Goal: Task Accomplishment & Management: Manage account settings

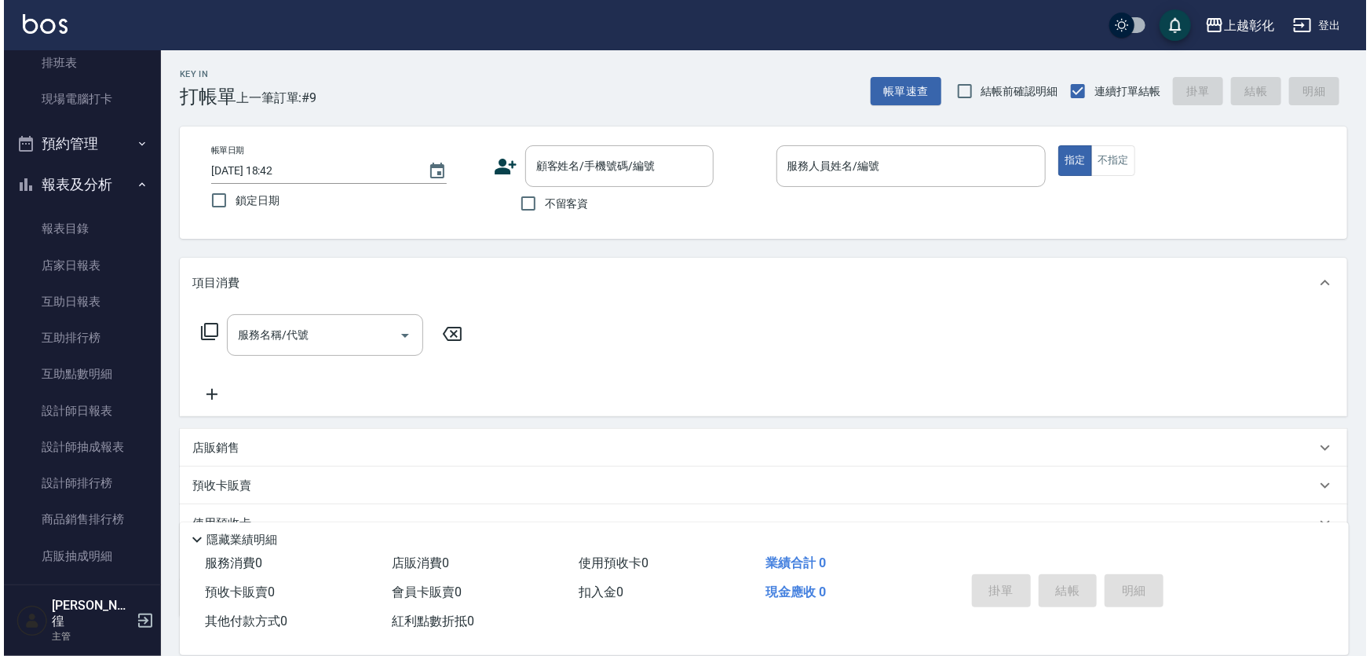
scroll to position [428, 0]
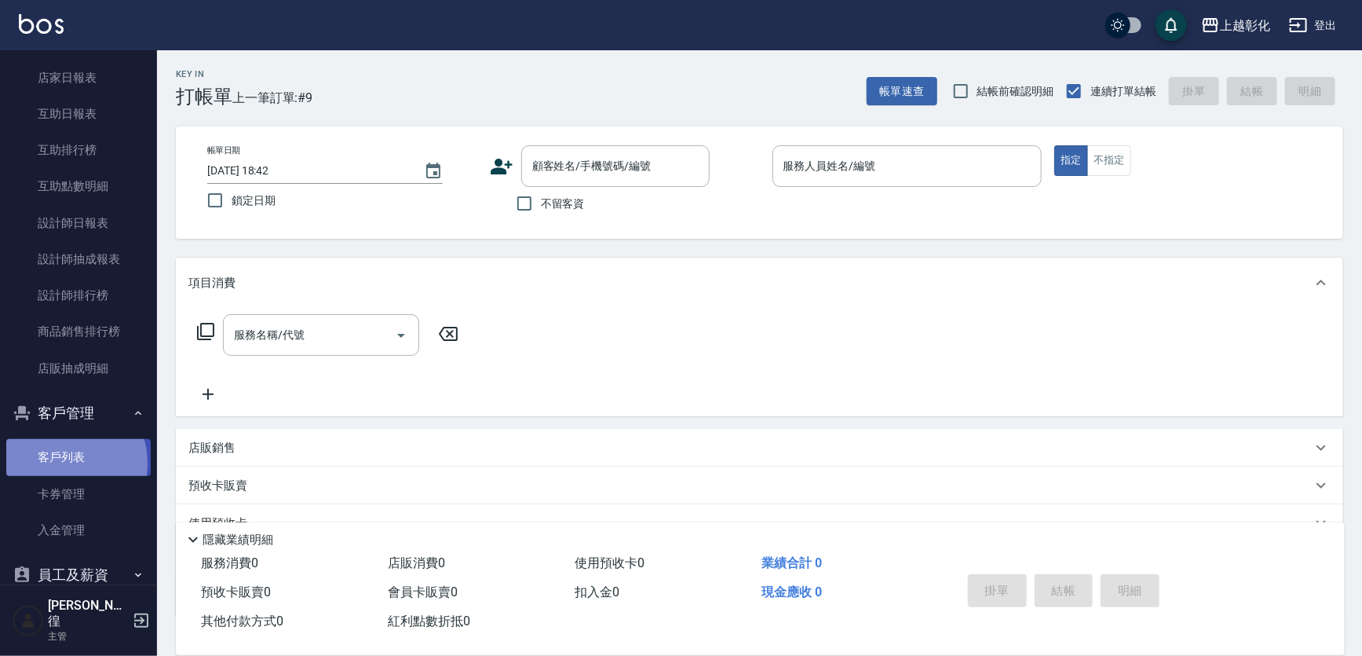
click at [61, 463] on link "客戶列表" at bounding box center [78, 457] width 144 height 36
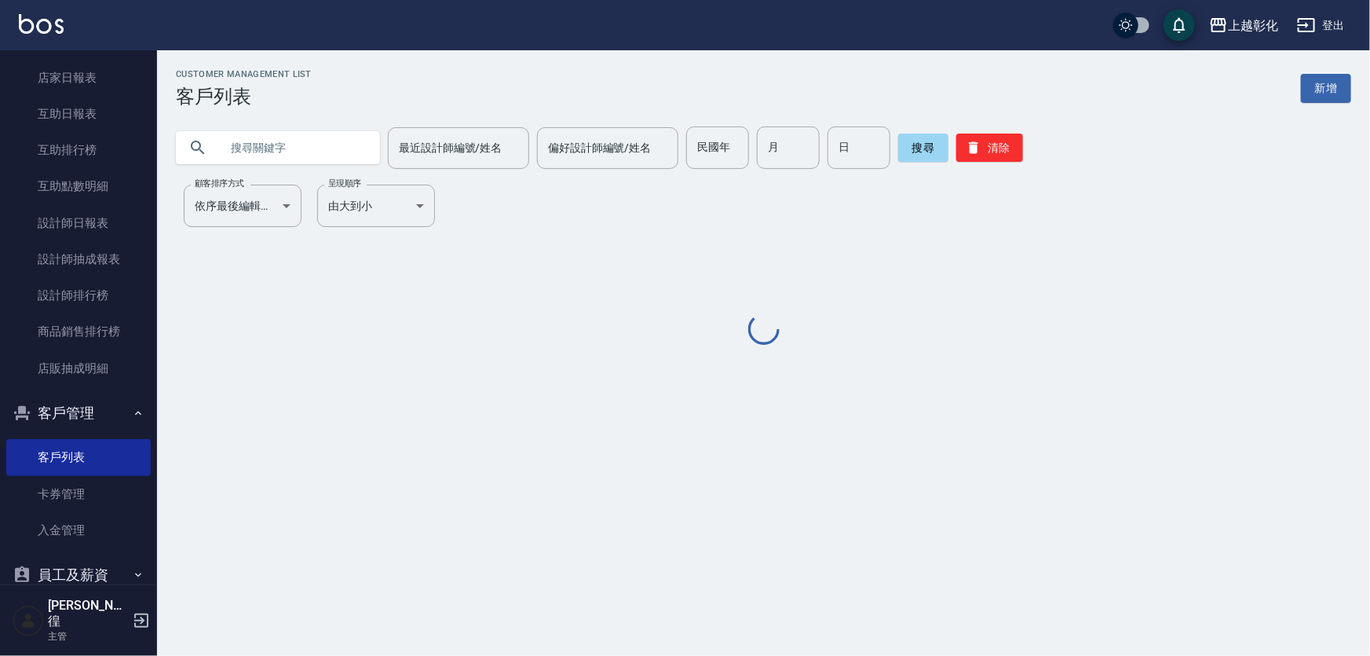
click at [333, 157] on input "text" at bounding box center [294, 147] width 148 height 42
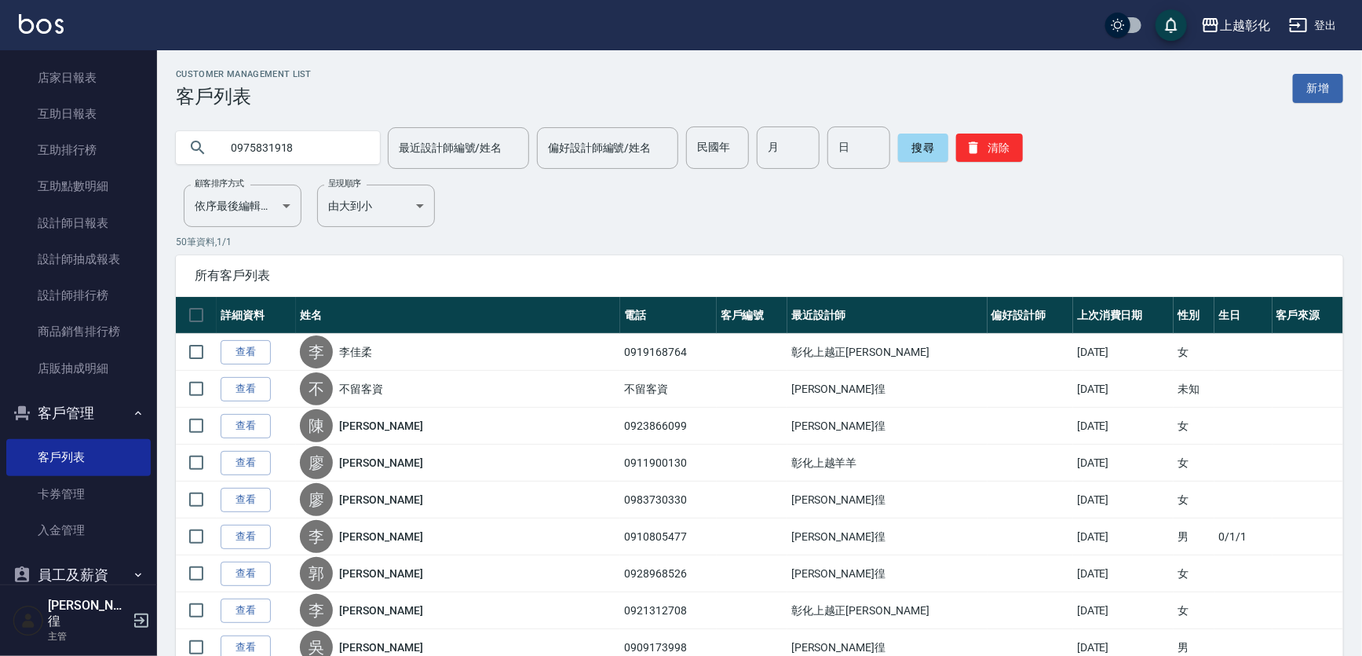
type input "0975831918"
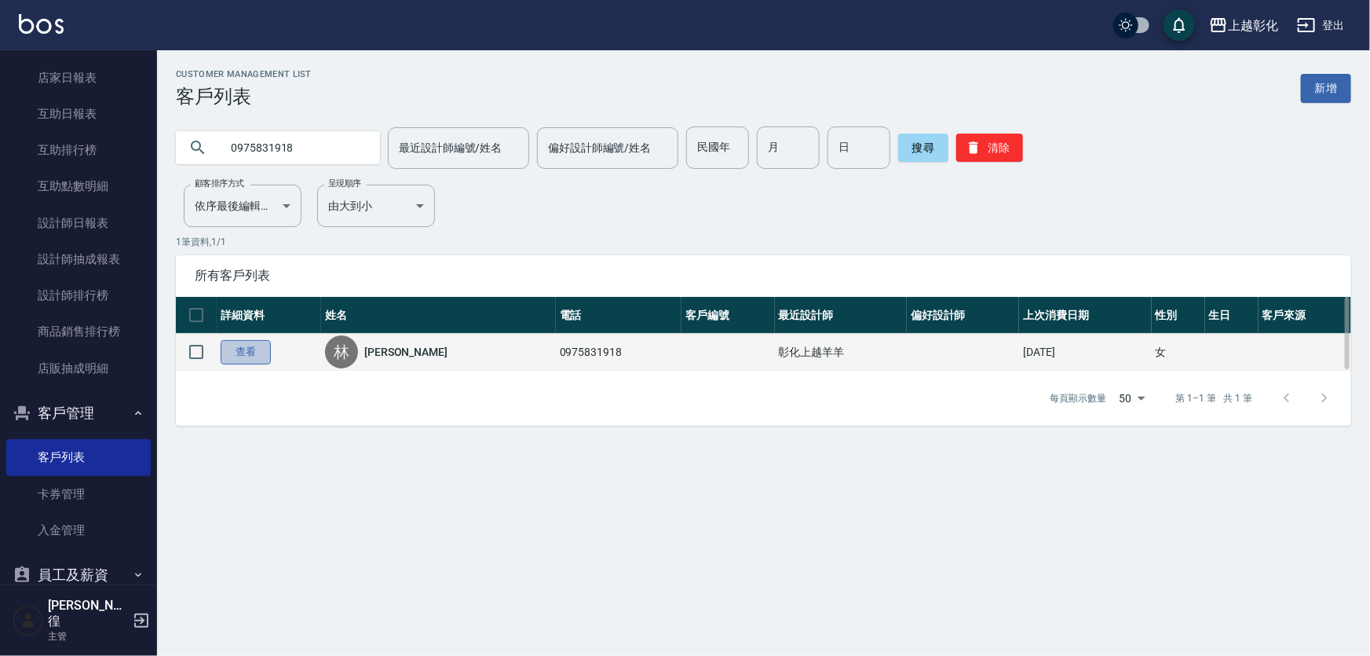
click at [240, 350] on link "查看" at bounding box center [246, 352] width 50 height 24
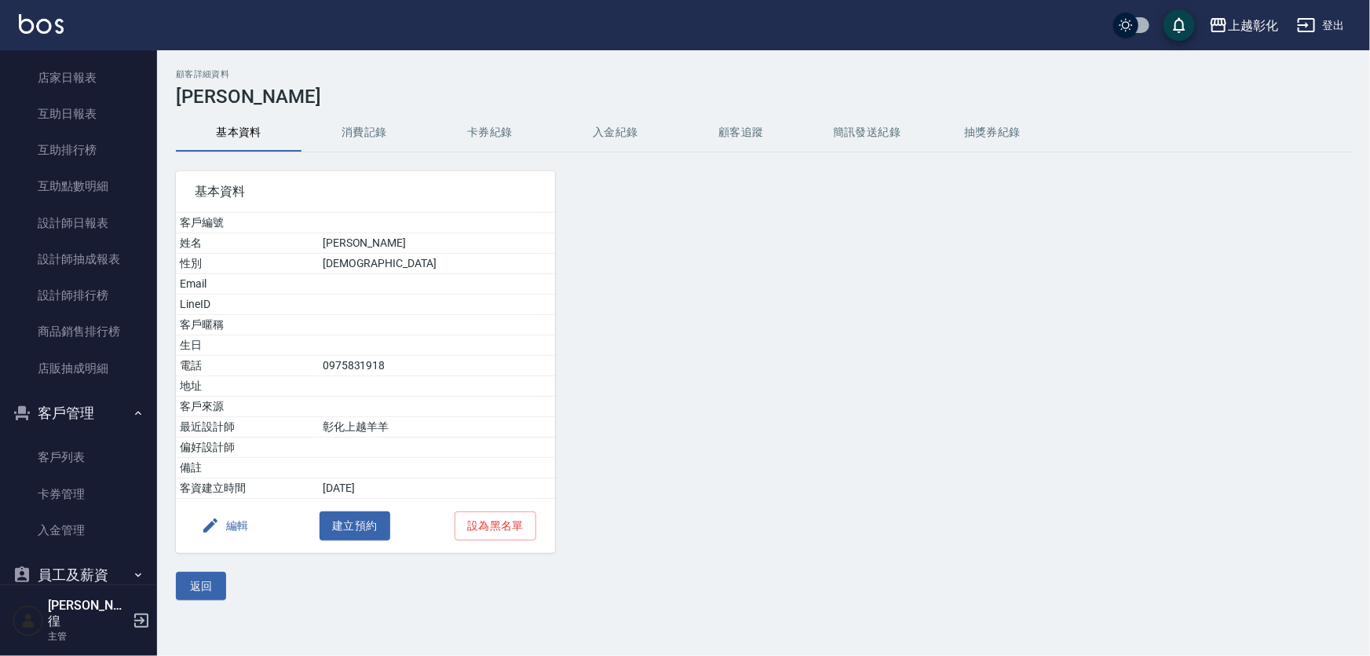
click at [473, 128] on button "卡券紀錄" at bounding box center [490, 133] width 126 height 38
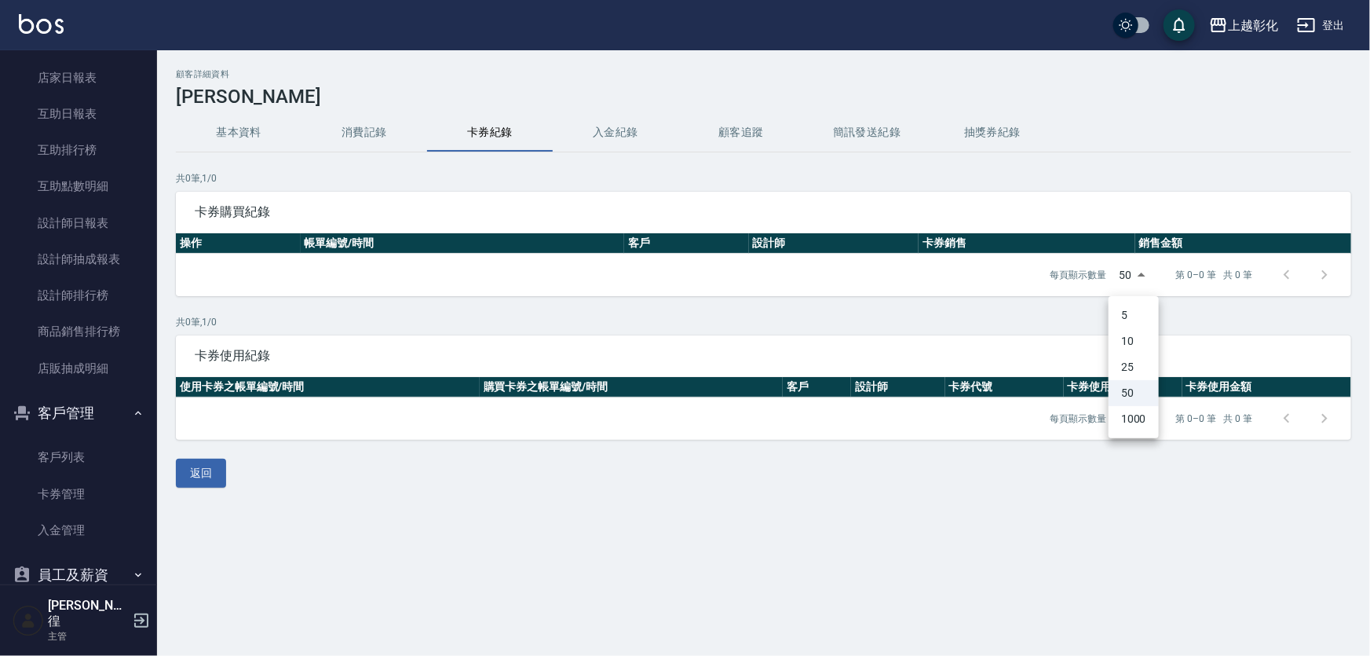
click at [1123, 282] on body "上越彰化 登出 櫃檯作業 打帳單 帳單列表 現金收支登錄 材料自購登錄 每日結帳 排班表 現場電腦打卡 預約管理 預約管理 單日預約紀錄 單週預約紀錄 報表及…" at bounding box center [685, 328] width 1370 height 656
click at [1094, 280] on div at bounding box center [685, 328] width 1370 height 656
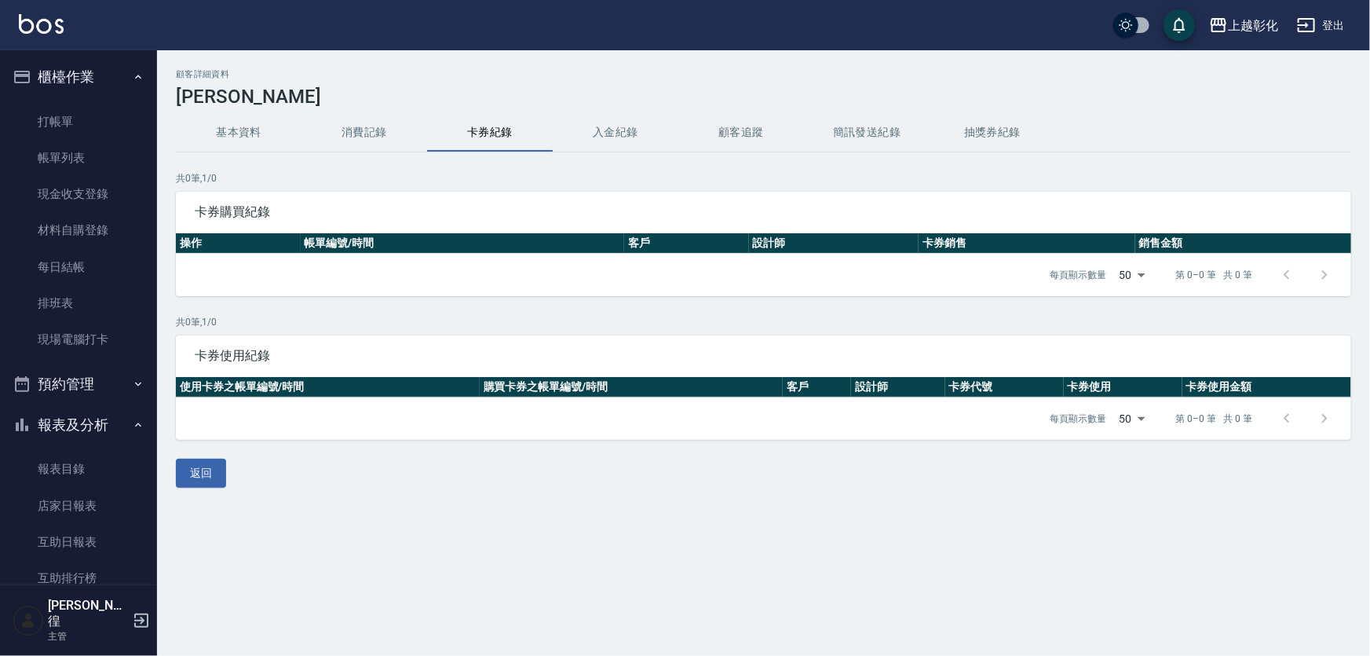
click at [347, 145] on button "消費記錄" at bounding box center [364, 133] width 126 height 38
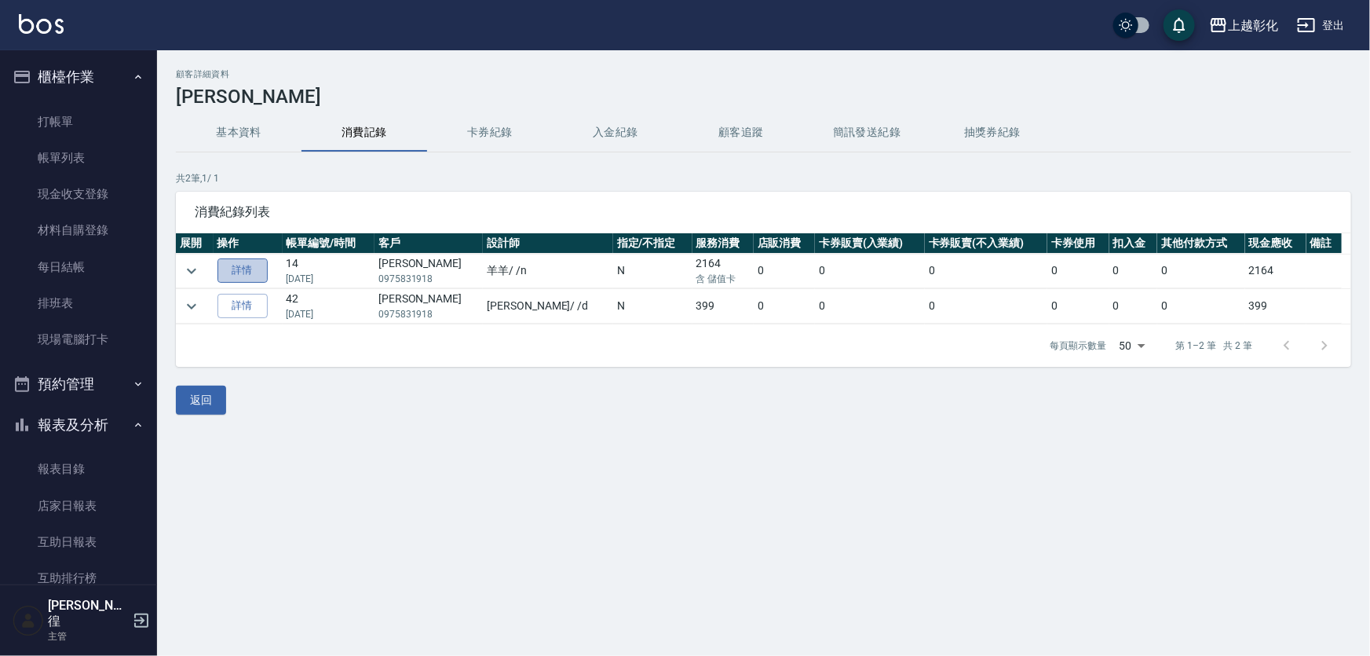
click at [238, 260] on link "詳情" at bounding box center [242, 270] width 50 height 24
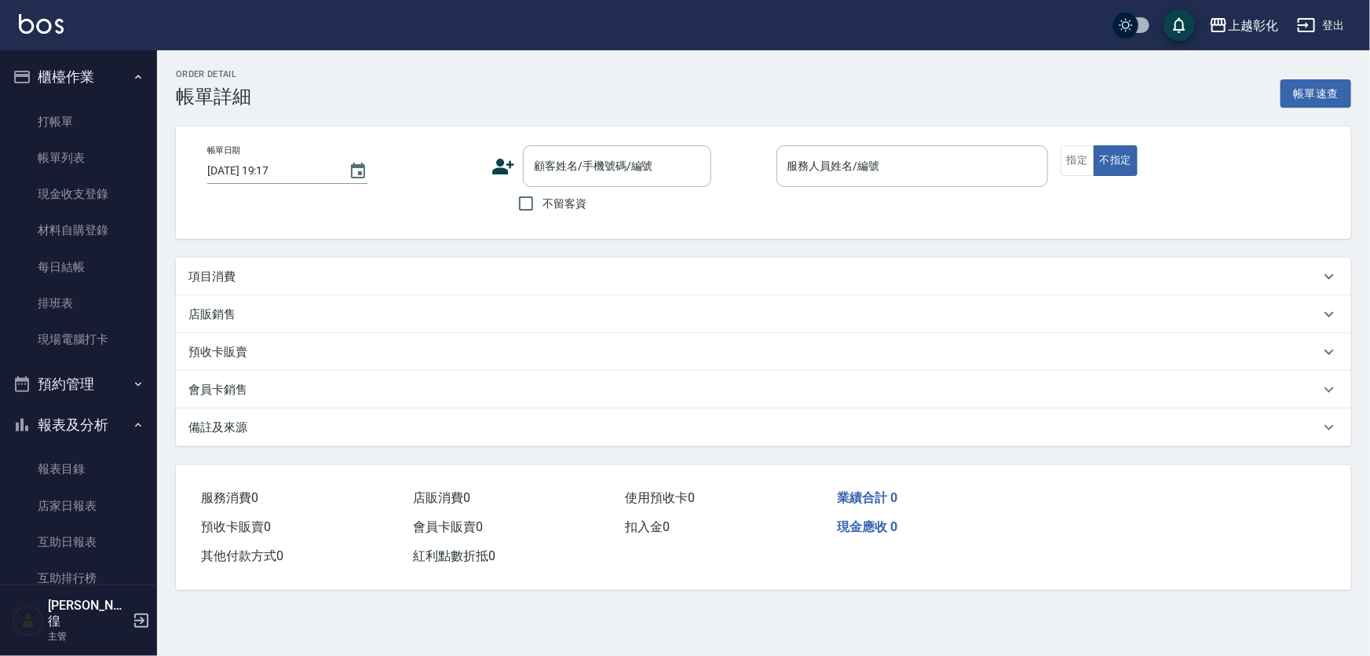
type input "2025/09/02 19:35"
type input "羊羊-n"
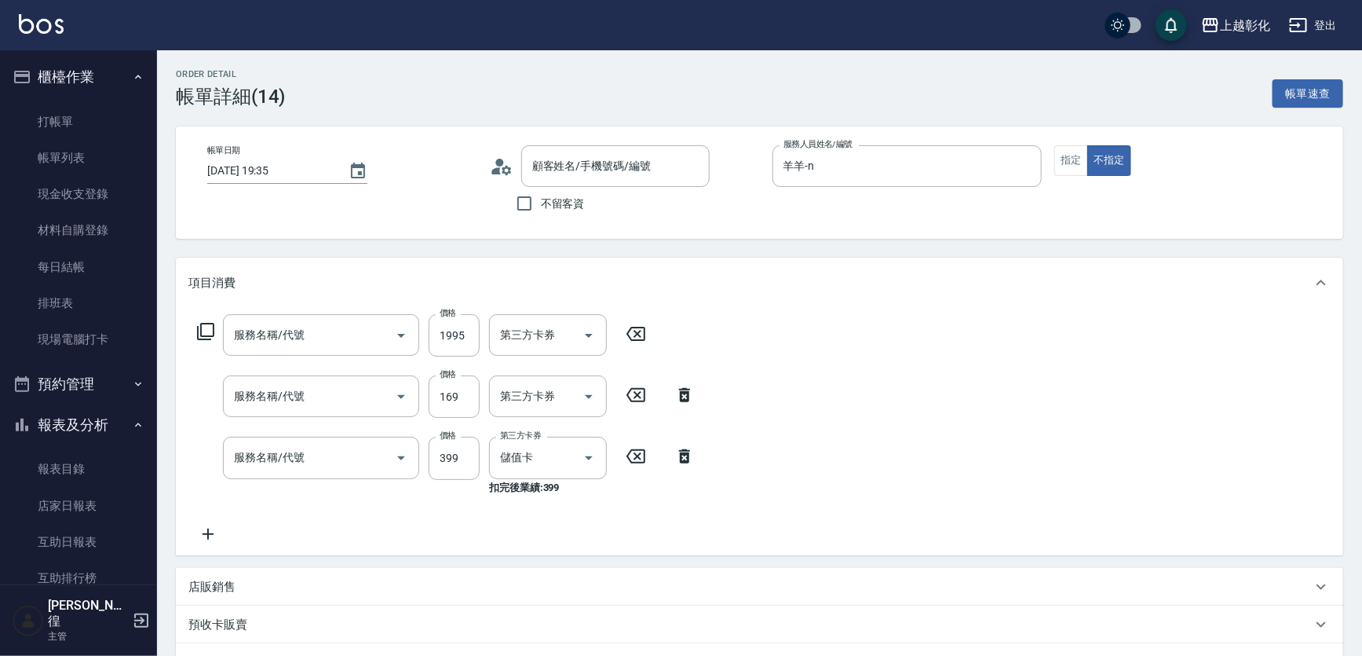
type input "頂級豪華OVC3(3000)"
type input "剪髮(169)"
type input "SPA399(0399)"
type input "林思妤/0975831918/null"
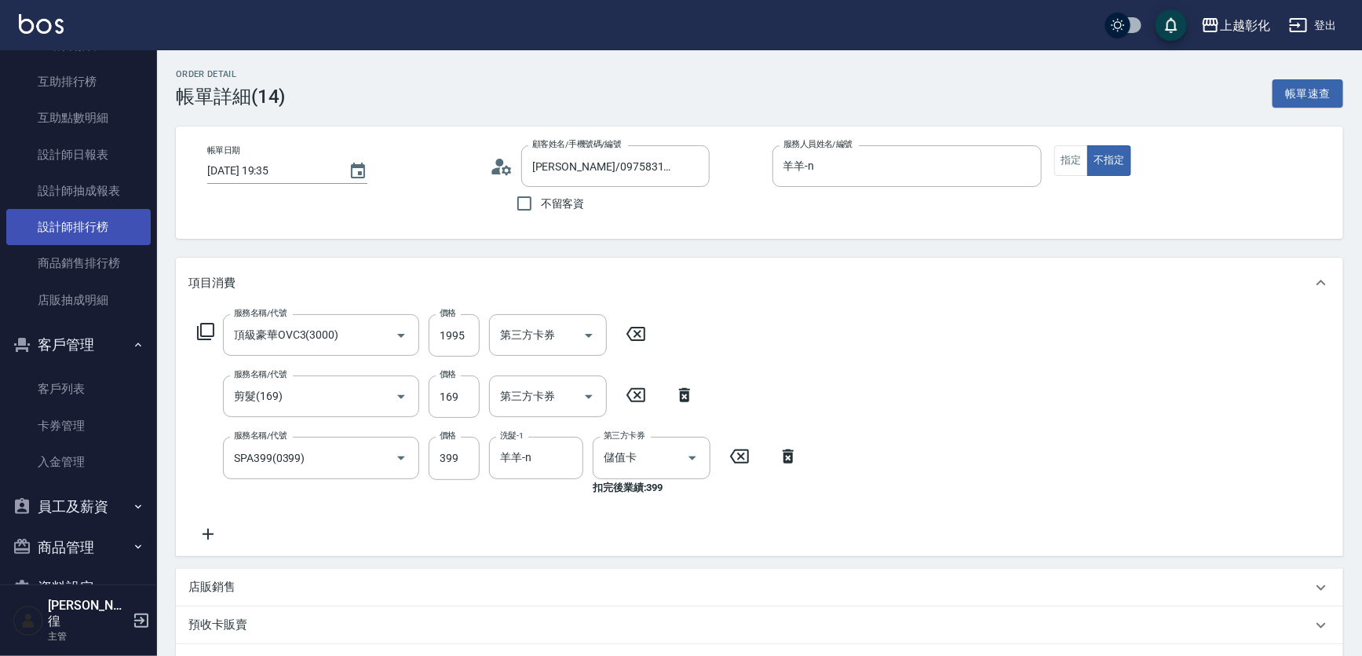
scroll to position [499, 0]
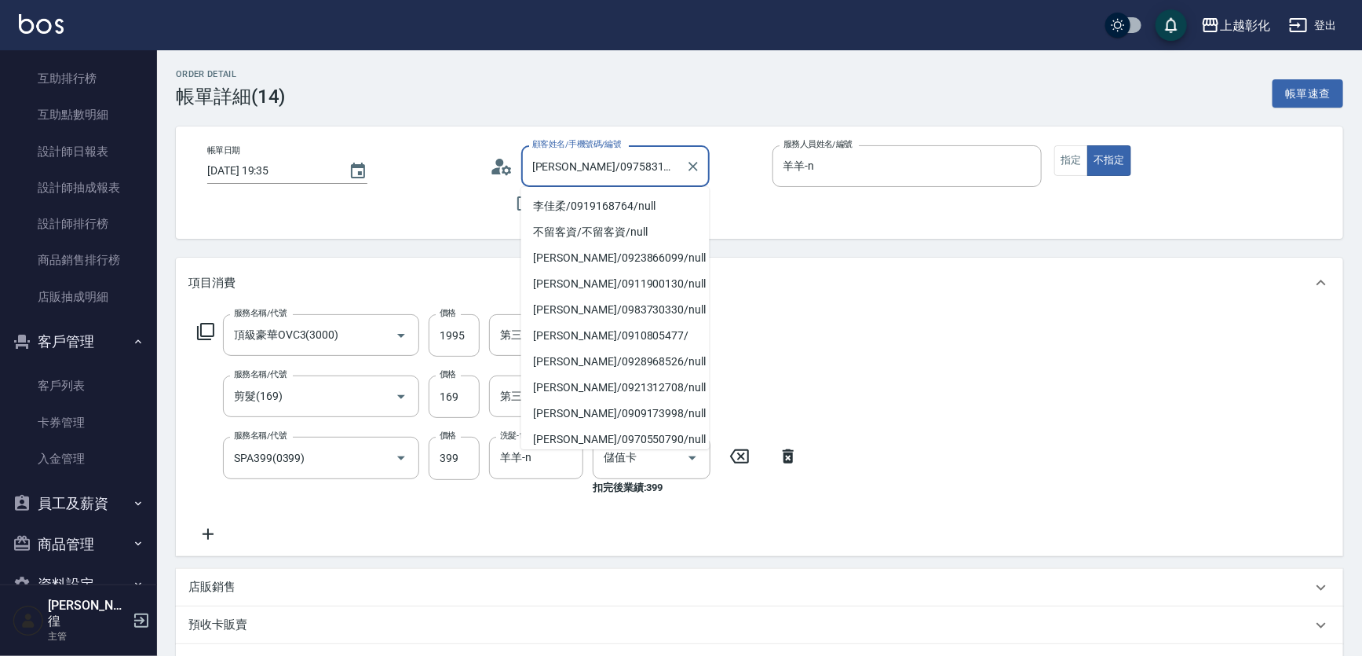
drag, startPoint x: 563, startPoint y: 166, endPoint x: 505, endPoint y: 172, distance: 58.4
click at [505, 172] on div "顧客姓名/手機號碼/編號 林思妤/0975831918/null 顧客姓名/手機號碼/編號" at bounding box center [625, 166] width 270 height 42
click at [411, 179] on div "帳單日期 2025/09/02 19:35" at bounding box center [342, 182] width 270 height 75
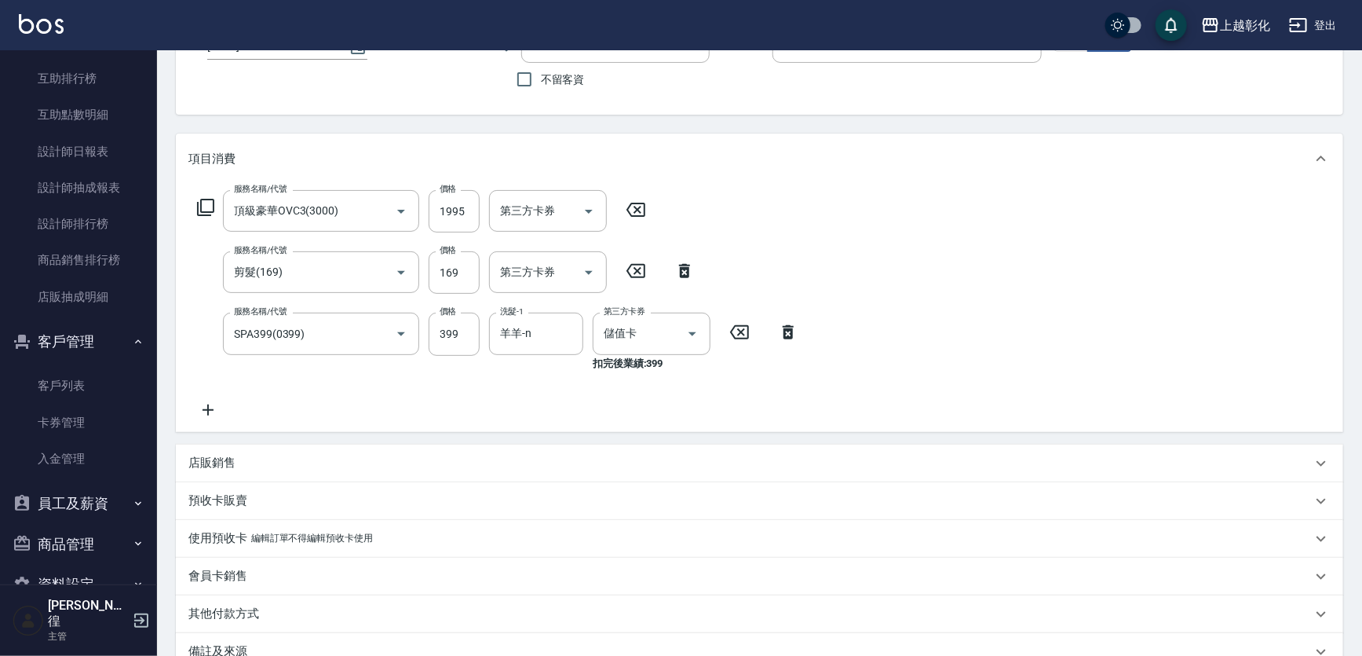
scroll to position [285, 0]
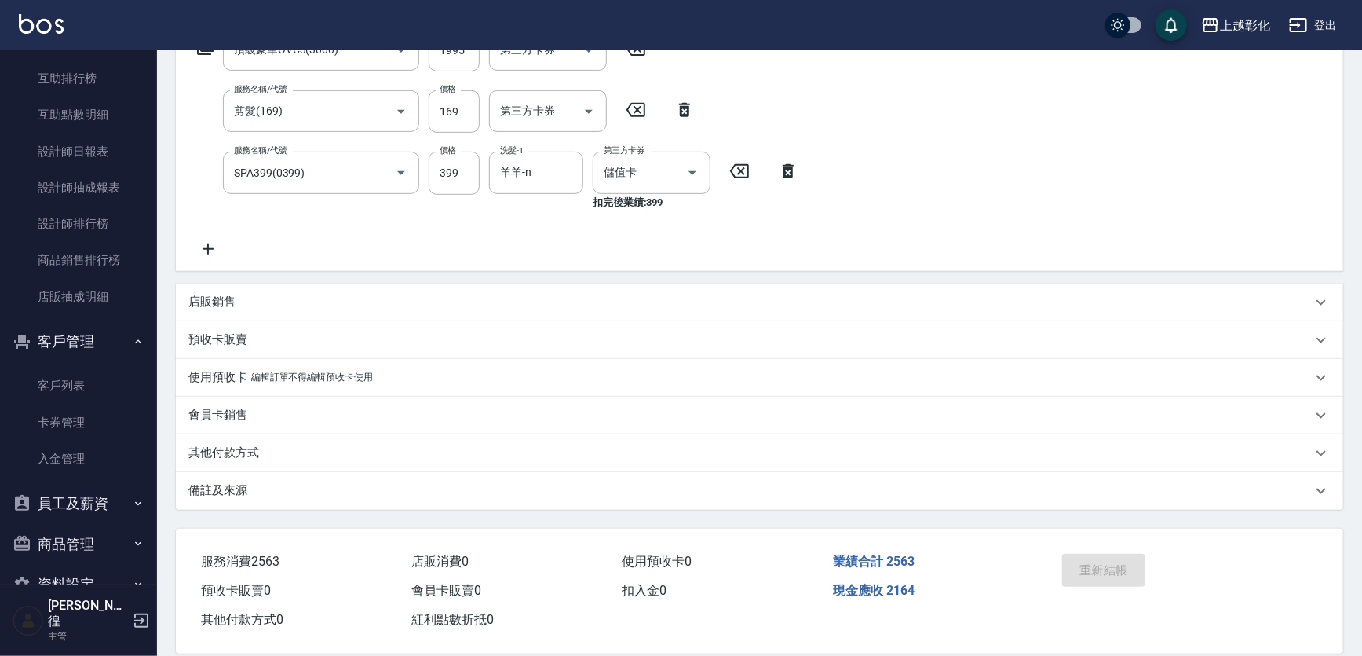
click at [287, 400] on div "會員卡銷售" at bounding box center [759, 415] width 1167 height 38
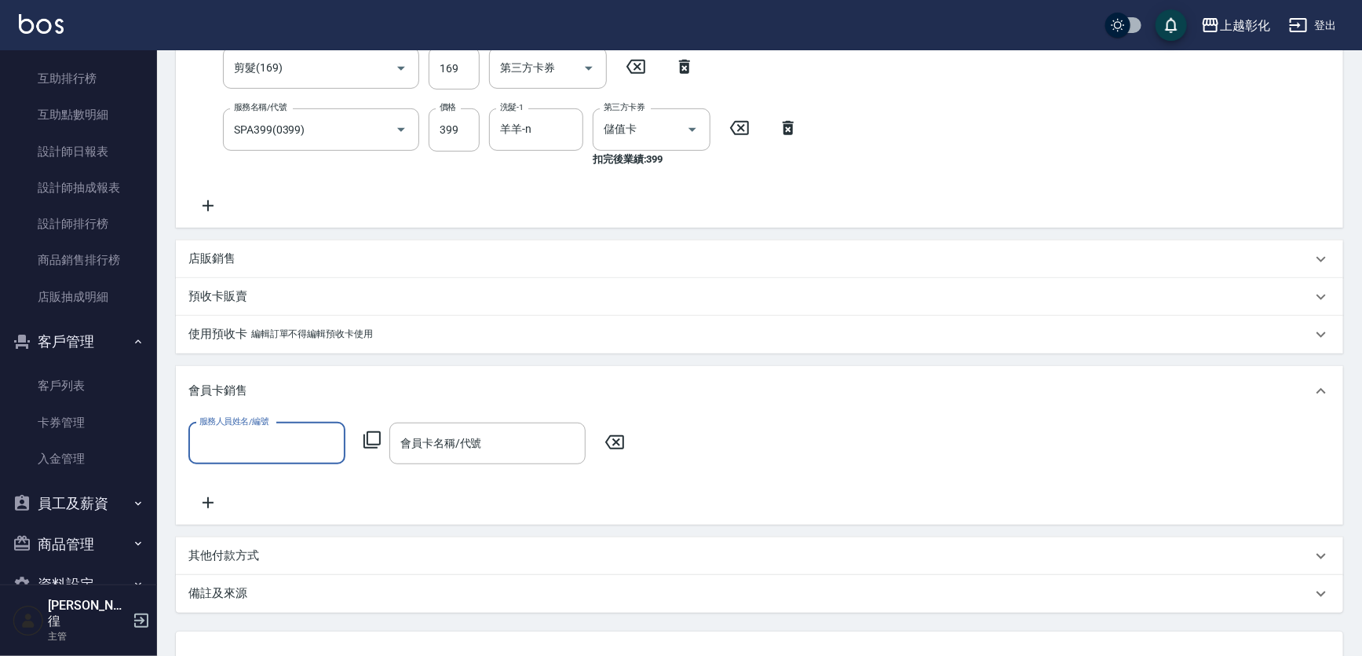
scroll to position [461, 0]
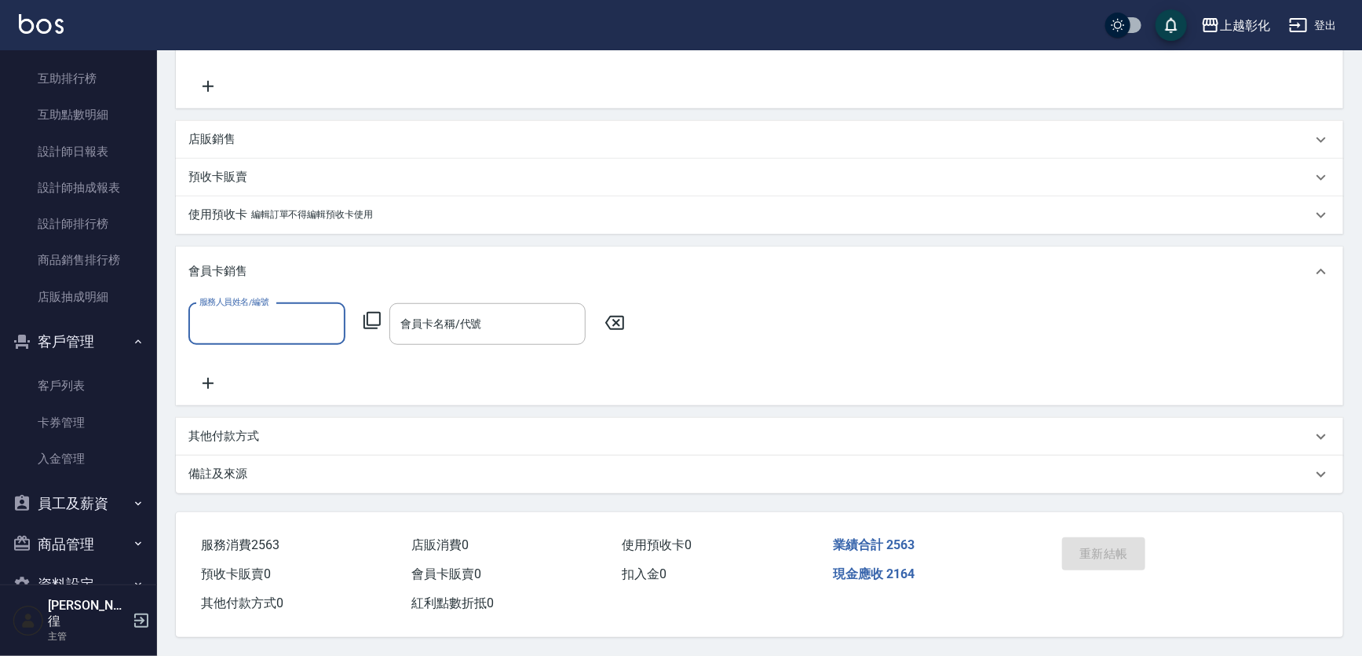
click at [246, 175] on div "預收卡販賣" at bounding box center [759, 178] width 1167 height 38
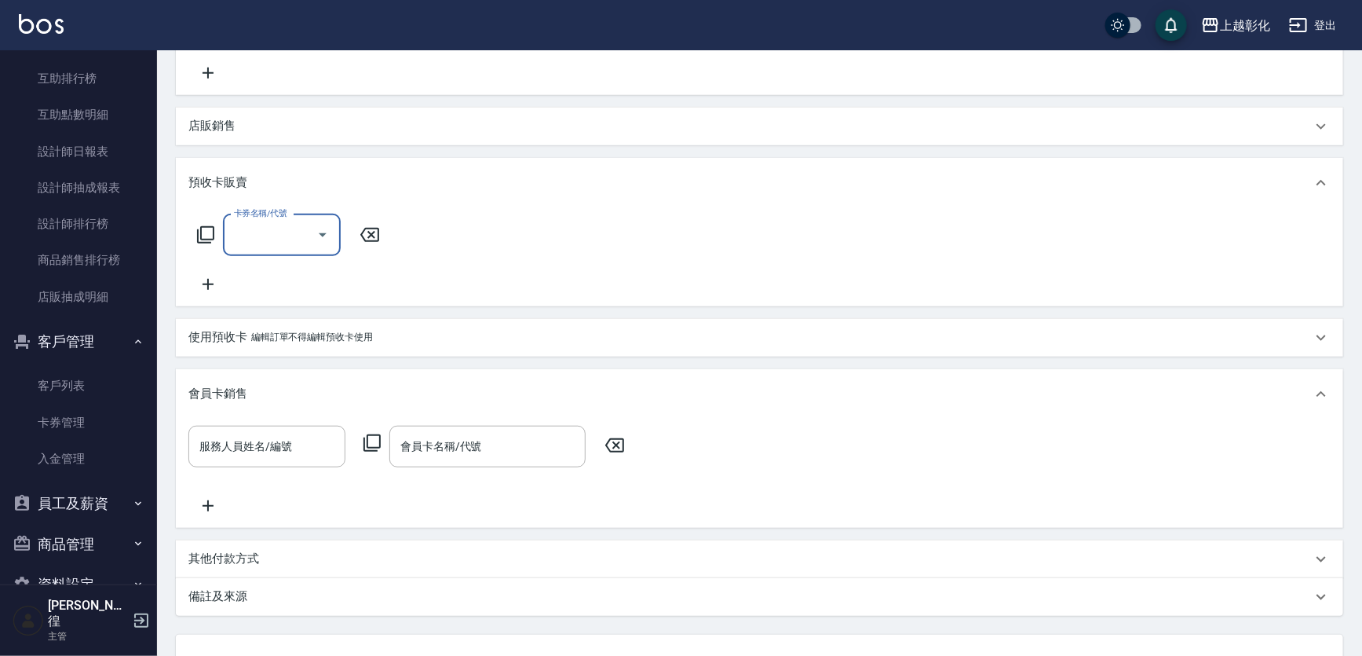
scroll to position [0, 0]
click at [283, 346] on div "使用預收卡 編輯訂單不得編輯預收卡使用" at bounding box center [759, 338] width 1167 height 38
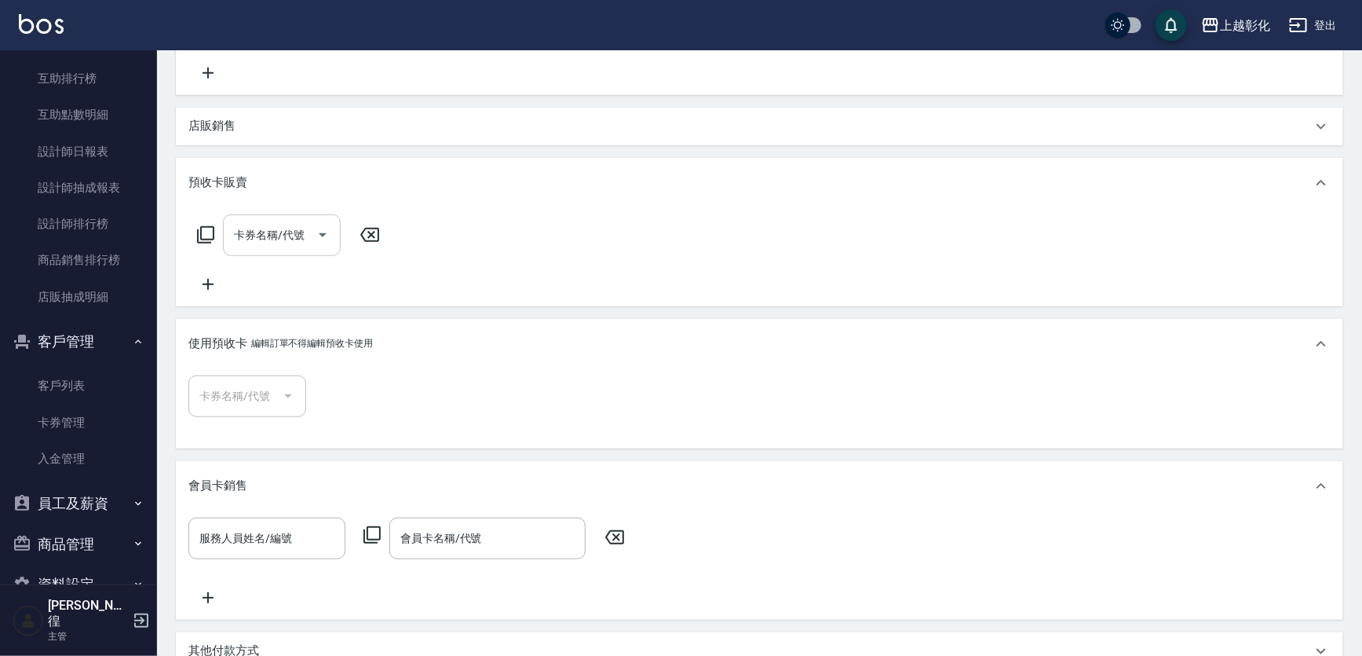
click at [277, 248] on div "卡券名稱/代號" at bounding box center [282, 235] width 118 height 42
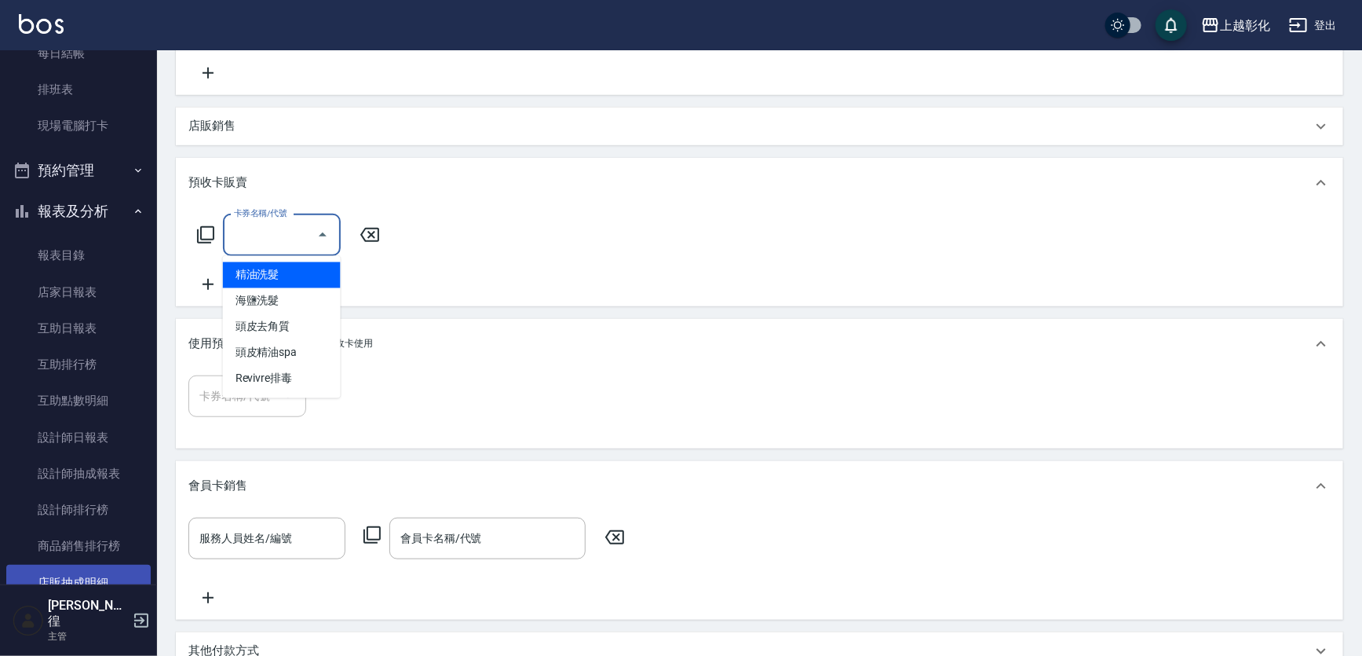
scroll to position [285, 0]
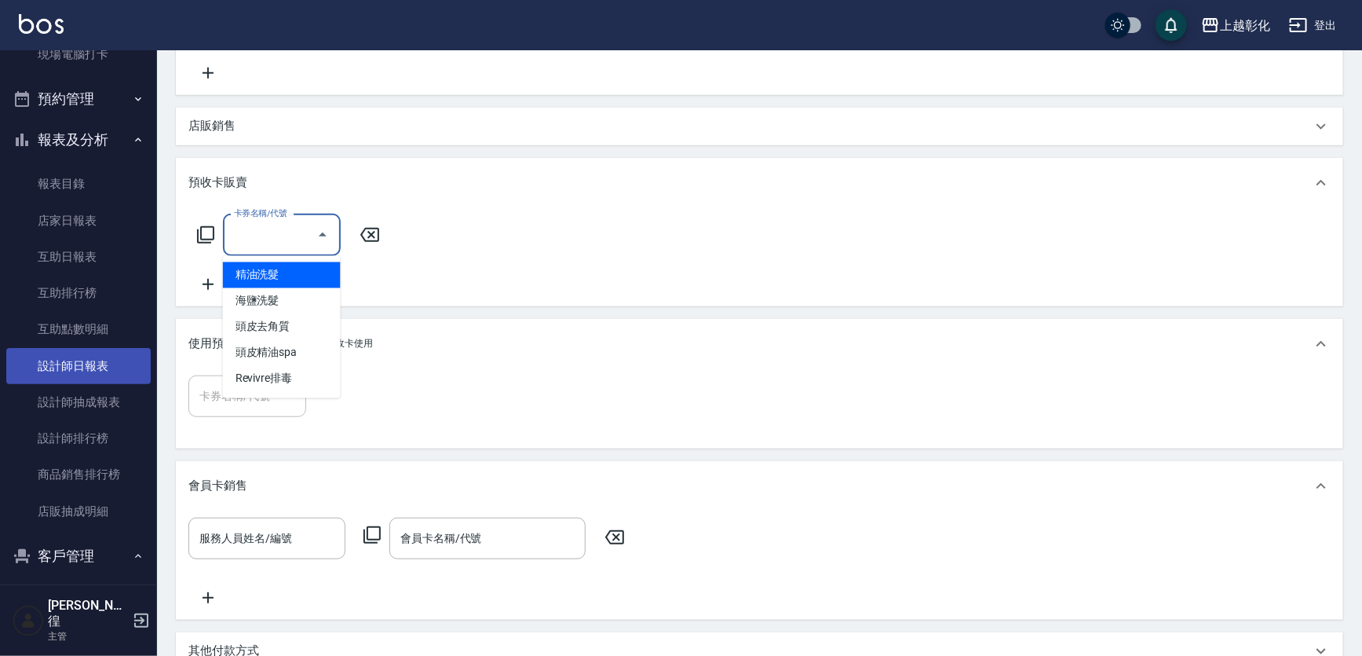
click at [86, 380] on link "設計師日報表" at bounding box center [78, 366] width 144 height 36
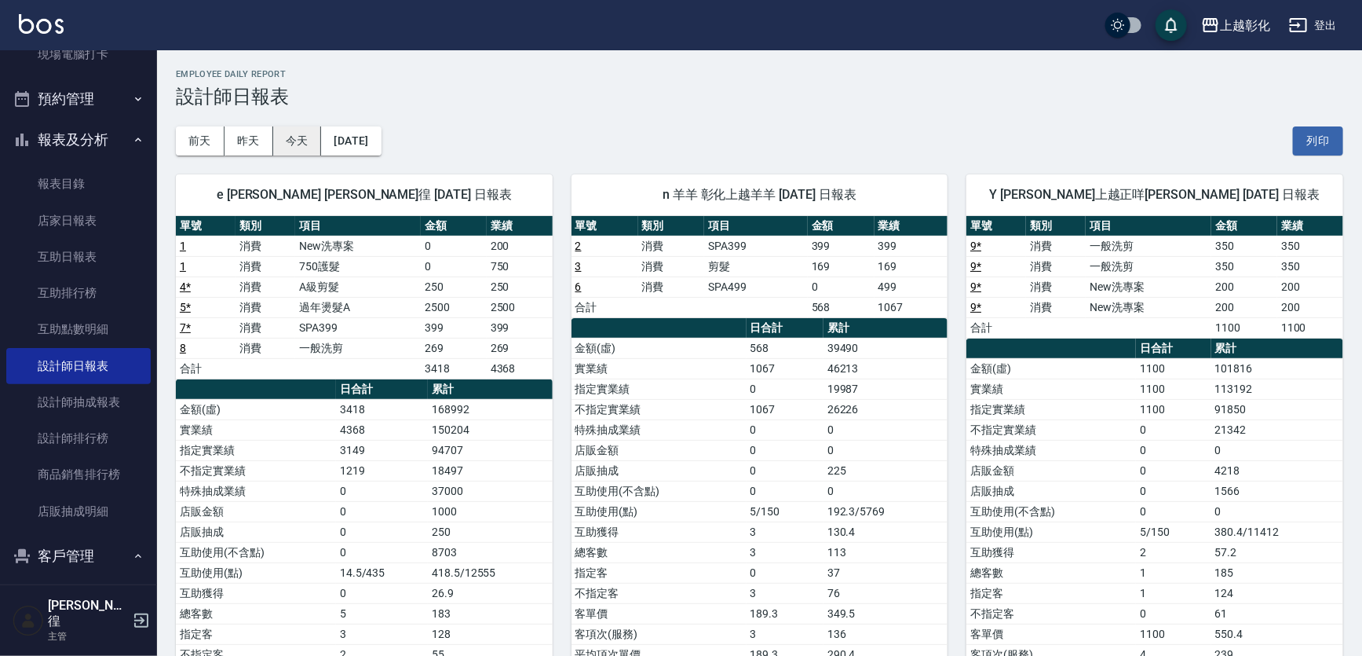
click at [302, 144] on button "今天" at bounding box center [297, 140] width 49 height 29
click at [100, 135] on button "報表及分析" at bounding box center [78, 139] width 144 height 41
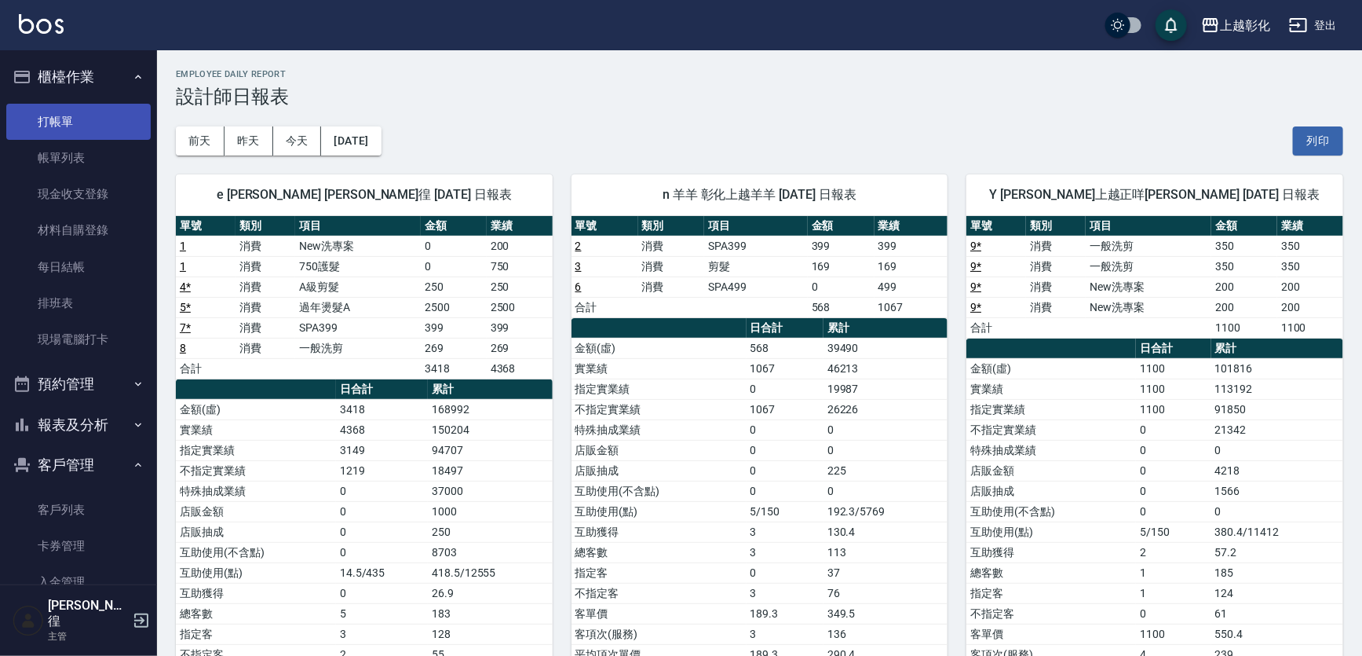
click at [63, 132] on link "打帳單" at bounding box center [78, 122] width 144 height 36
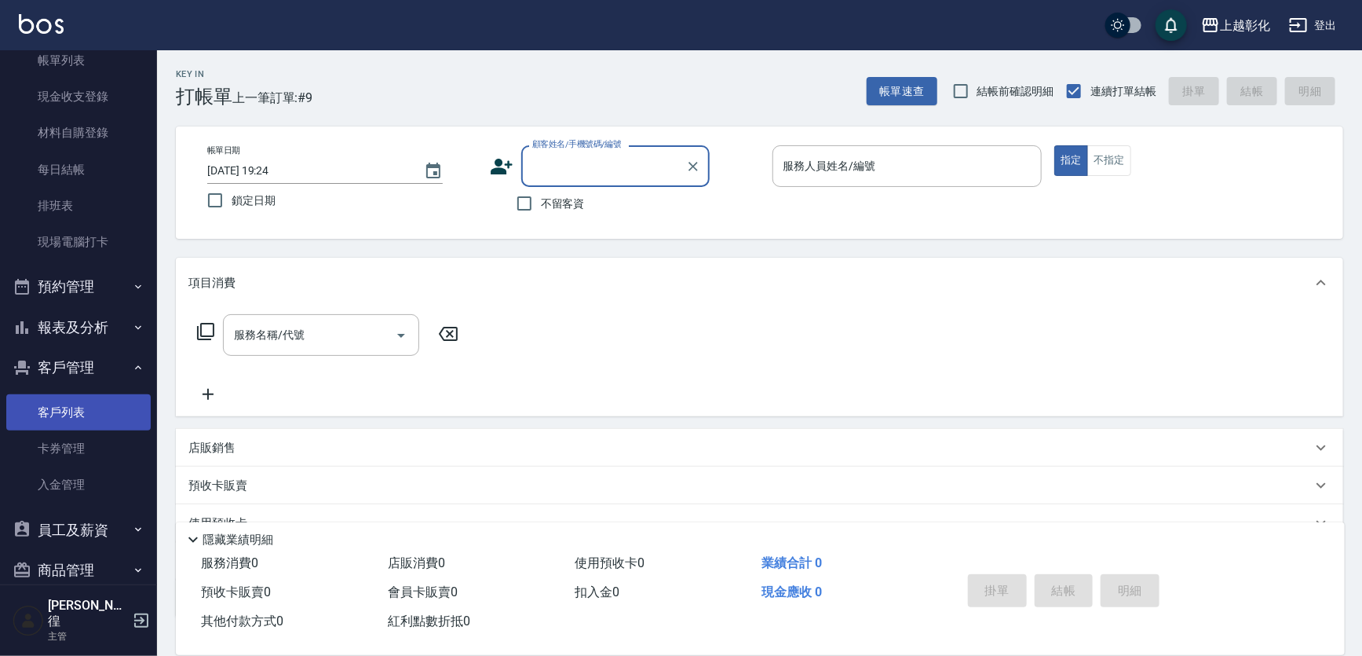
scroll to position [148, 0]
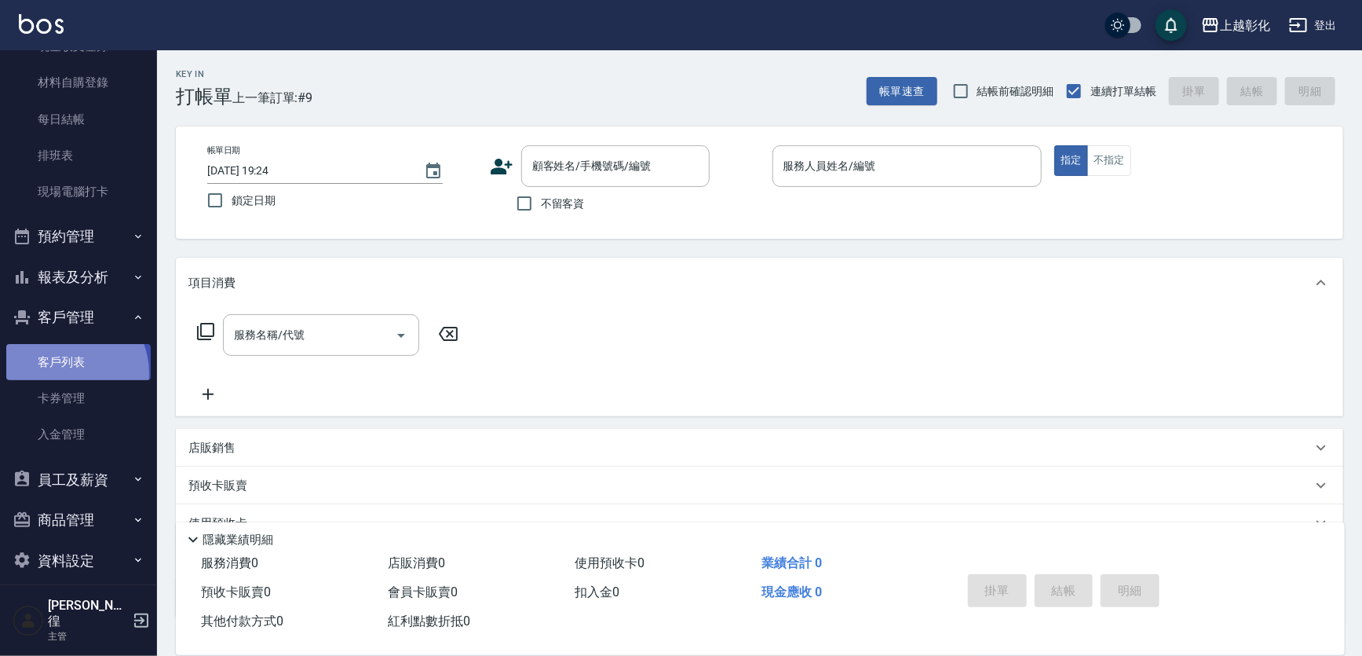
click at [65, 373] on link "客戶列表" at bounding box center [78, 362] width 144 height 36
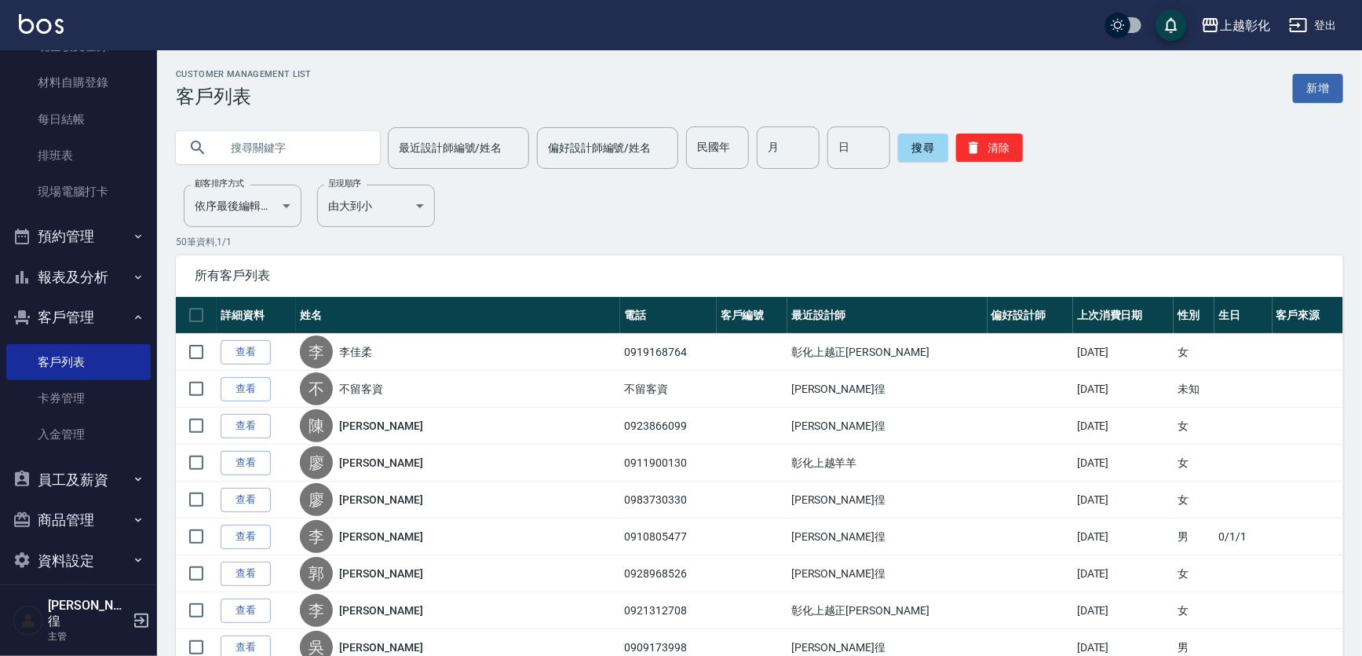
click at [242, 139] on input "text" at bounding box center [294, 147] width 148 height 42
type input "0903347136"
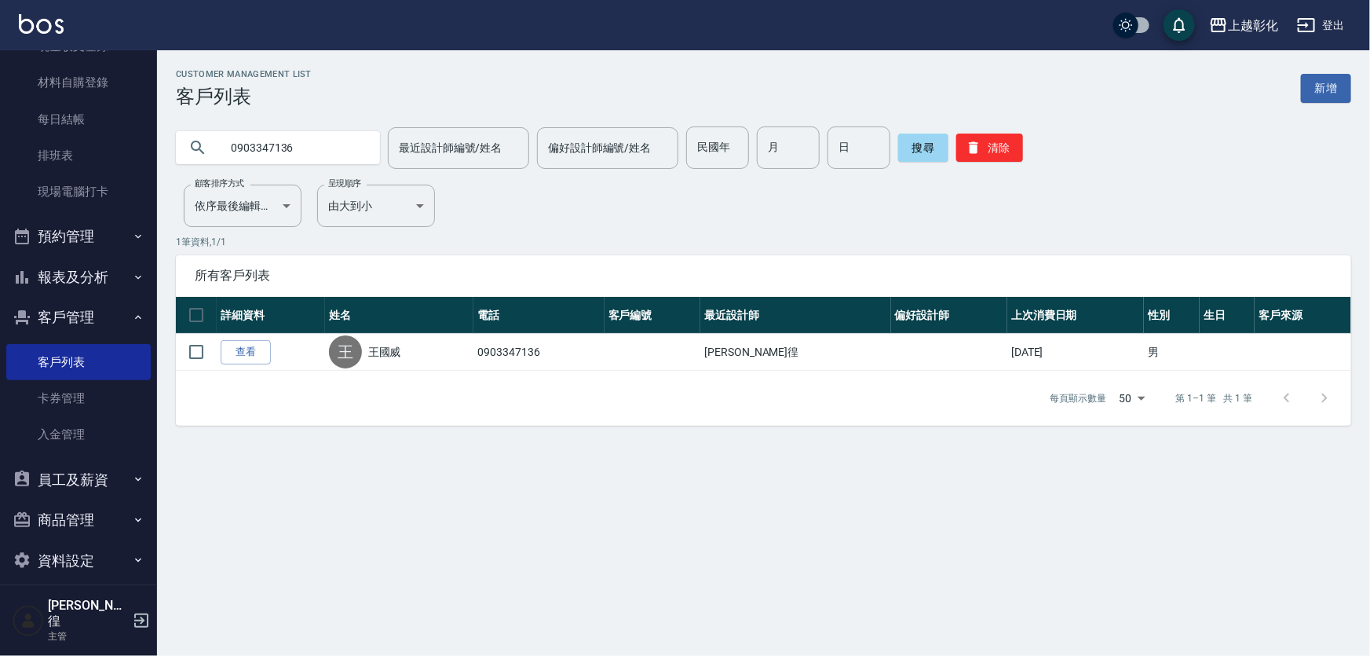
click at [315, 157] on input "0903347136" at bounding box center [294, 147] width 148 height 42
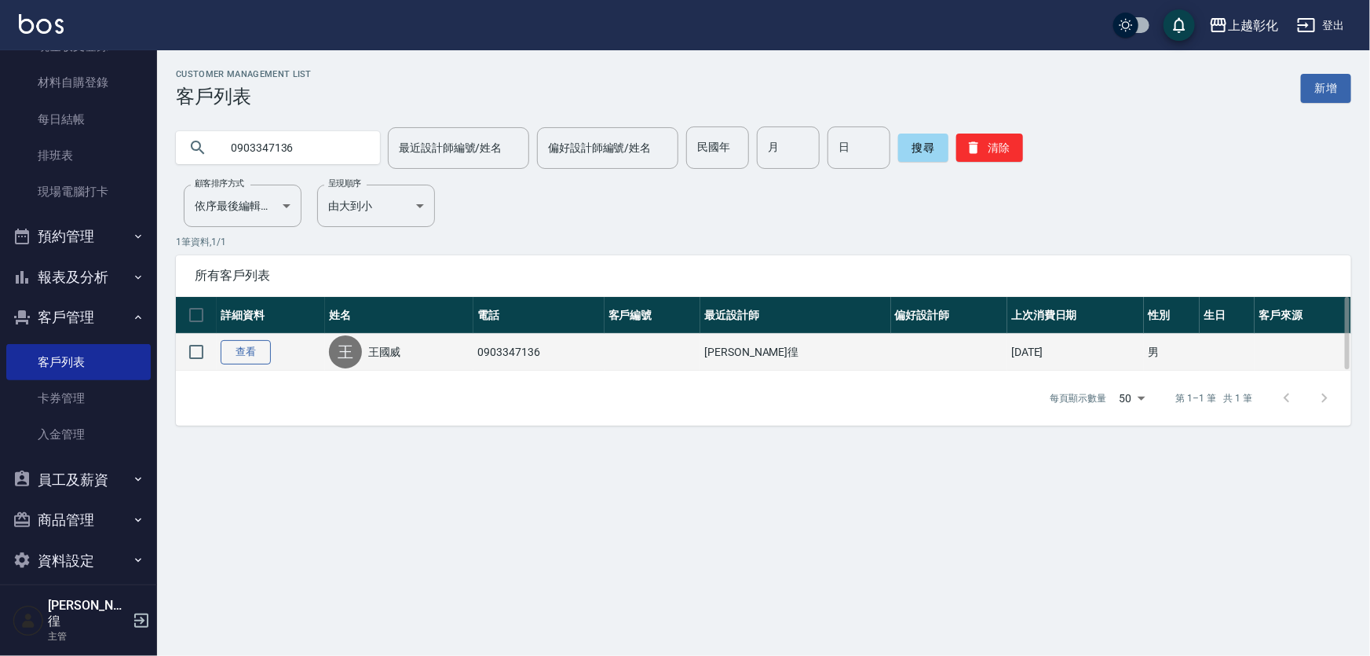
click at [259, 343] on link "查看" at bounding box center [246, 352] width 50 height 24
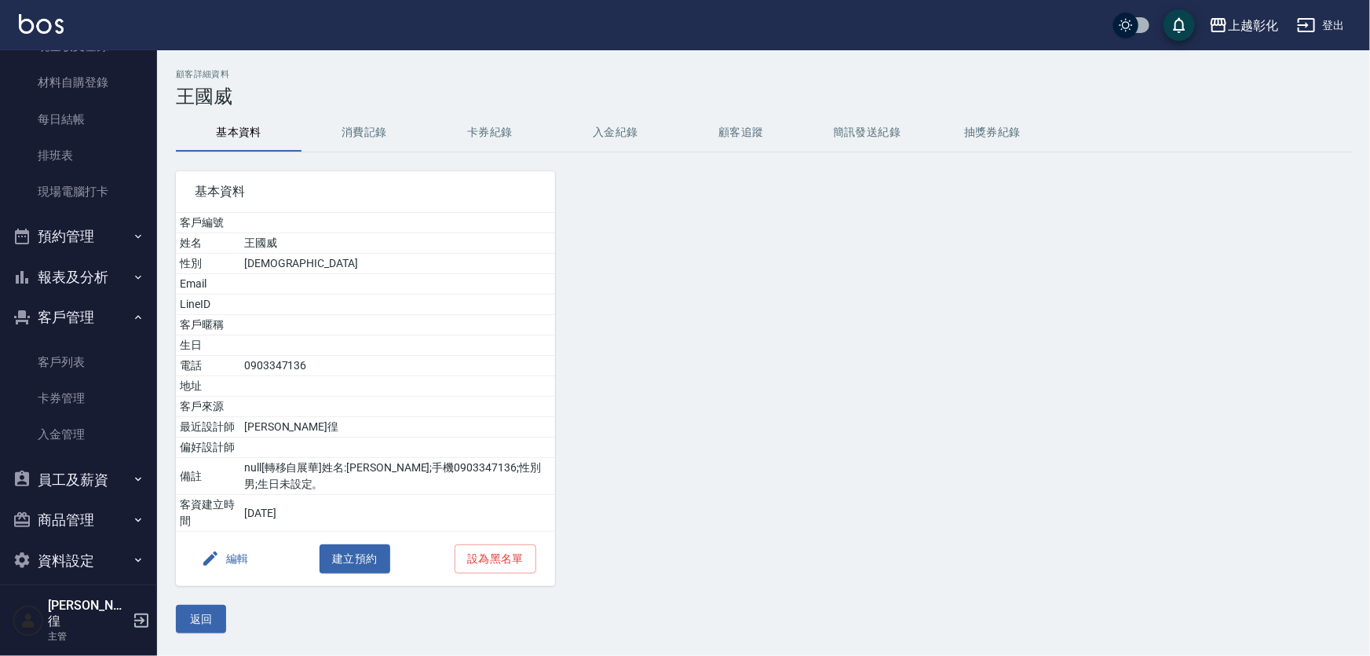
click at [514, 138] on button "卡券紀錄" at bounding box center [490, 133] width 126 height 38
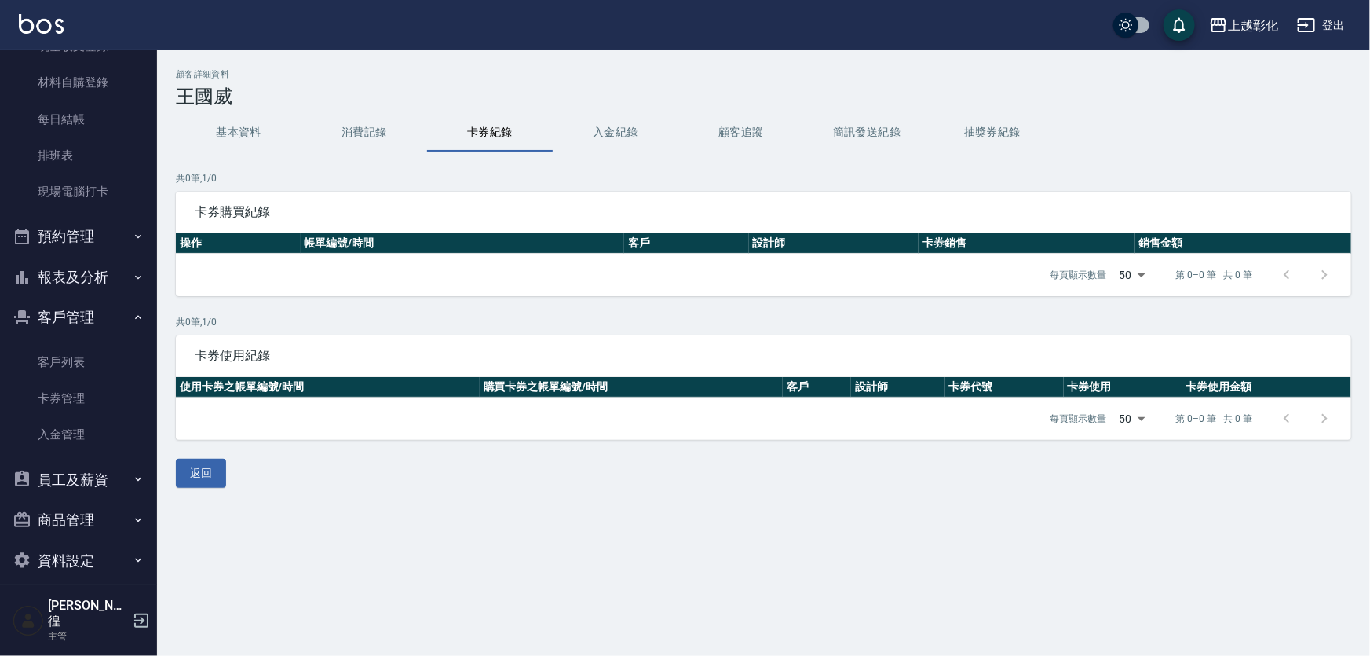
click at [604, 138] on button "入金紀錄" at bounding box center [616, 133] width 126 height 38
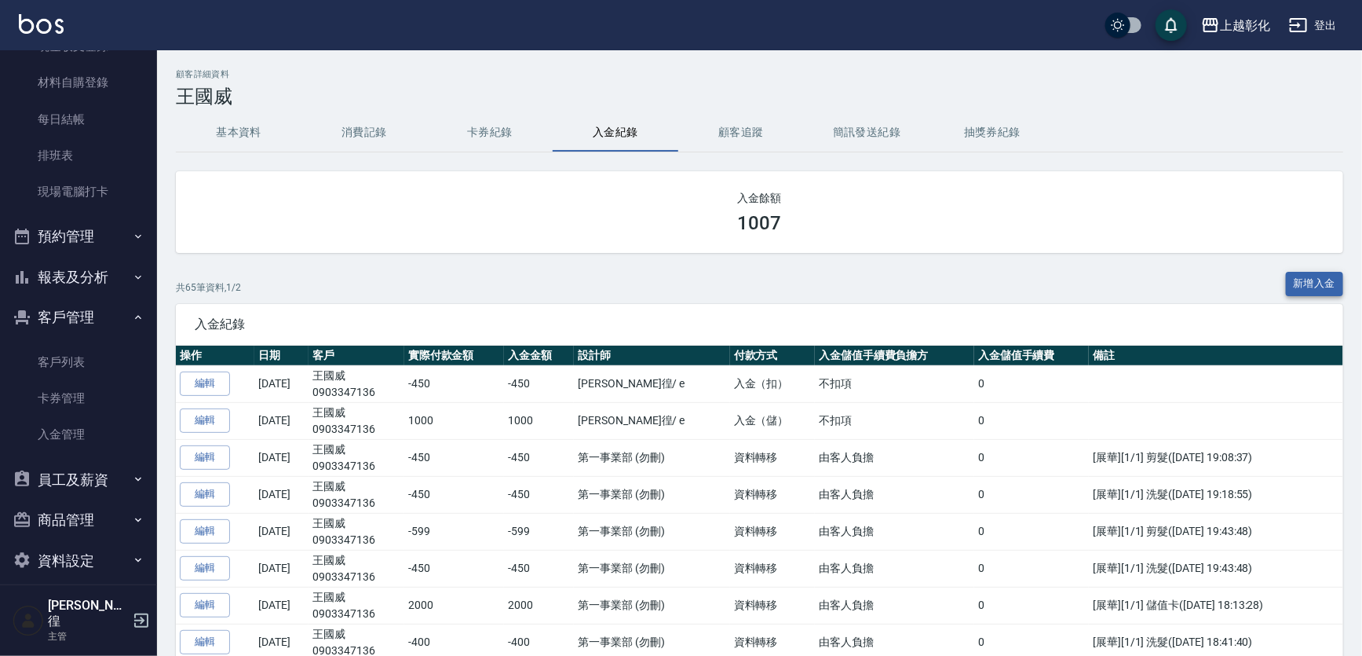
click at [1319, 283] on button "新增入金" at bounding box center [1315, 284] width 58 height 24
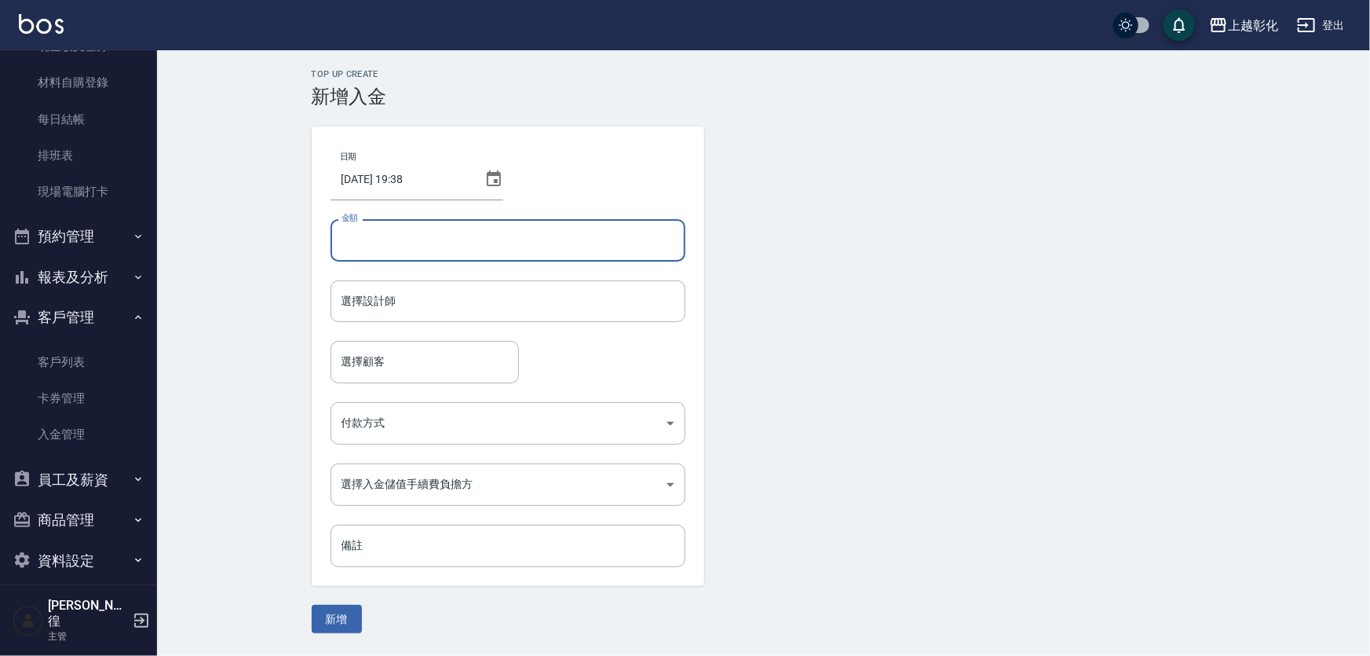
click at [522, 233] on input "金額" at bounding box center [508, 240] width 355 height 42
type input "-350"
click at [420, 369] on input "選擇顧客" at bounding box center [425, 361] width 174 height 27
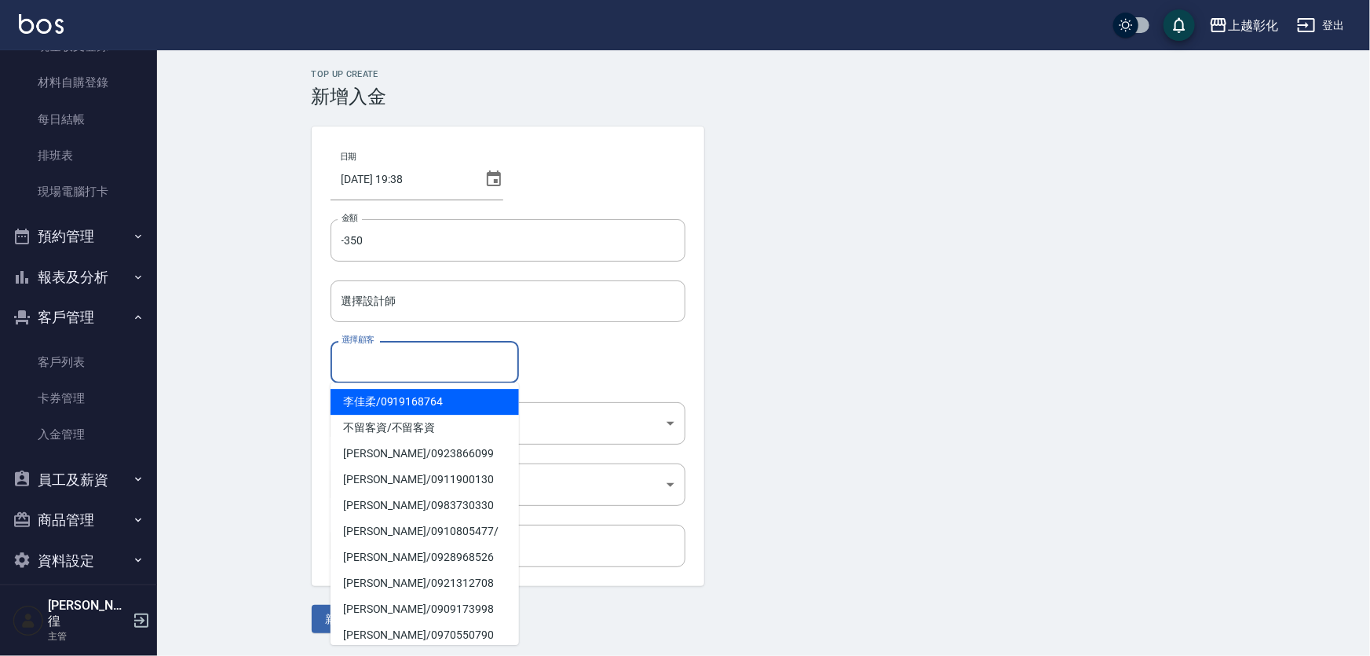
paste input "0903347136"
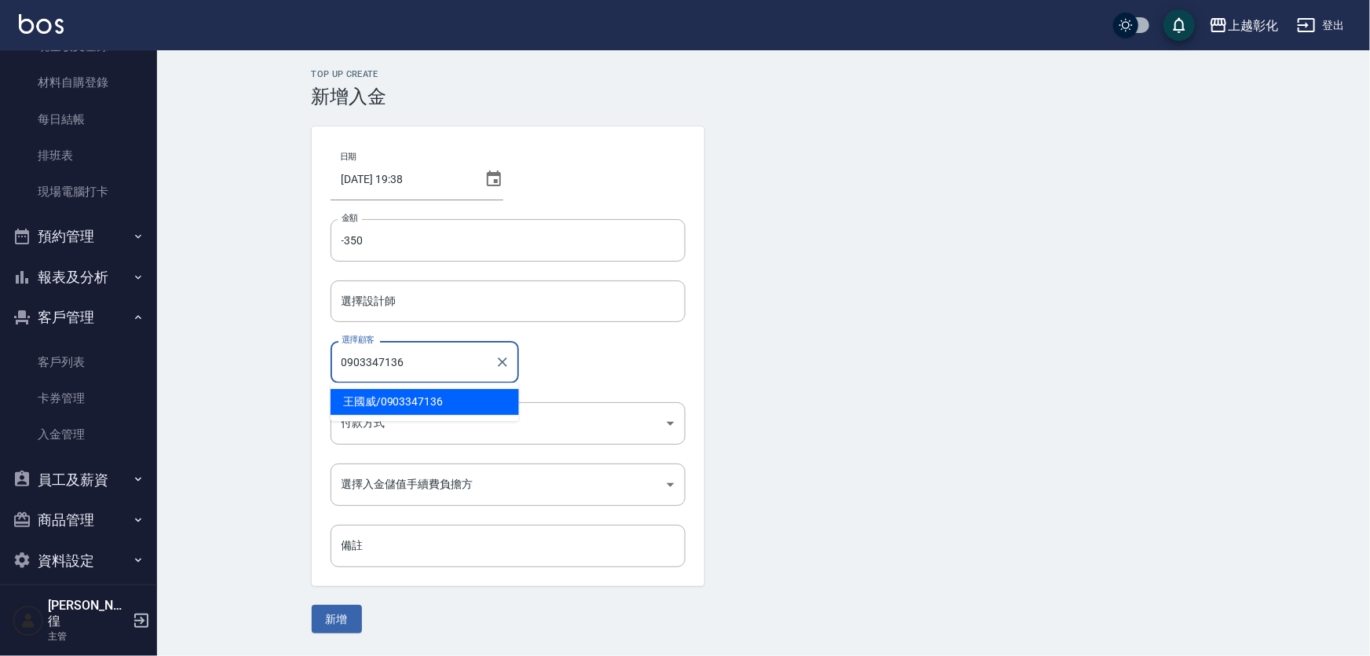
click at [419, 408] on span "王國威 / 0903347136" at bounding box center [425, 402] width 188 height 26
type input "王國威/0903347136"
click at [438, 314] on input "選擇設計師" at bounding box center [508, 300] width 341 height 27
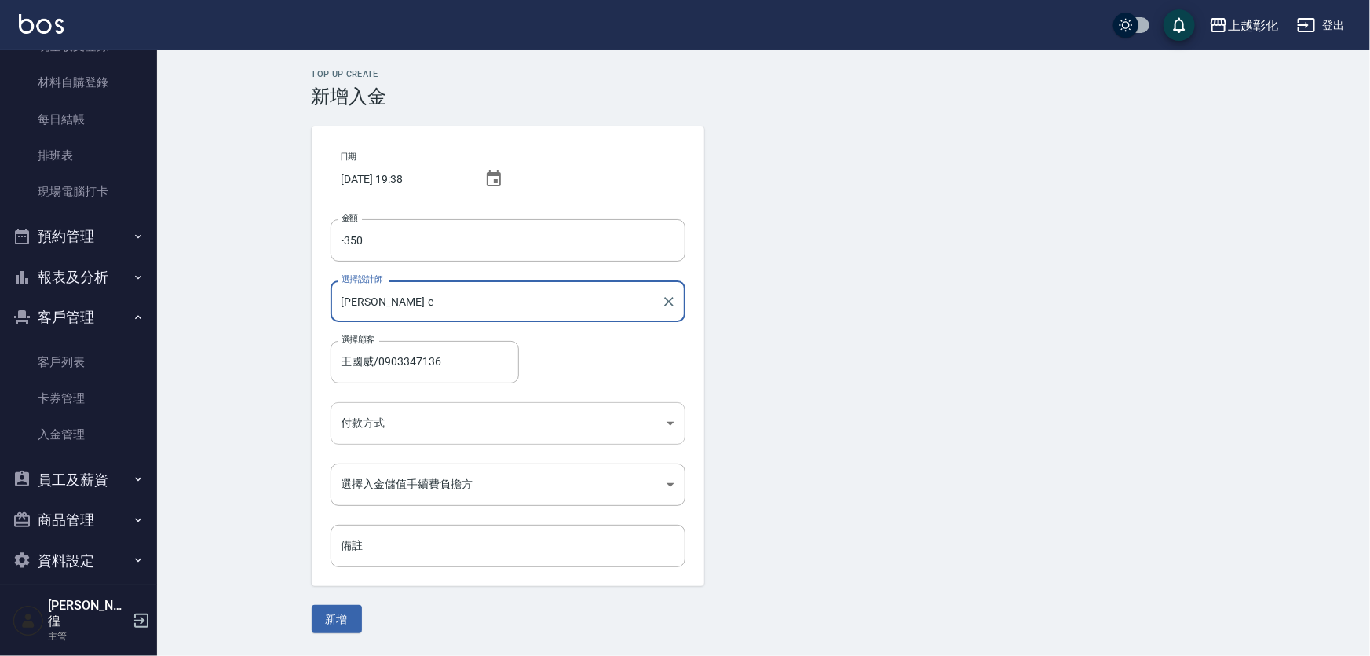
type input "allen-e"
click at [396, 428] on body "上越彰化 登出 櫃檯作業 打帳單 帳單列表 現金收支登錄 材料自購登錄 每日結帳 排班表 現場電腦打卡 預約管理 預約管理 單日預約紀錄 單週預約紀錄 報表及…" at bounding box center [685, 328] width 1370 height 656
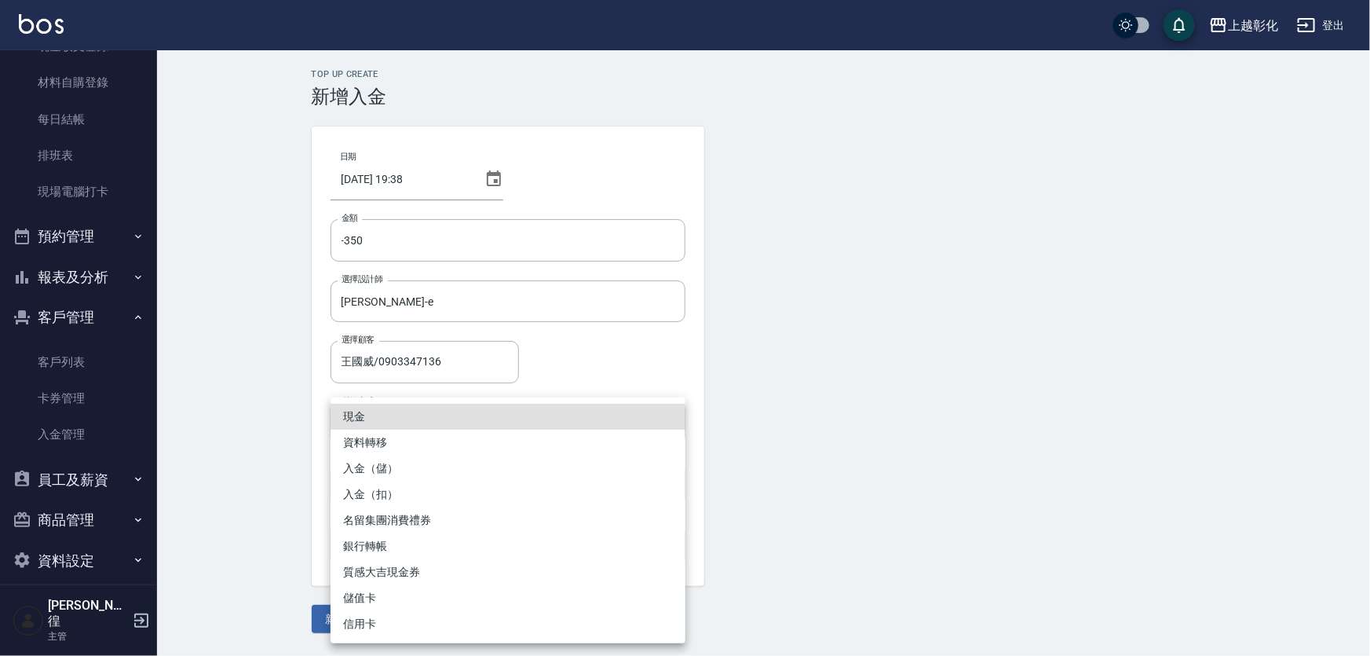
click at [382, 495] on li "入金（扣）" at bounding box center [508, 494] width 355 height 26
type input "入金（扣）"
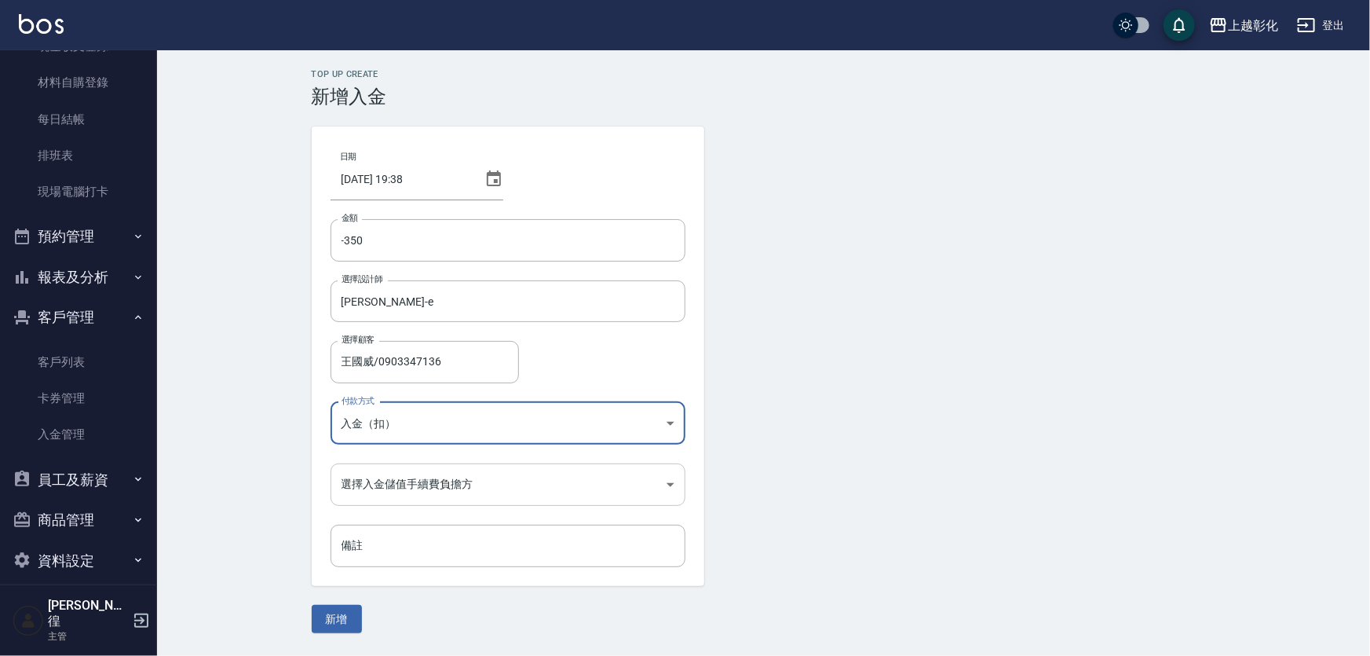
click at [375, 470] on body "上越彰化 登出 櫃檯作業 打帳單 帳單列表 現金收支登錄 材料自購登錄 每日結帳 排班表 現場電腦打卡 預約管理 預約管理 單日預約紀錄 單週預約紀錄 報表及…" at bounding box center [685, 328] width 1370 height 656
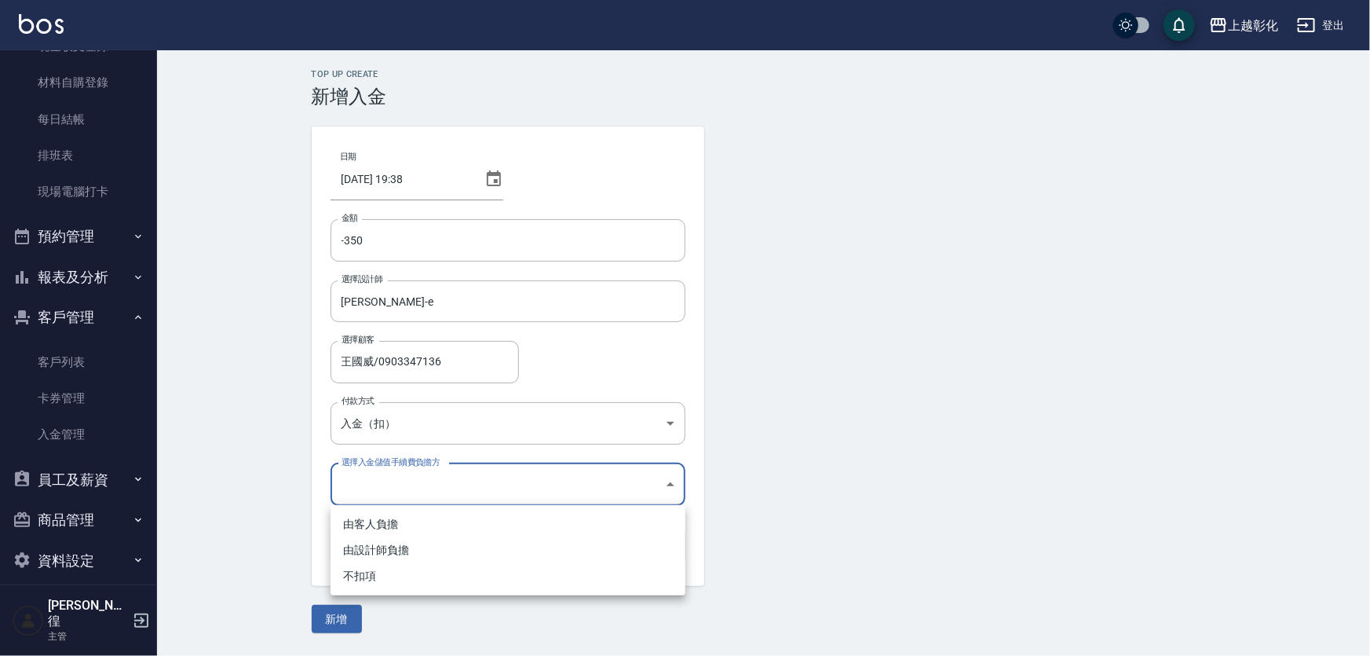
click at [353, 574] on li "不扣項" at bounding box center [508, 576] width 355 height 26
type input "WITHOUTHANDLINGFEE"
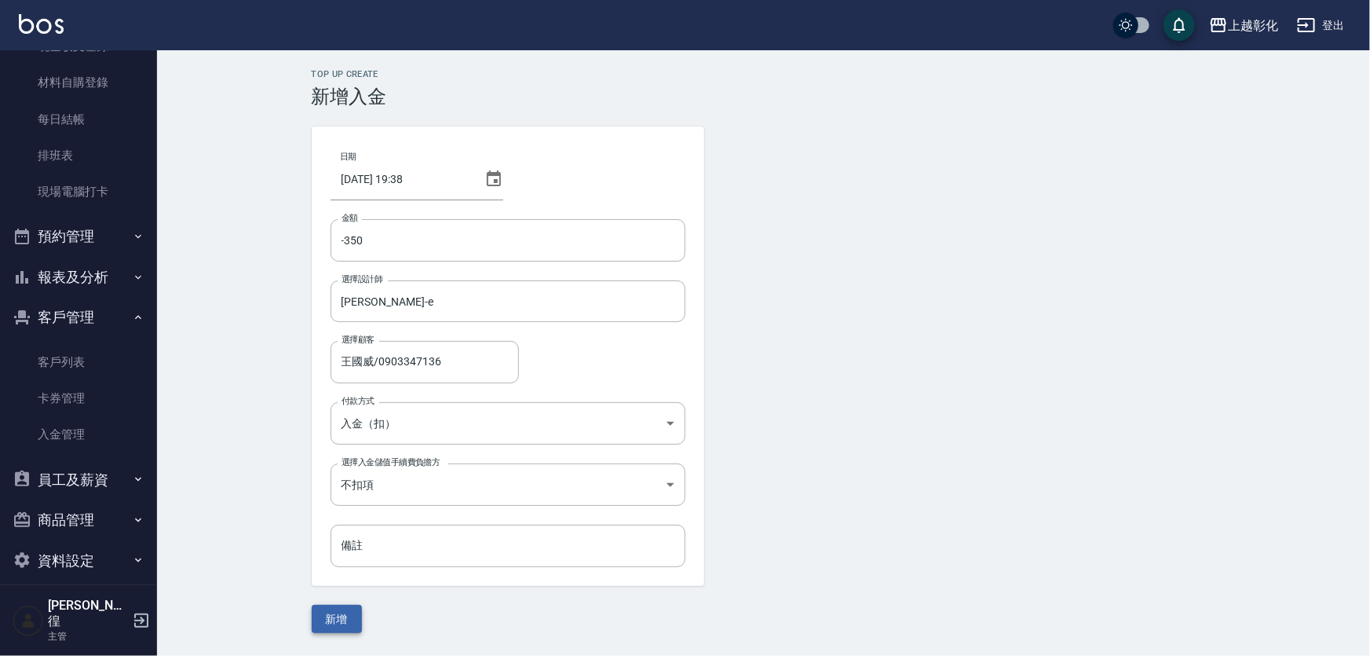
click at [345, 621] on button "新增" at bounding box center [337, 619] width 50 height 29
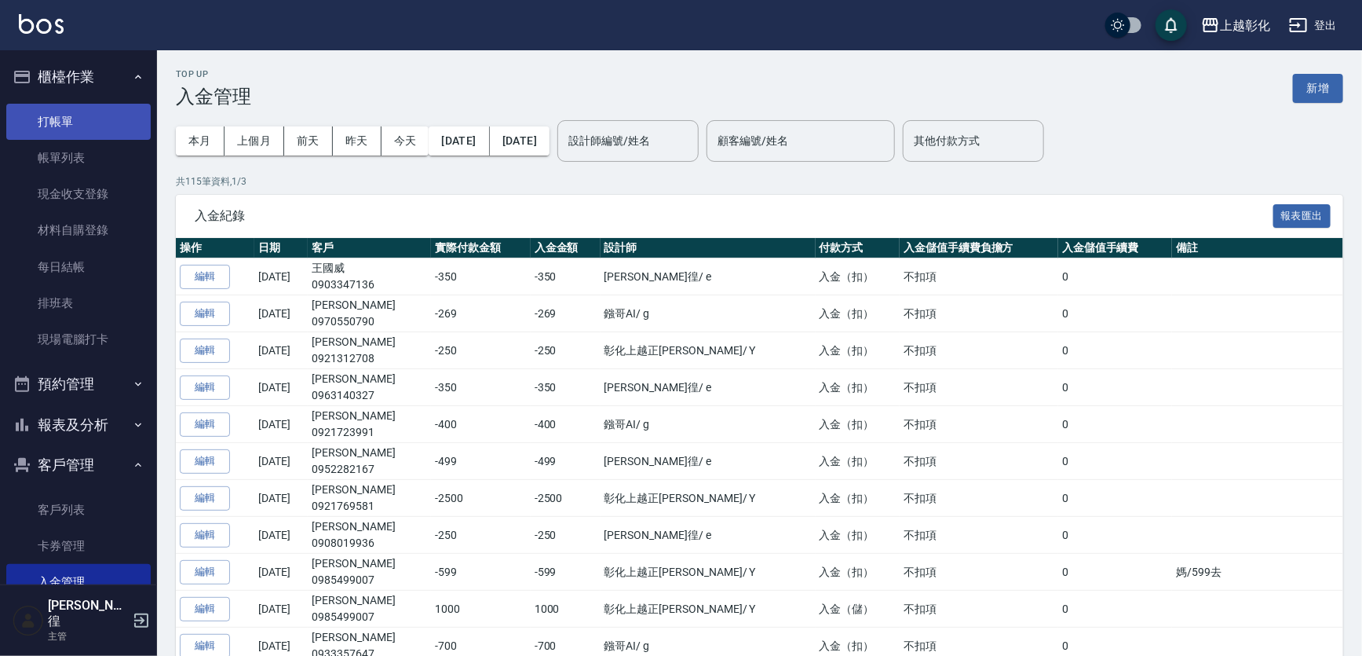
click at [107, 119] on link "打帳單" at bounding box center [78, 122] width 144 height 36
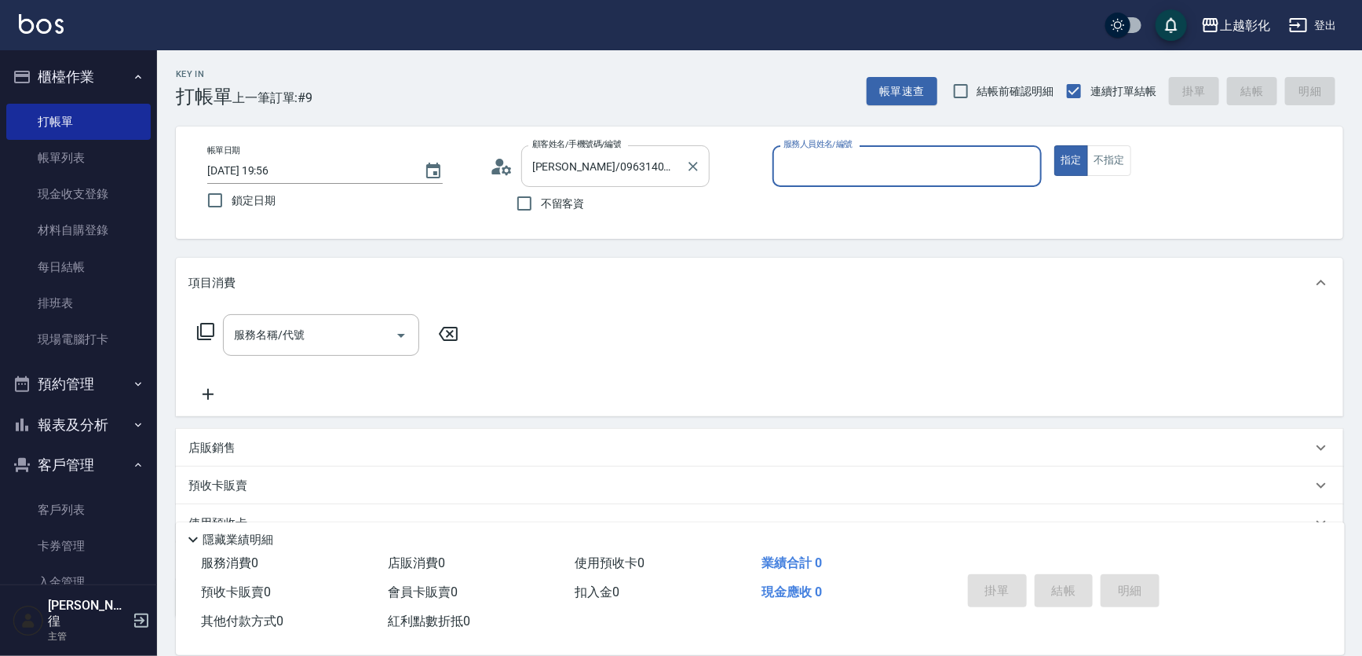
click at [588, 162] on input "廖俊堯/0963140327/null" at bounding box center [603, 165] width 151 height 27
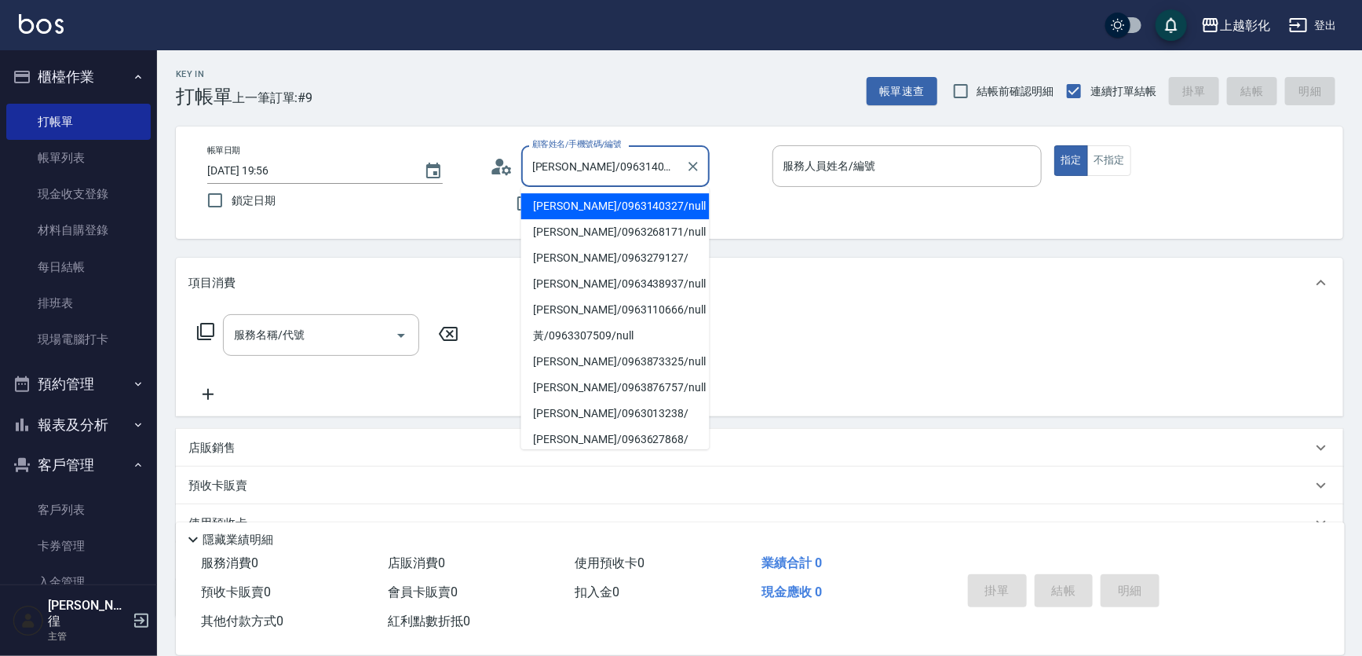
click at [588, 162] on input "廖俊堯/0963140327/null" at bounding box center [603, 165] width 151 height 27
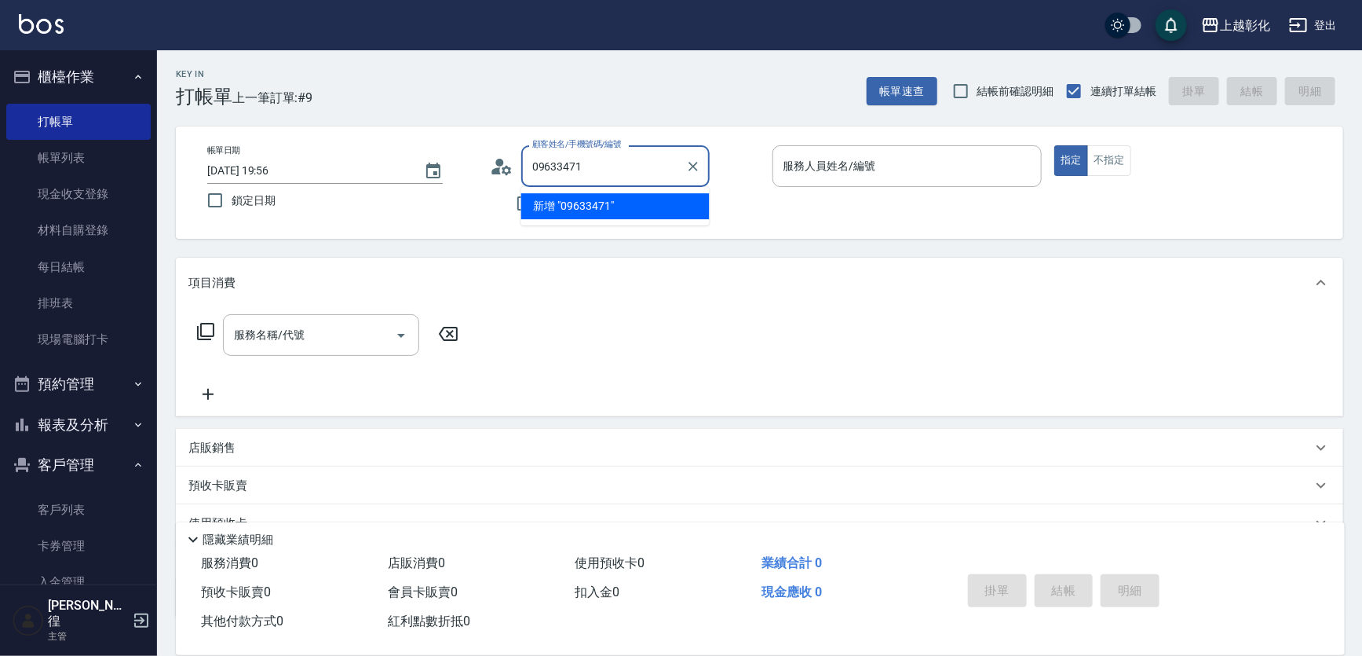
click at [523, 203] on li "新增 "09633471"" at bounding box center [615, 206] width 188 height 26
type input "09633471"
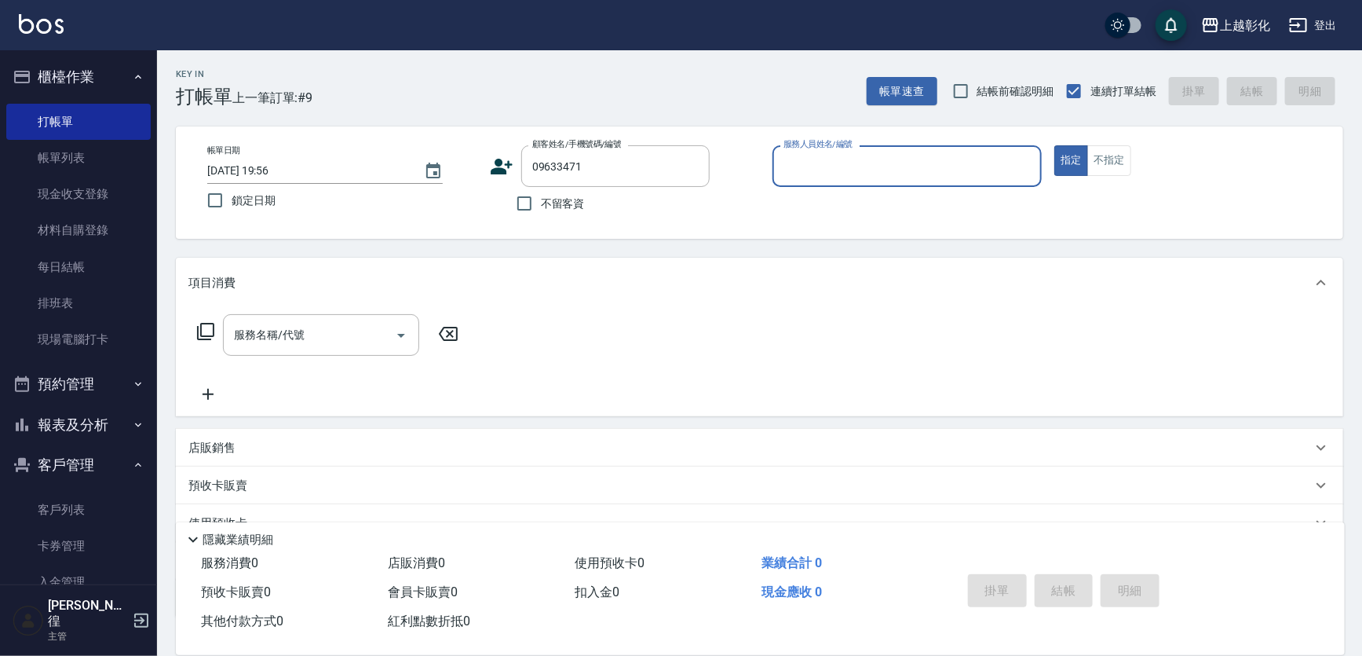
click at [550, 192] on label "不留客資" at bounding box center [546, 203] width 77 height 33
click at [541, 192] on input "不留客資" at bounding box center [524, 203] width 33 height 33
checkbox input "true"
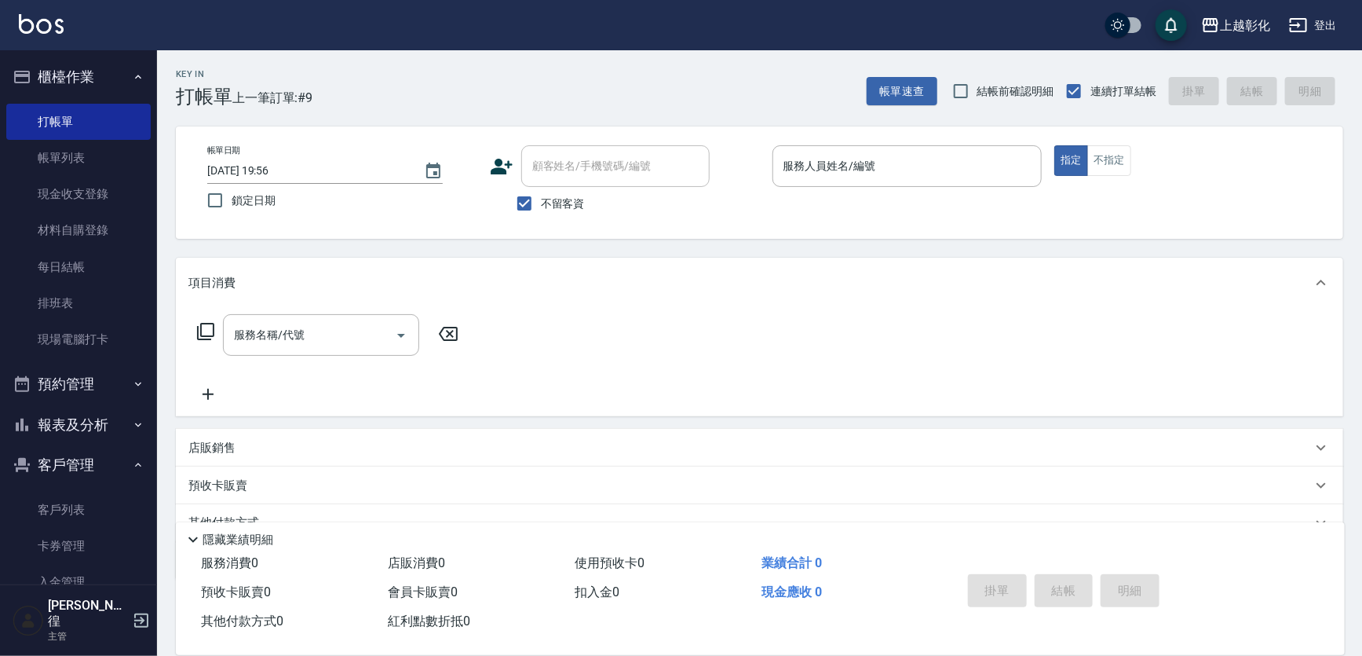
click at [557, 199] on span "不留客資" at bounding box center [563, 203] width 44 height 16
click at [541, 199] on input "不留客資" at bounding box center [524, 203] width 33 height 33
checkbox input "false"
click at [572, 166] on input "顧客姓名/手機號碼/編號" at bounding box center [603, 165] width 151 height 27
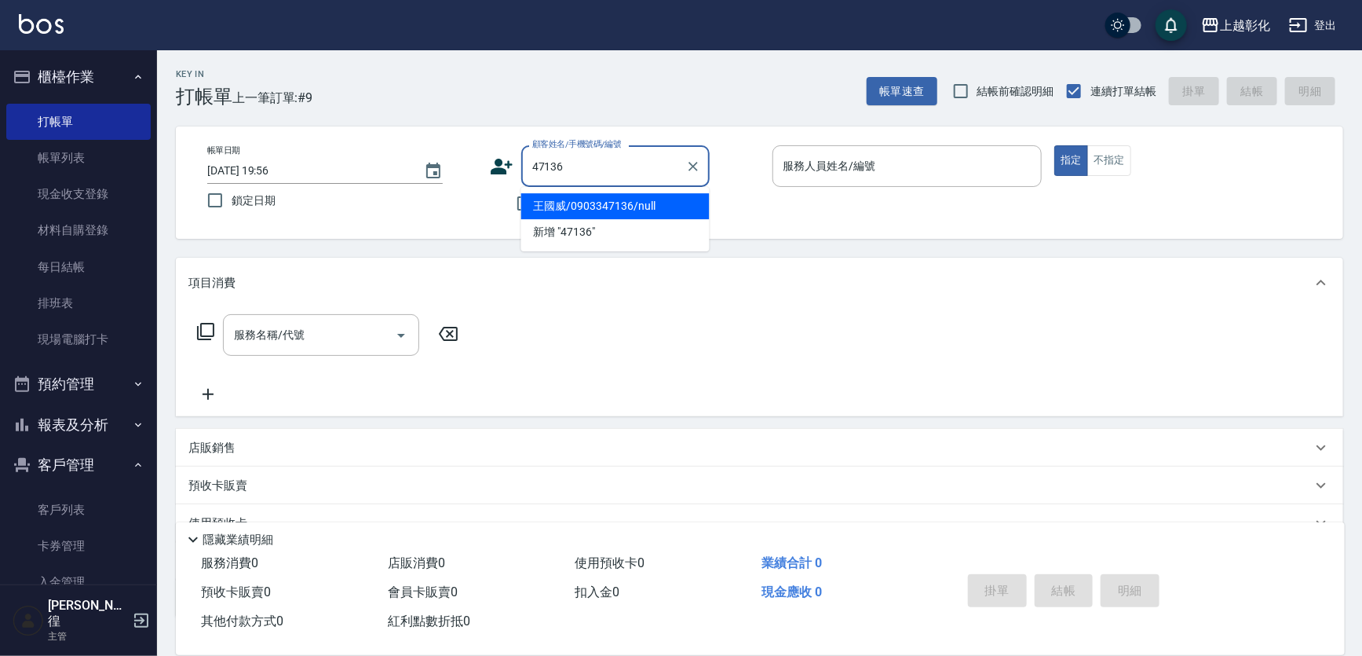
type input "王國威/0903347136/null"
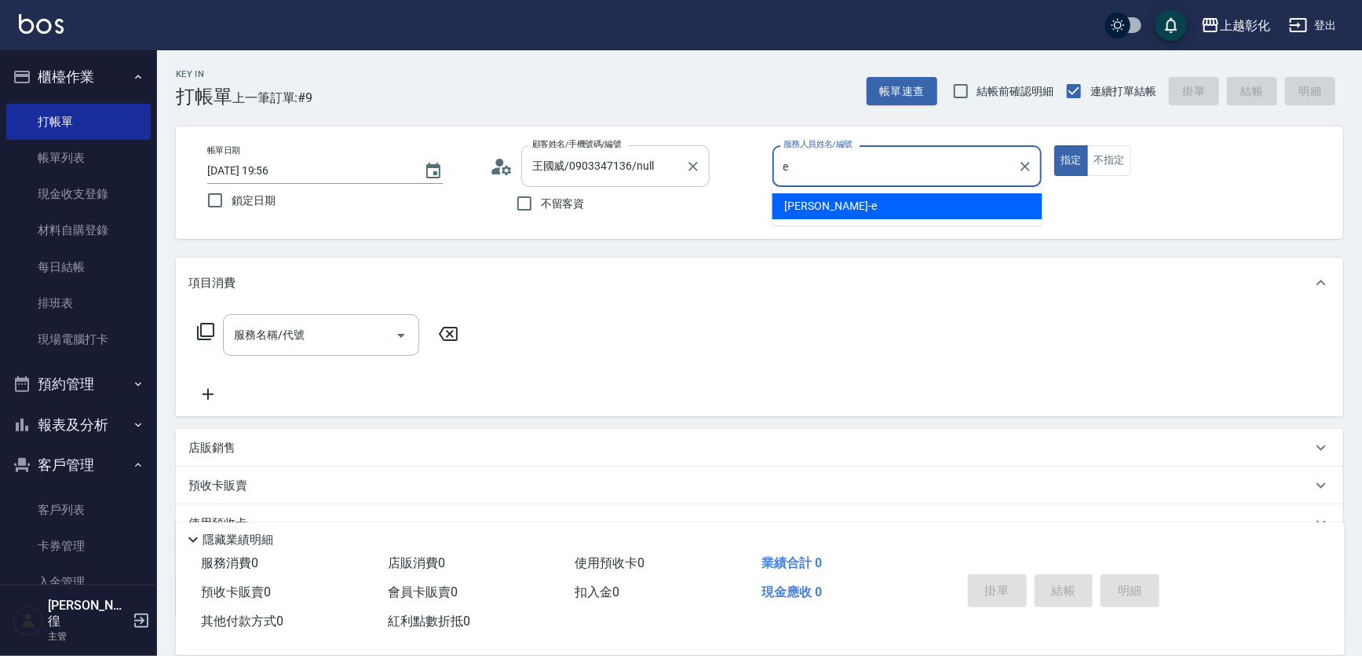
type input "allen-e"
type button "true"
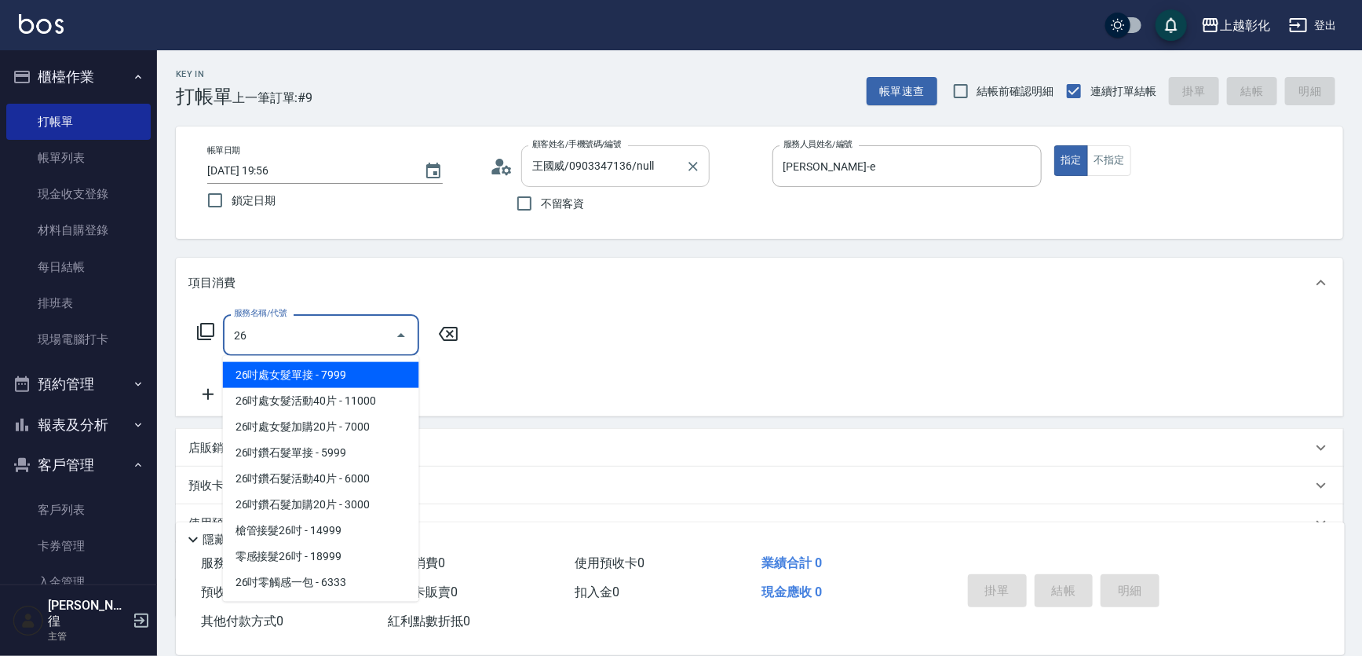
type input "269"
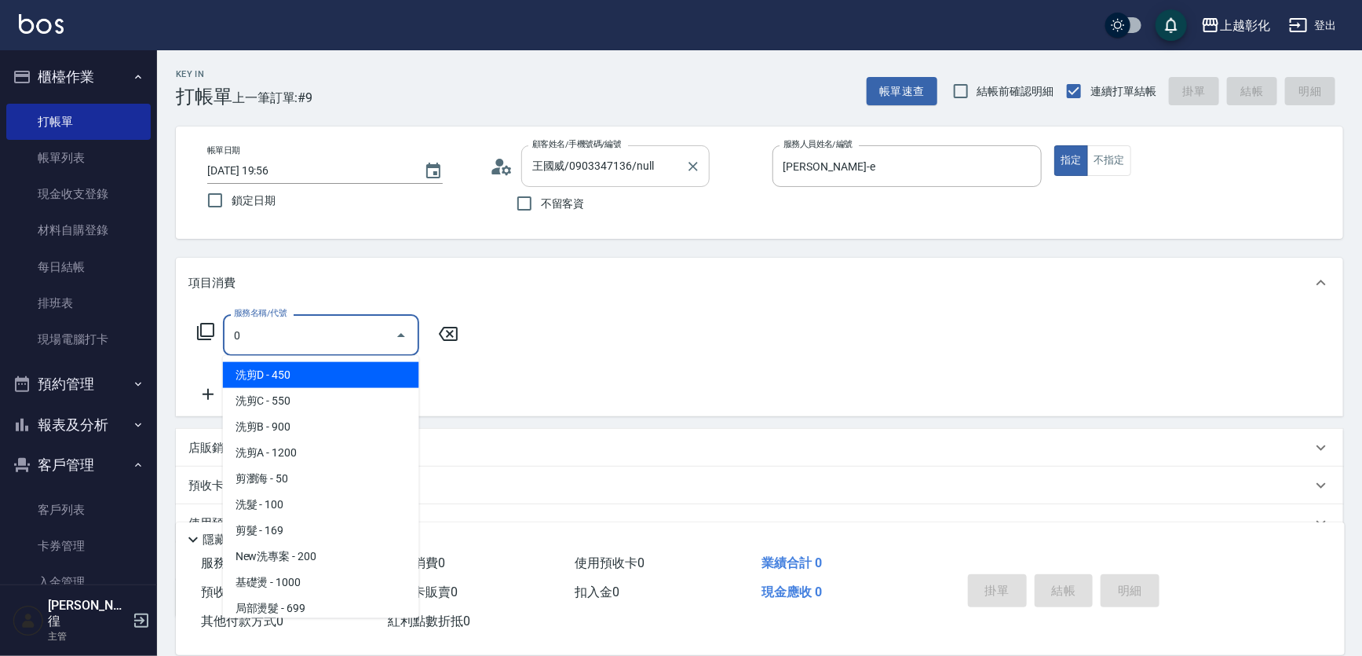
type input "心動250(0250)"
type input "6"
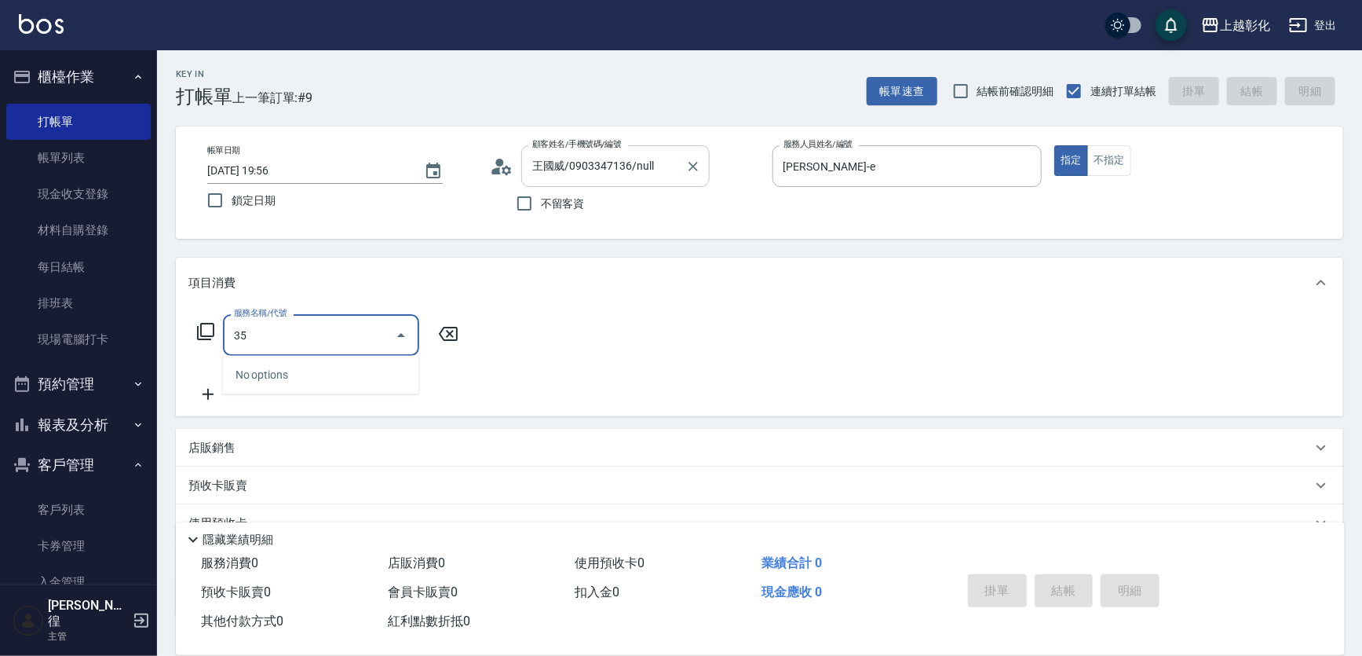
type input "3"
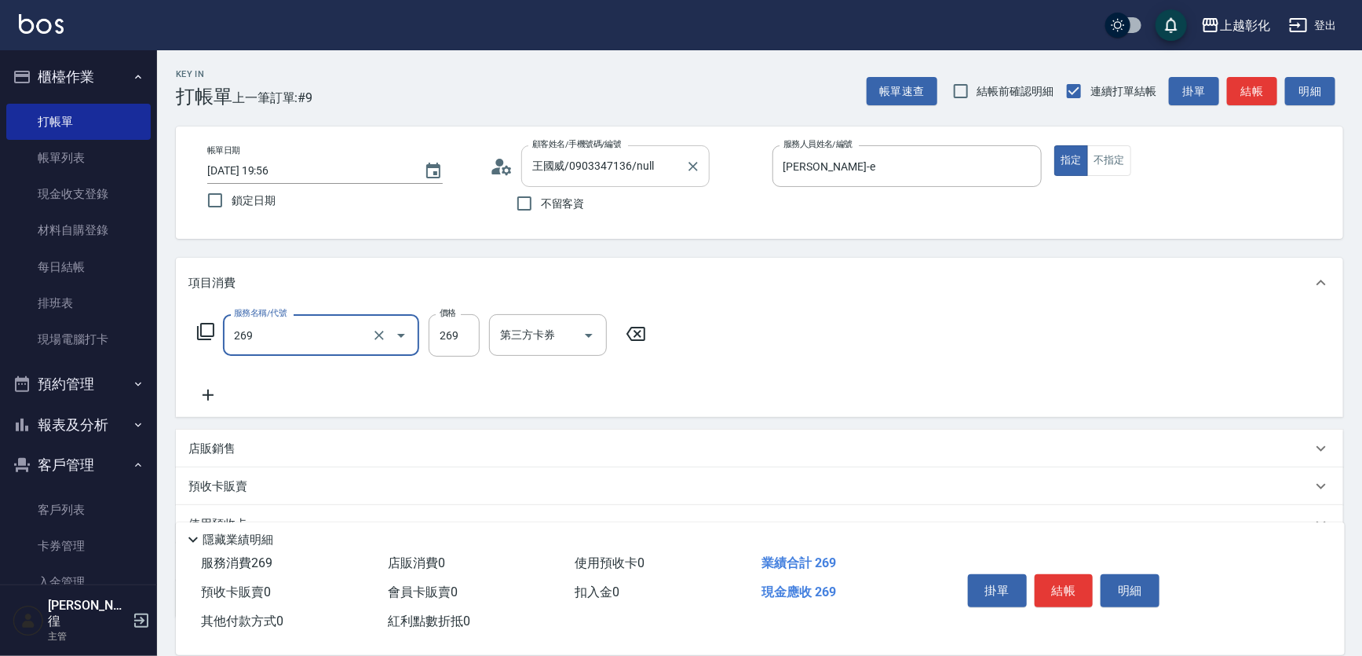
type input "一般洗剪(269)"
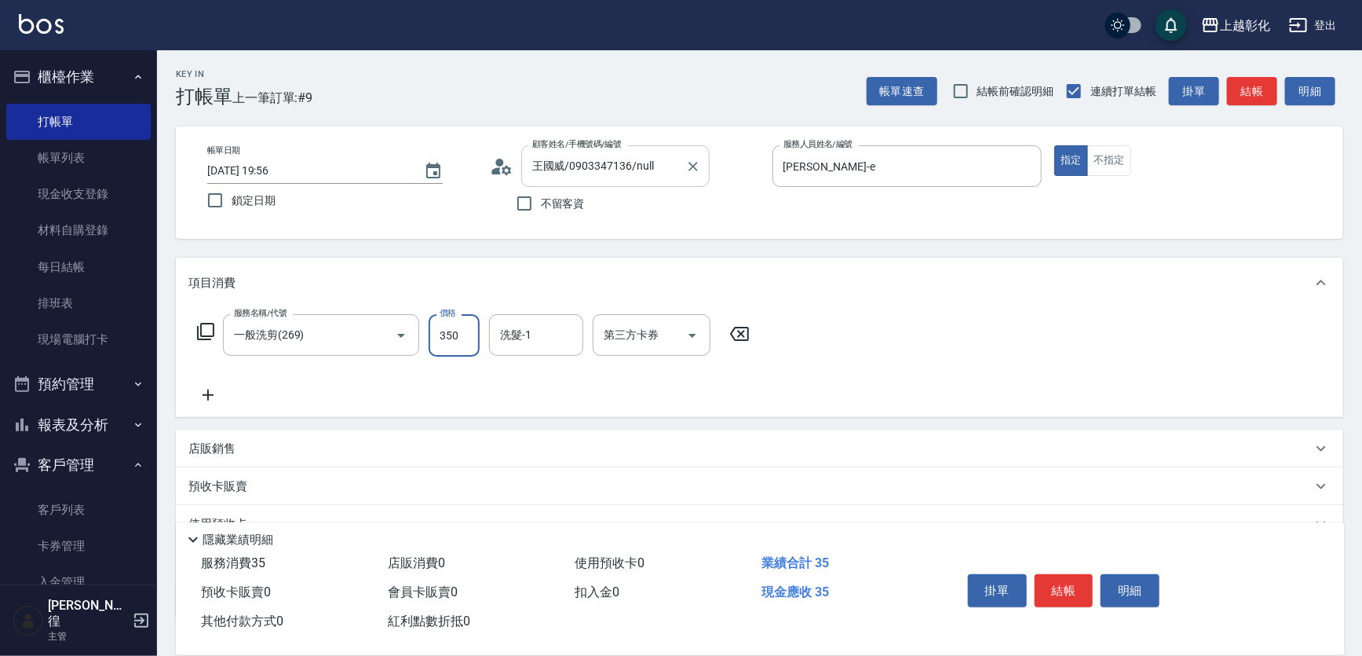
type input "350"
type input "賴瑩婕-16"
type input "儲值卡"
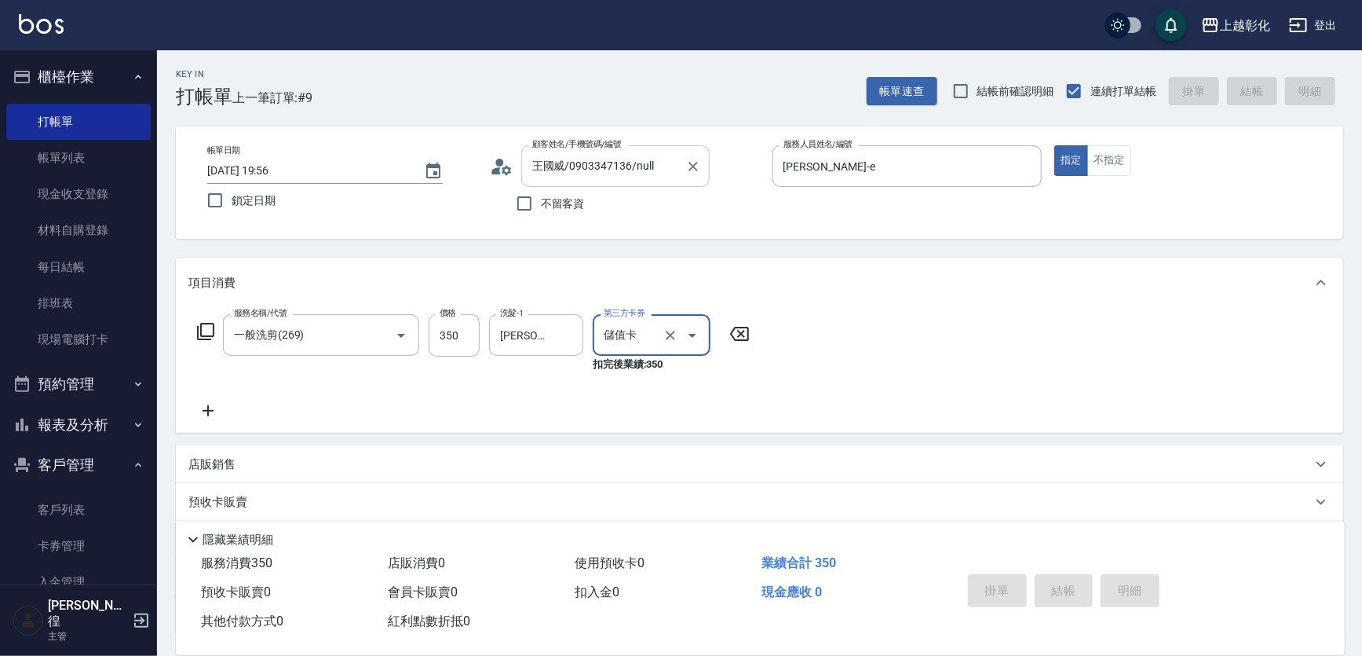
type input "2025/09/23 19:57"
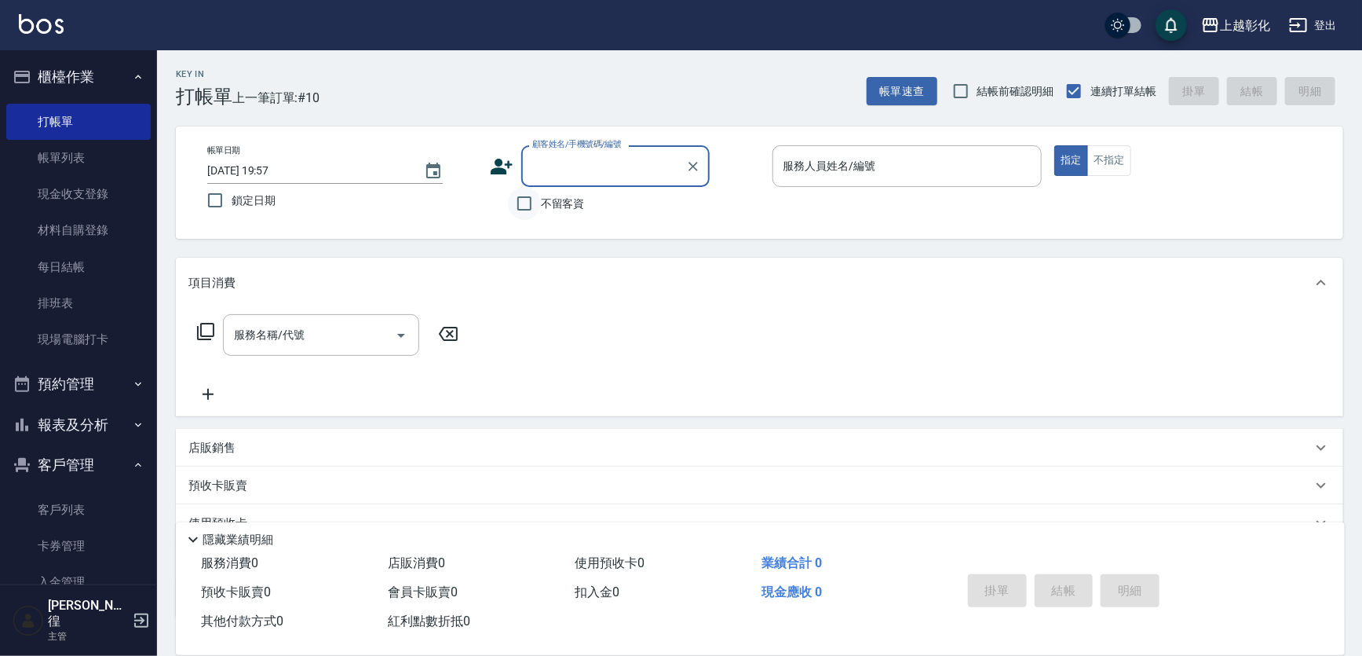
click at [528, 205] on input "不留客資" at bounding box center [524, 203] width 33 height 33
checkbox input "true"
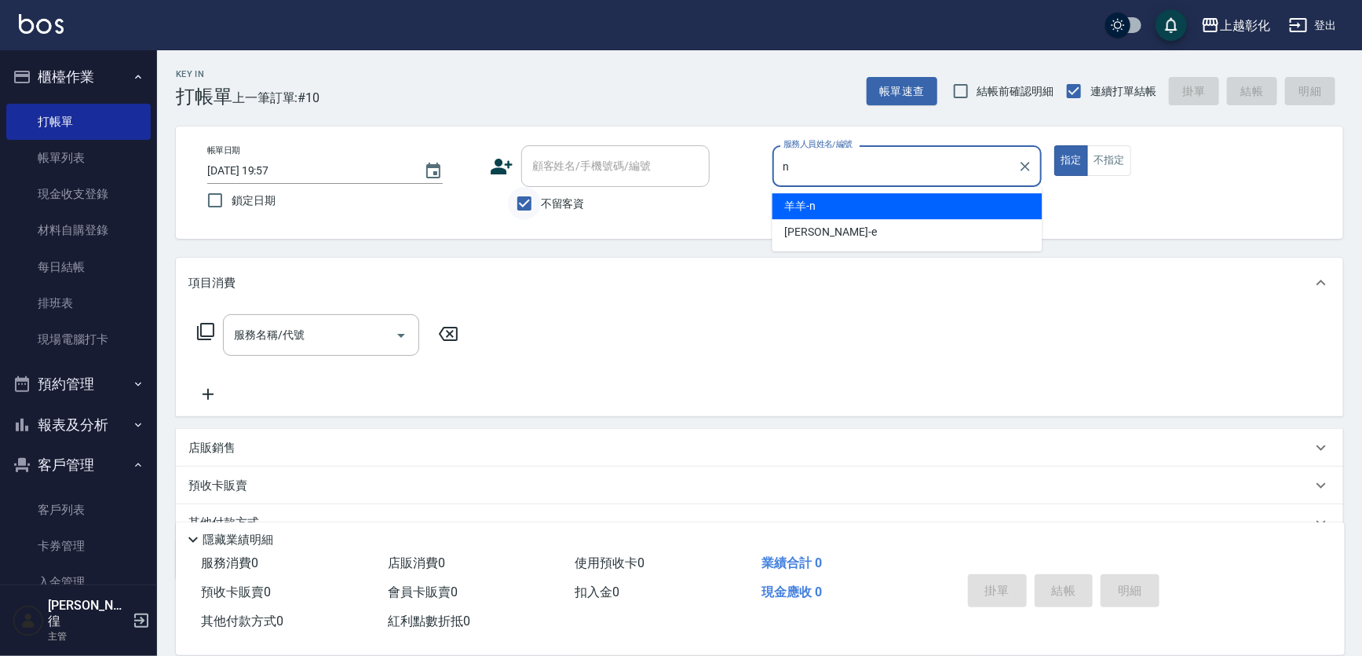
type input "羊羊-n"
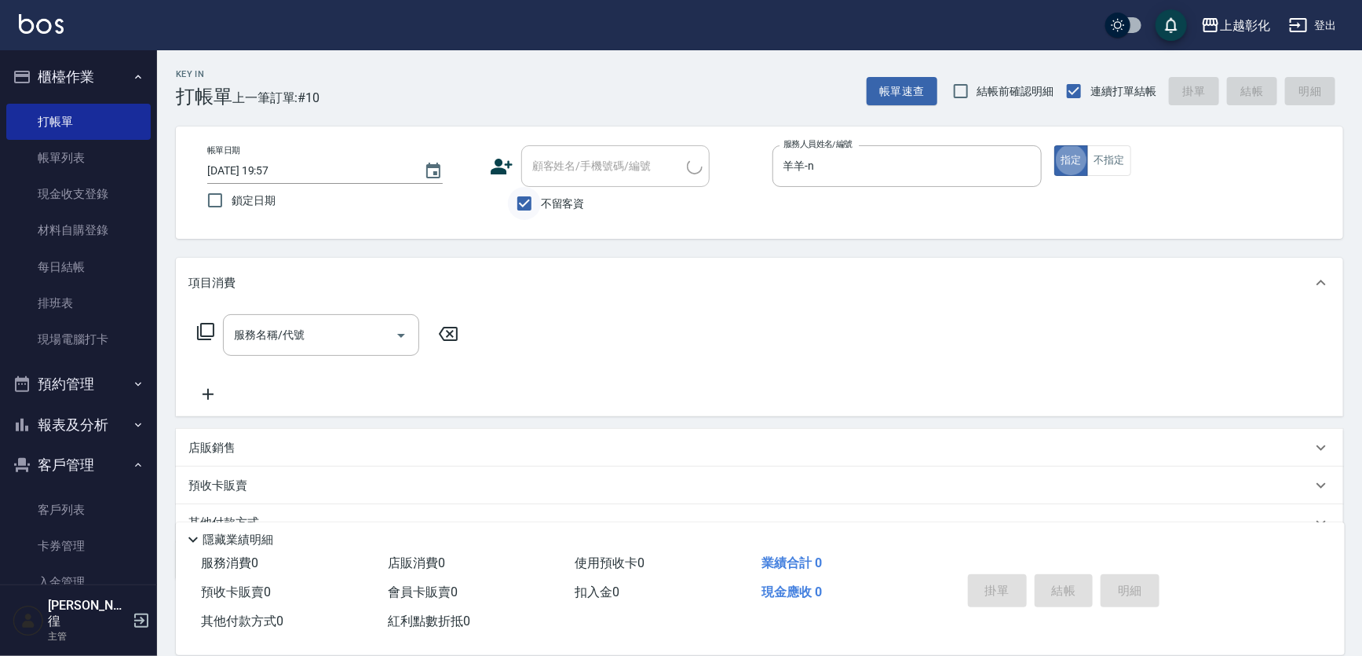
type input "房鶯惠/0921769581/"
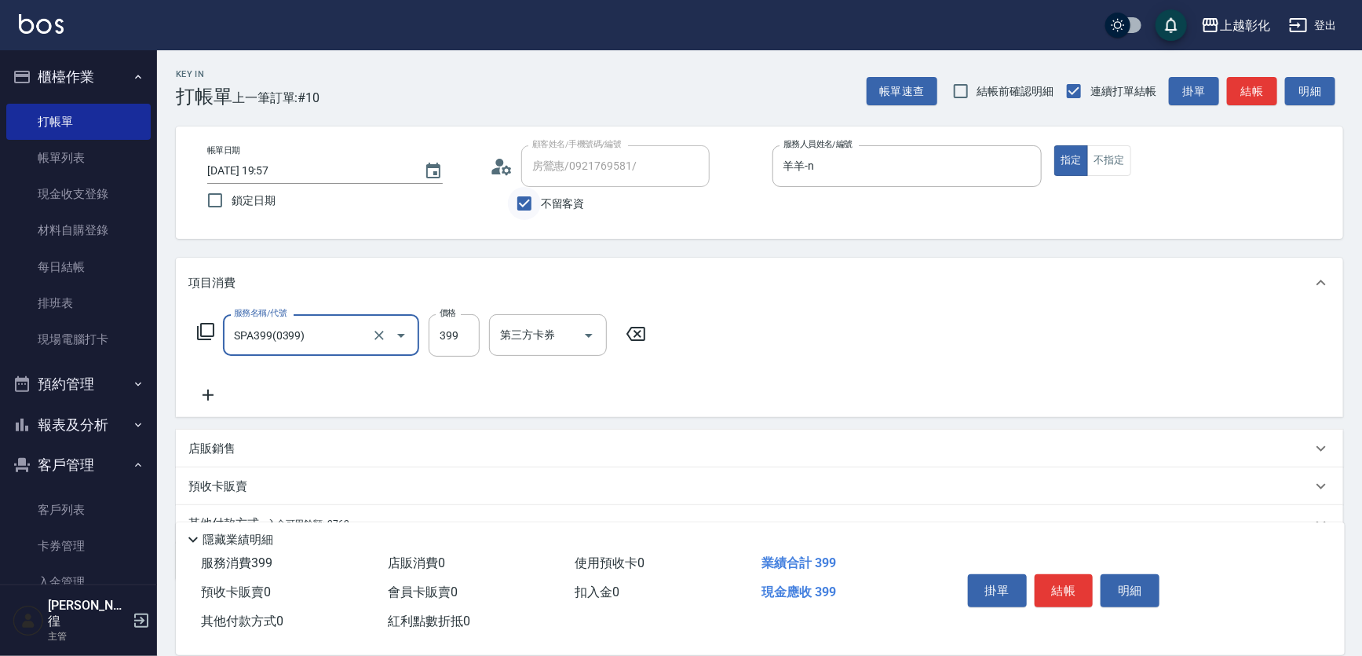
type input "SPA399(0399)"
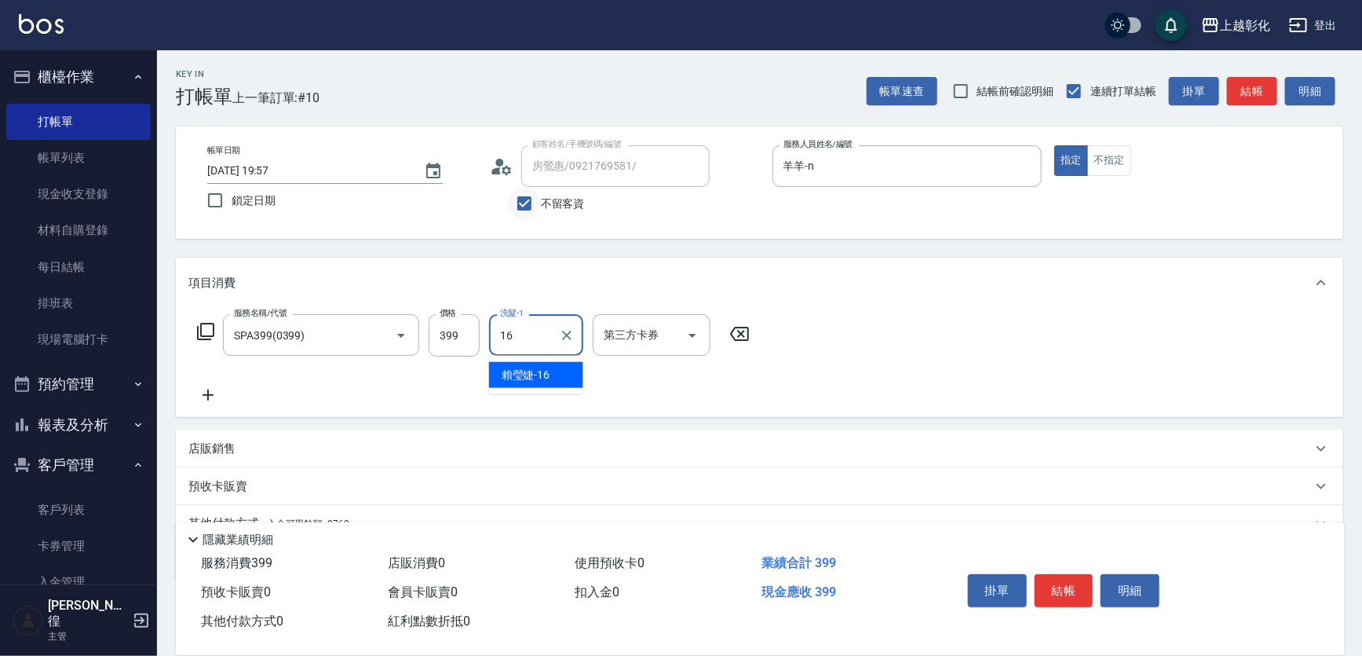
type input "賴瑩婕-16"
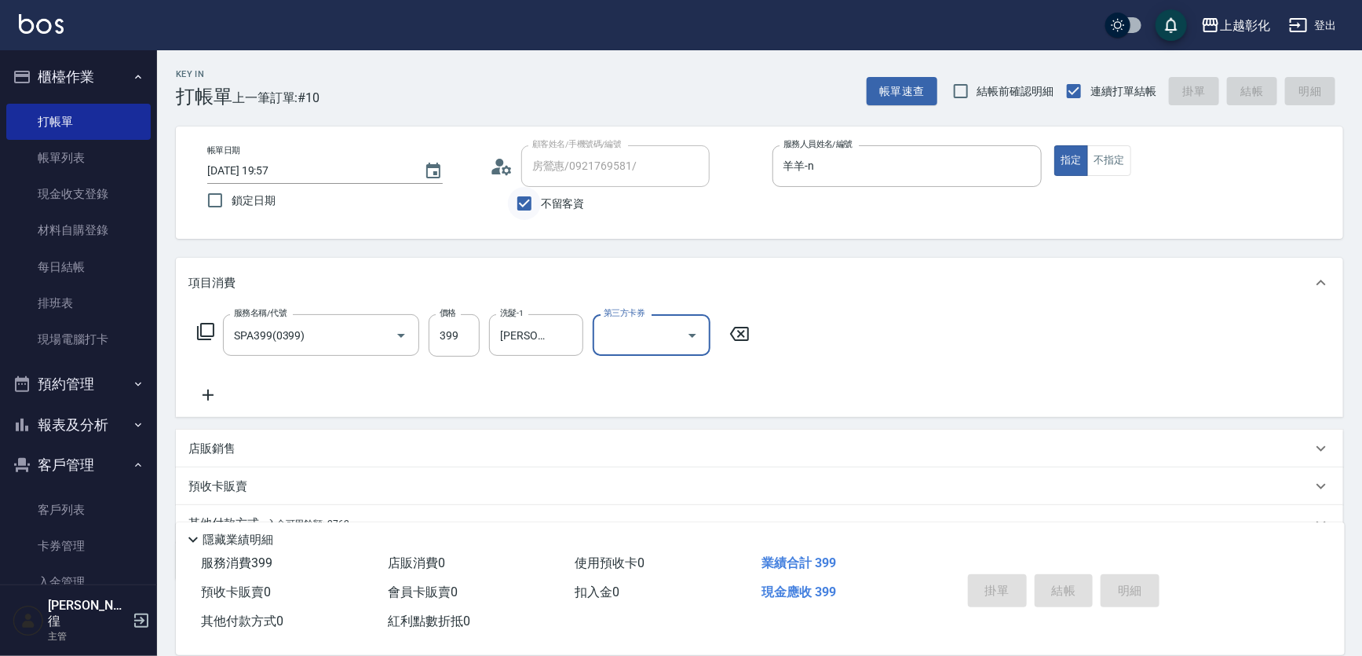
type input "2025/09/23 19:58"
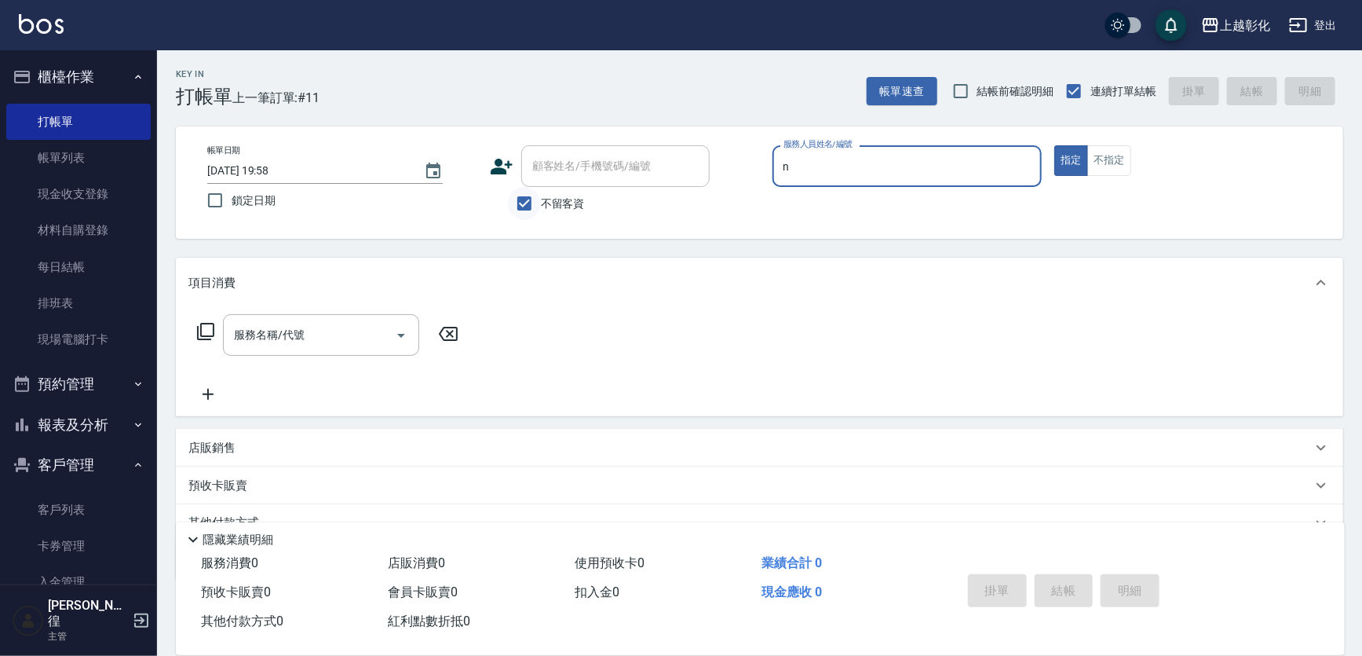
type input "羊羊-n"
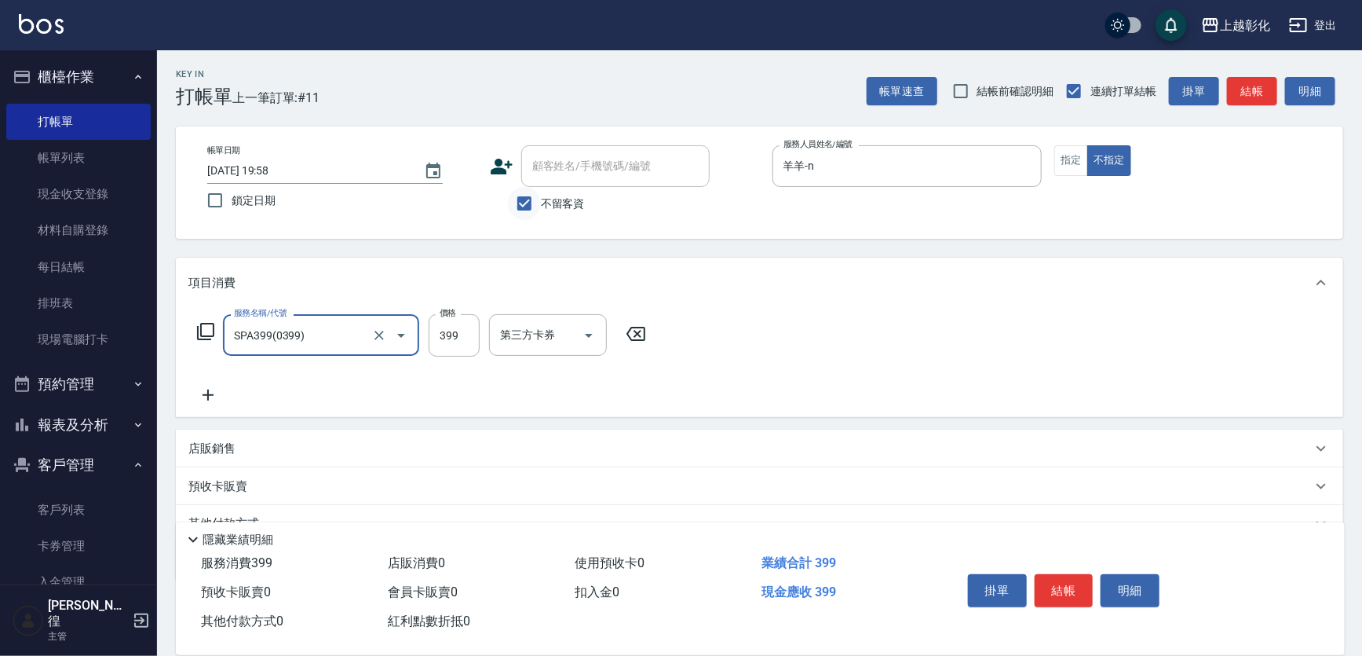
type input "SPA399(0399)"
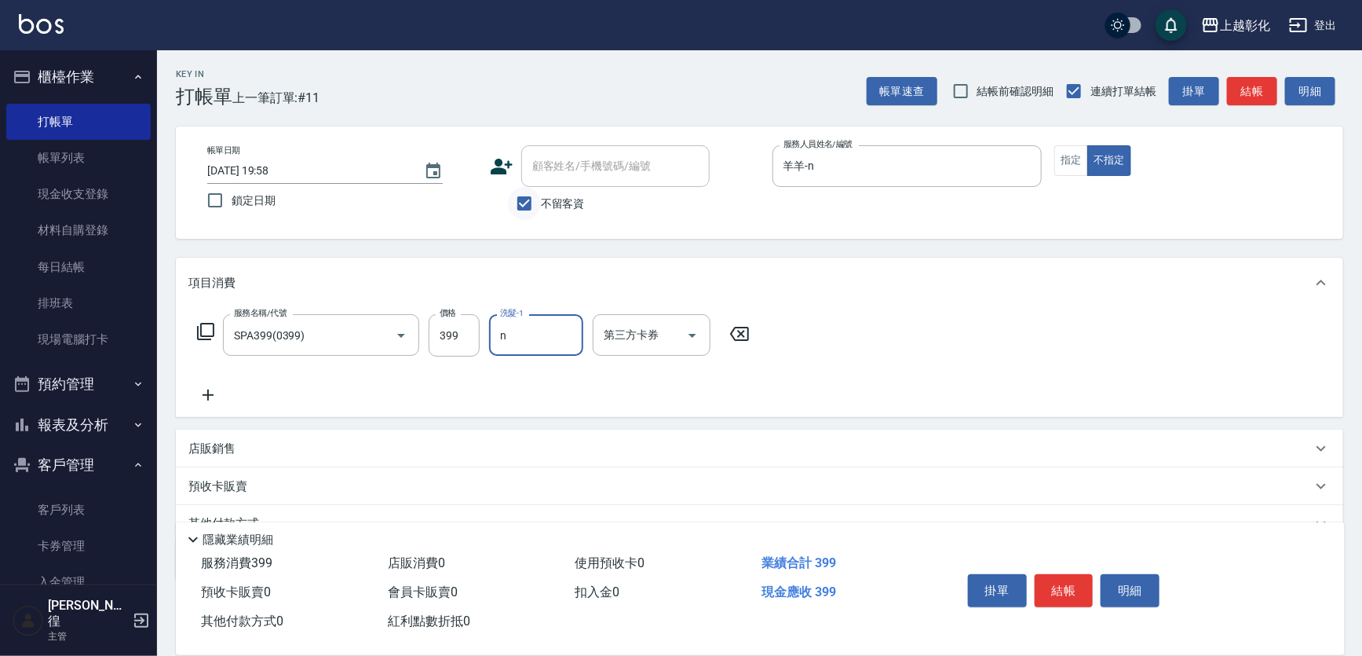
type input "羊羊-n"
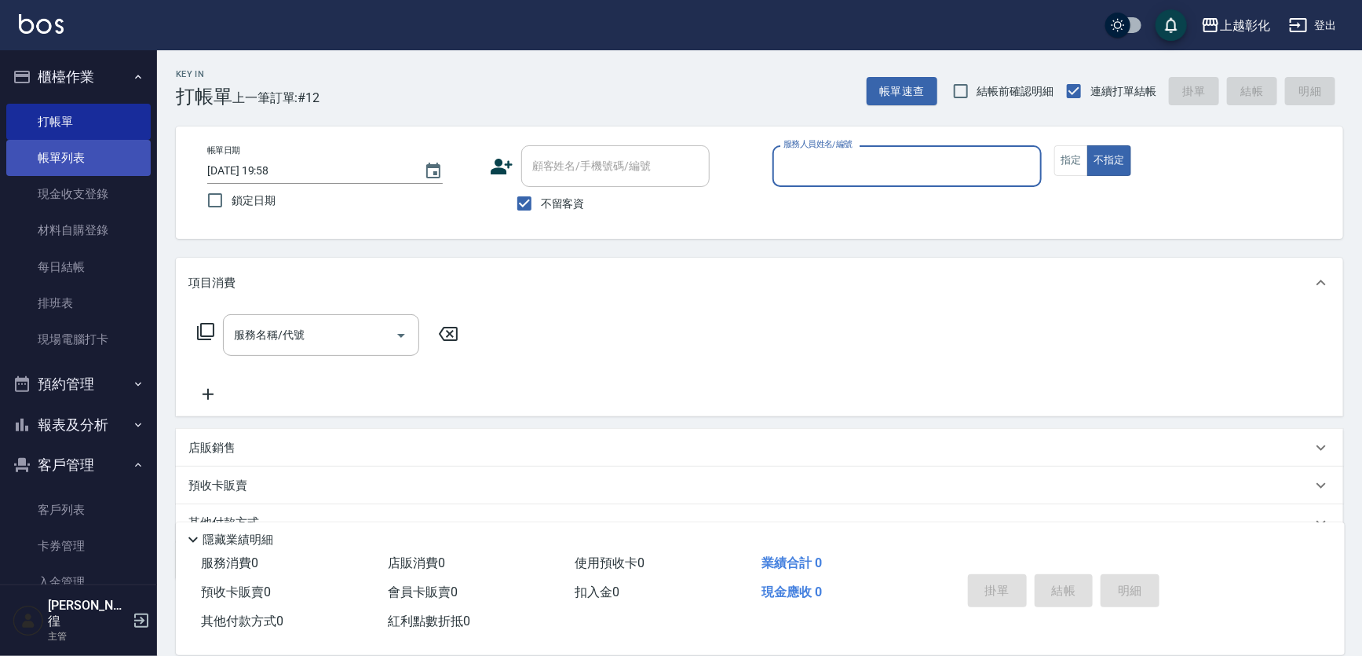
click at [79, 163] on link "帳單列表" at bounding box center [78, 158] width 144 height 36
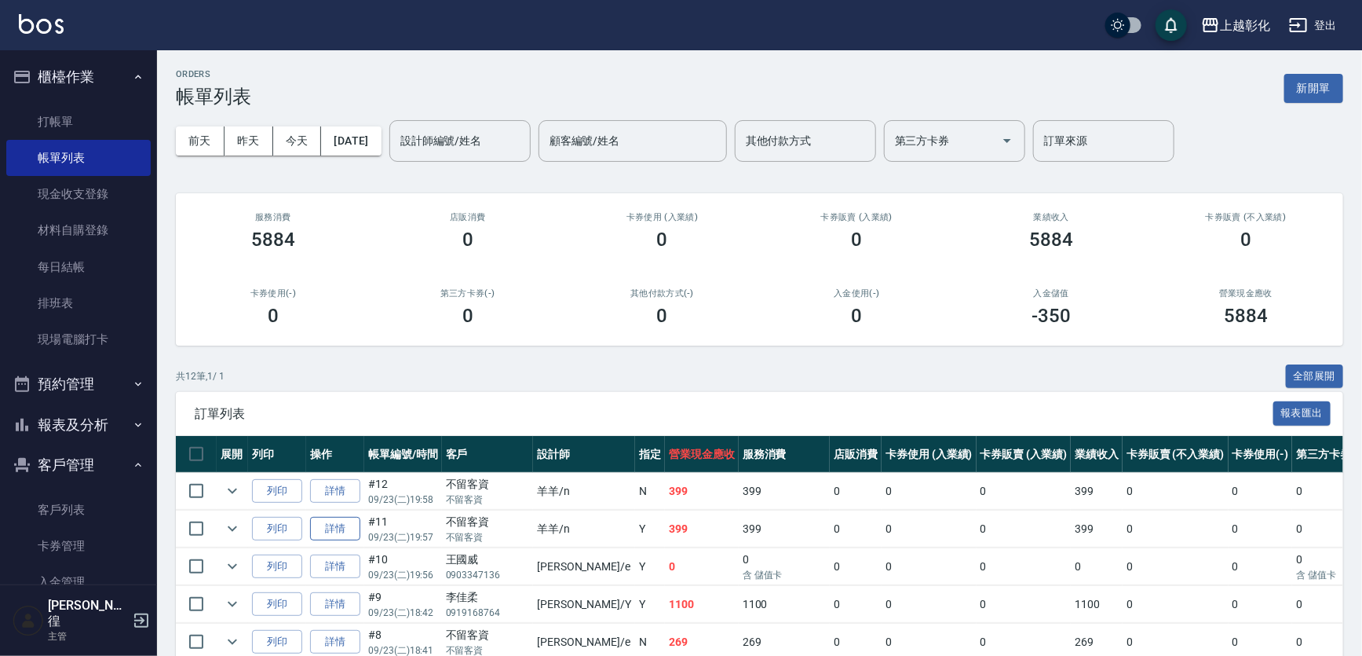
click at [330, 535] on link "詳情" at bounding box center [335, 529] width 50 height 24
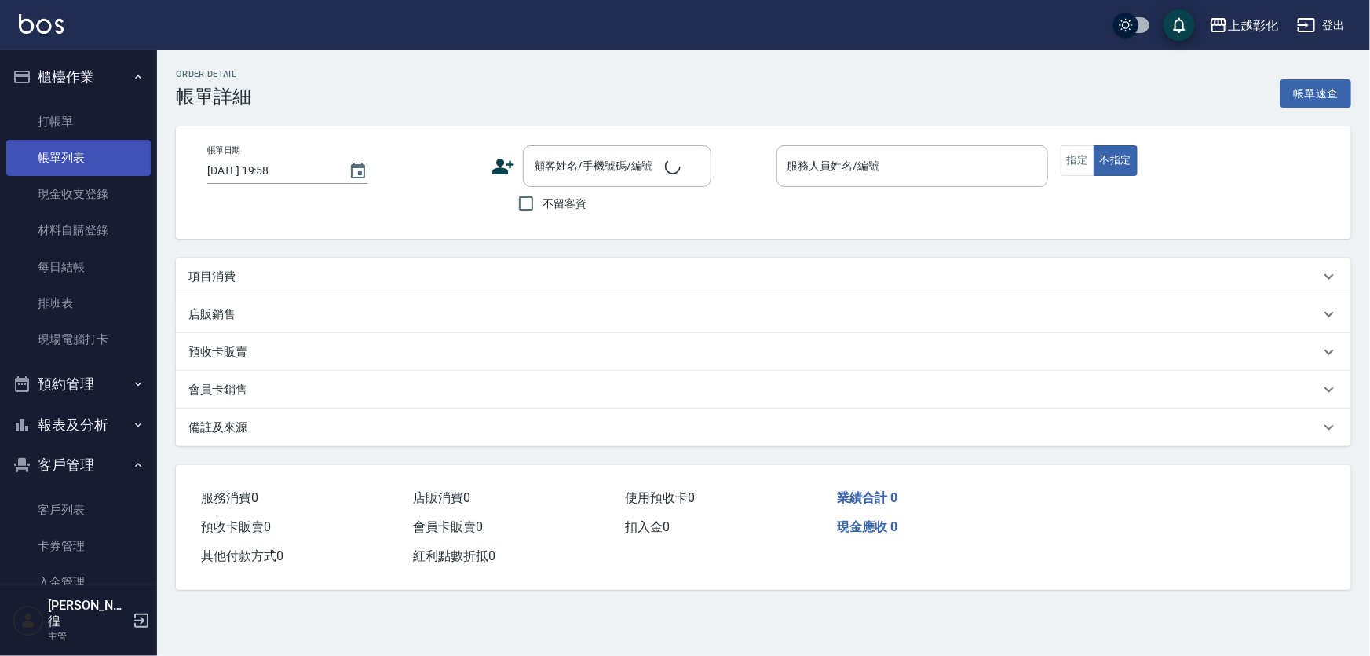
click at [100, 144] on link "帳單列表" at bounding box center [78, 158] width 144 height 36
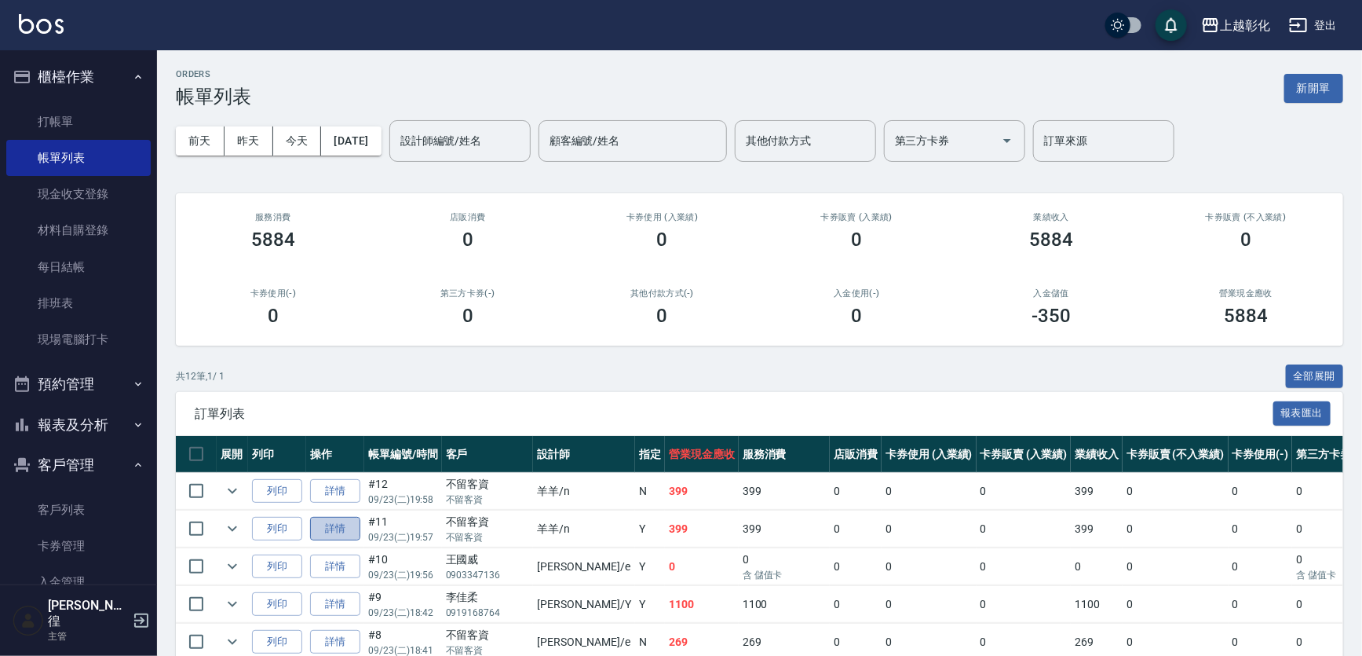
click at [332, 524] on link "詳情" at bounding box center [335, 529] width 50 height 24
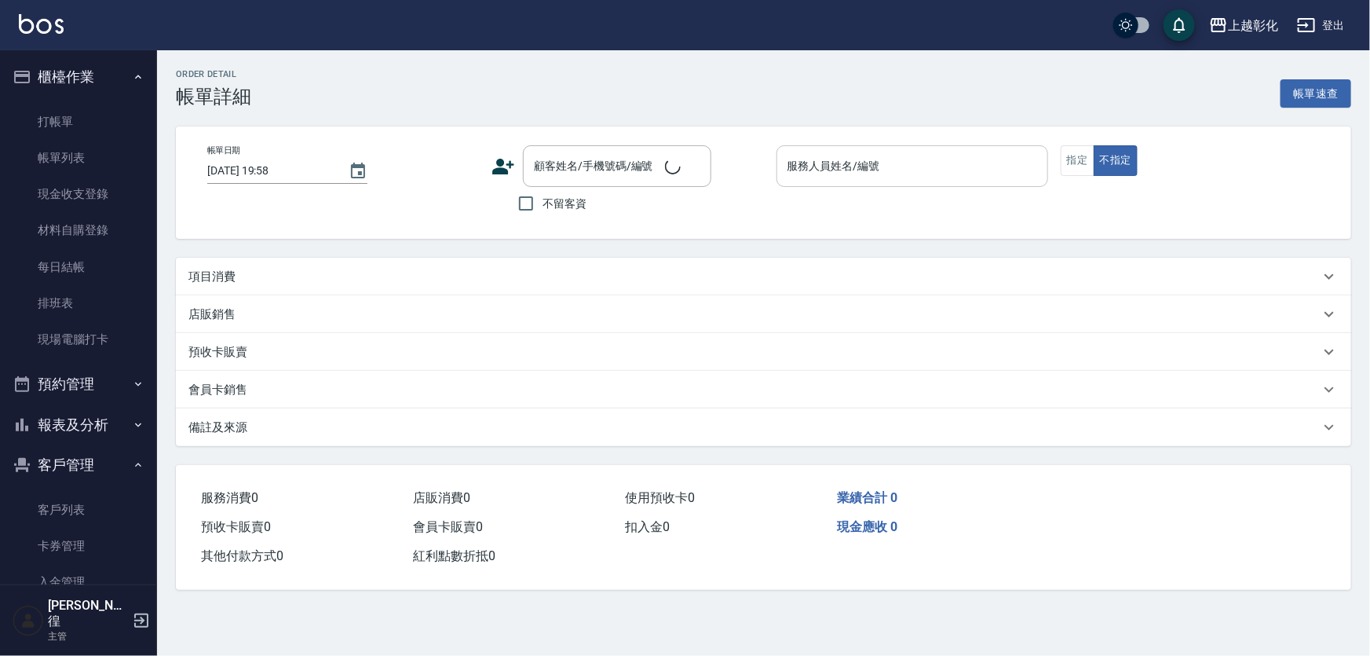
type input "2025/09/23 19:57"
checkbox input "true"
type input "羊羊-n"
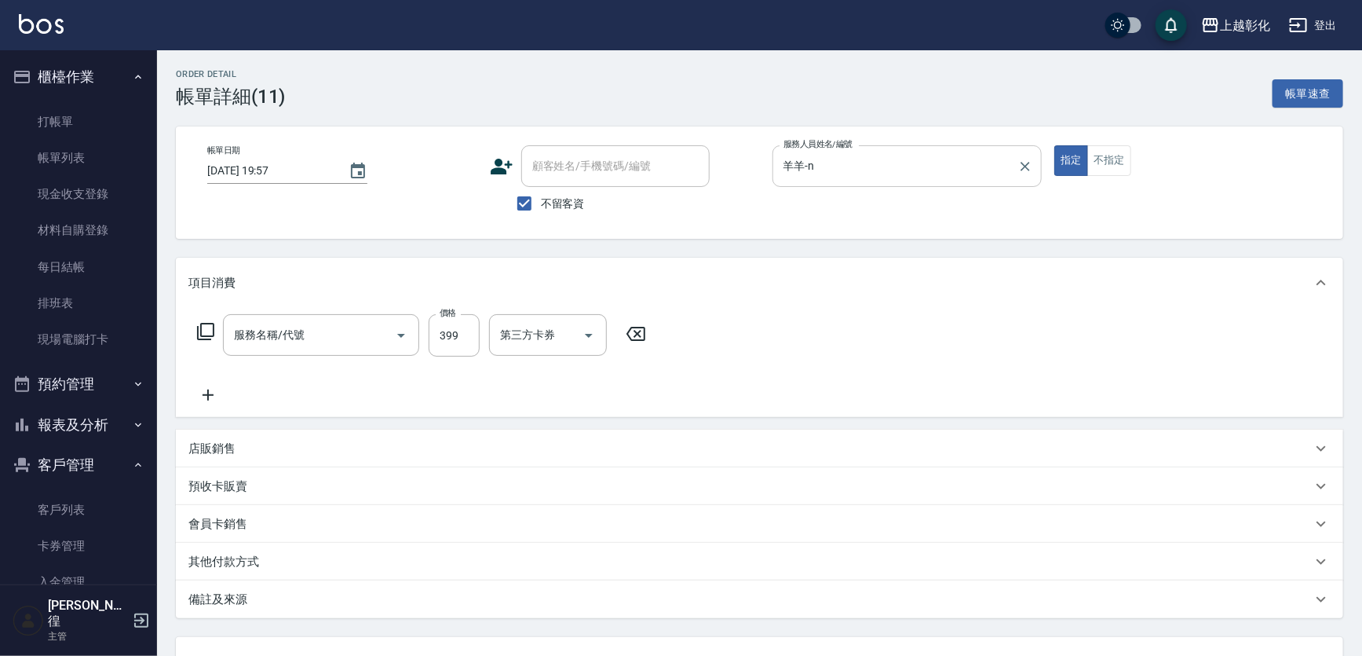
type input "SPA399(0399)"
click at [1108, 148] on button "不指定" at bounding box center [1109, 160] width 44 height 31
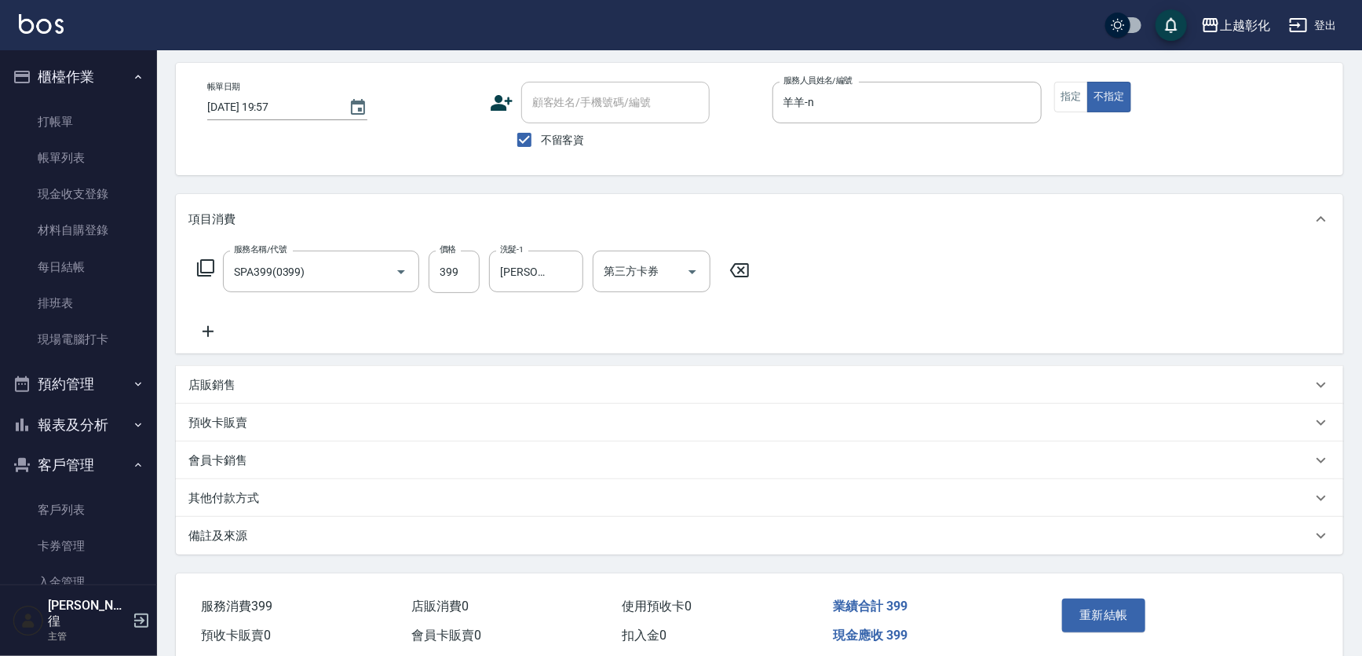
scroll to position [128, 0]
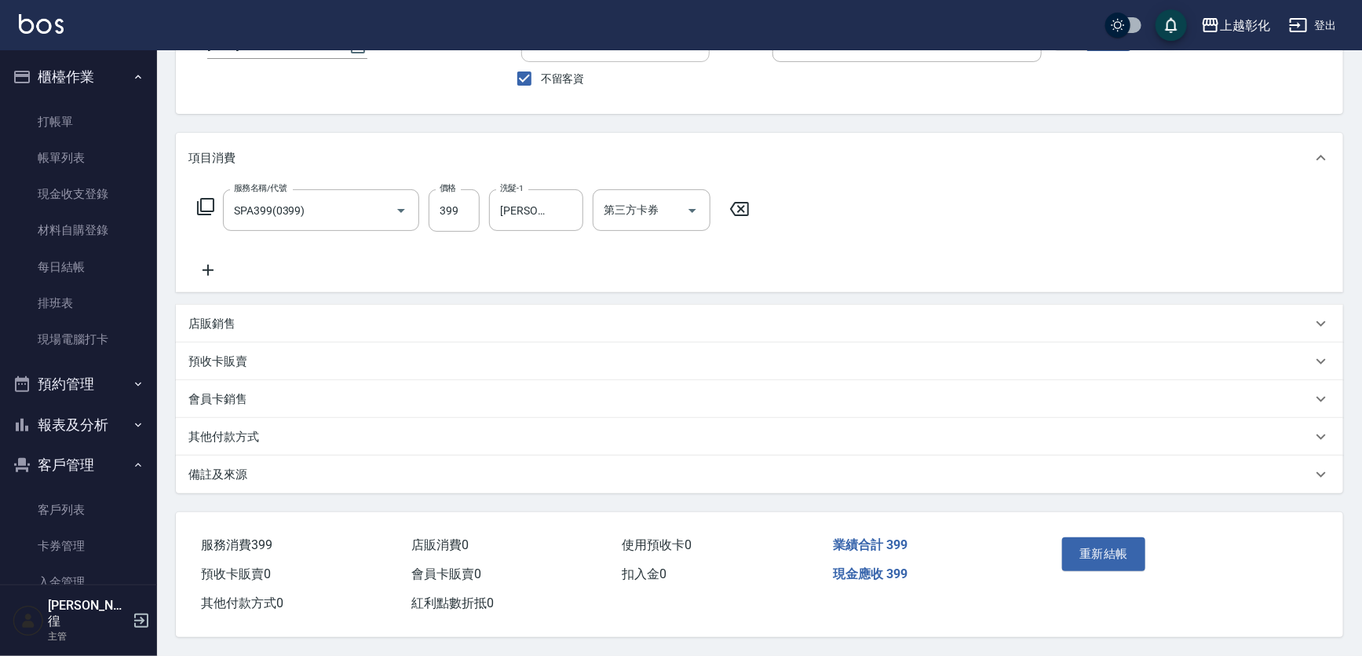
click at [1080, 531] on div "重新結帳" at bounding box center [1118, 565] width 125 height 68
click at [1083, 547] on button "重新結帳" at bounding box center [1103, 553] width 83 height 33
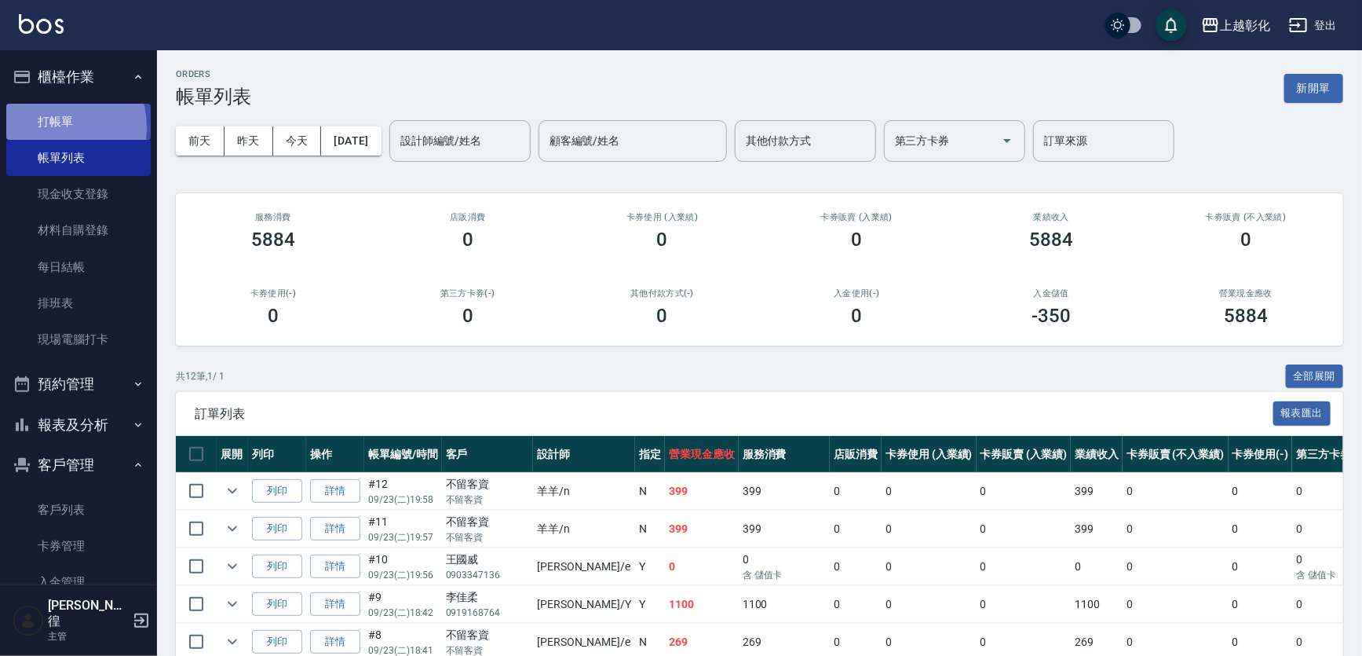
click at [49, 127] on link "打帳單" at bounding box center [78, 122] width 144 height 36
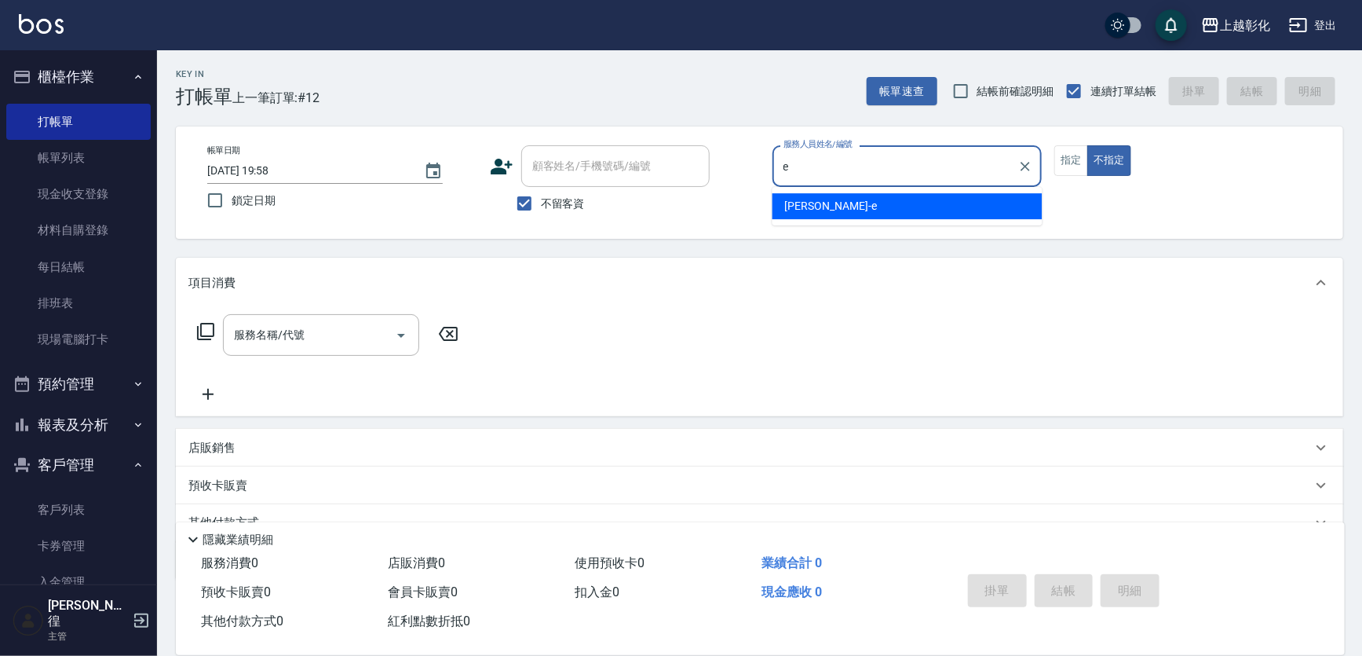
type input "allen-e"
type button "false"
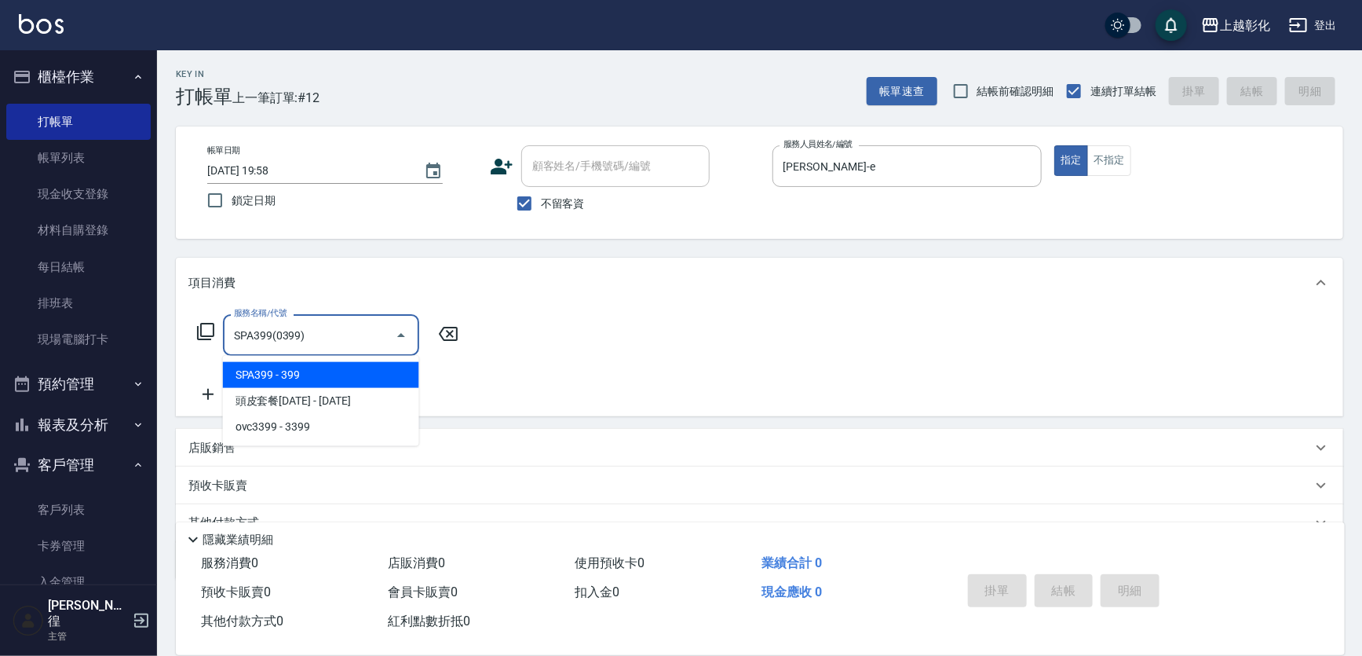
type input "SPA399(0399)"
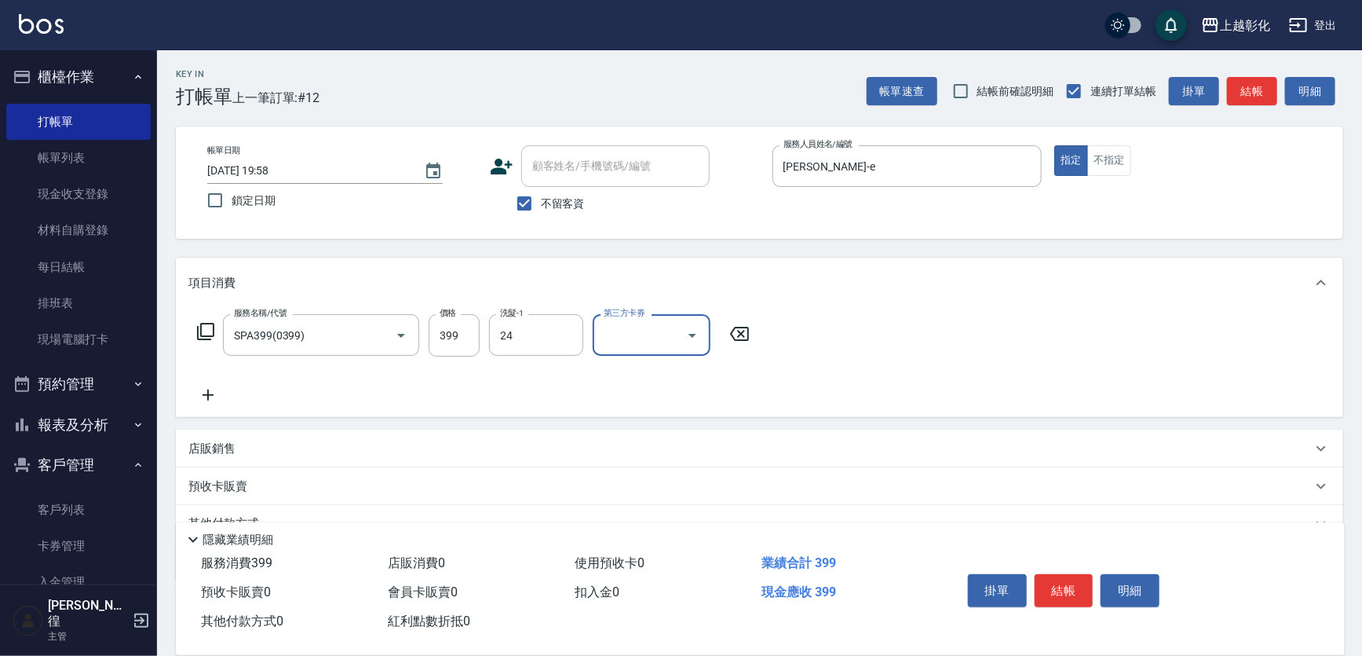
type input "林梓希-24"
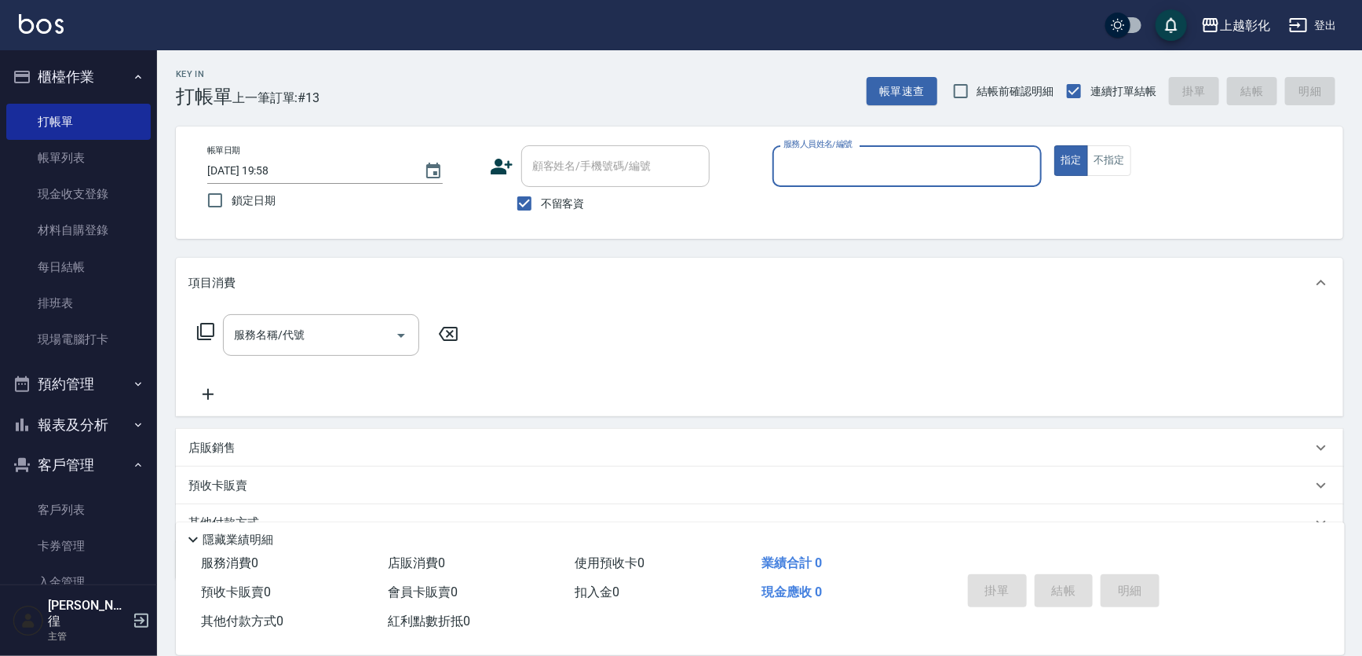
click at [596, 197] on div "不留客資" at bounding box center [600, 203] width 220 height 33
click at [573, 192] on label "不留客資" at bounding box center [546, 203] width 77 height 33
click at [541, 192] on input "不留客資" at bounding box center [524, 203] width 33 height 33
checkbox input "false"
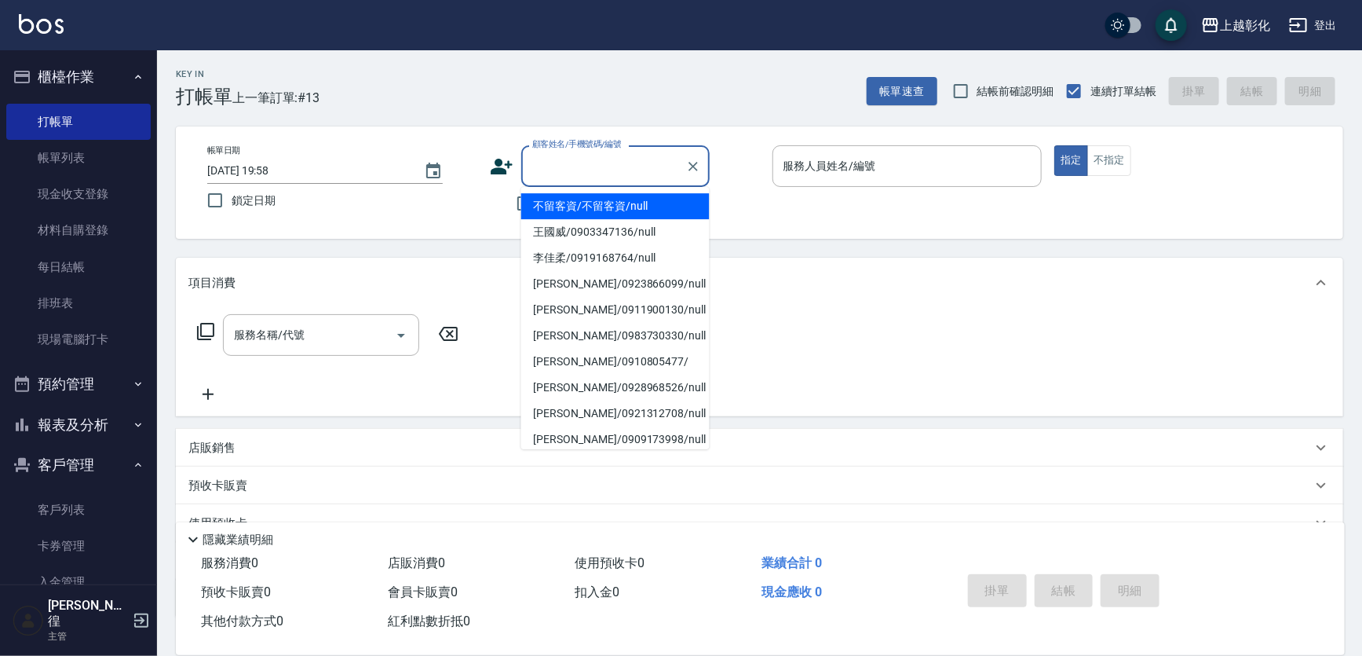
click at [579, 170] on input "顧客姓名/手機號碼/編號" at bounding box center [603, 165] width 151 height 27
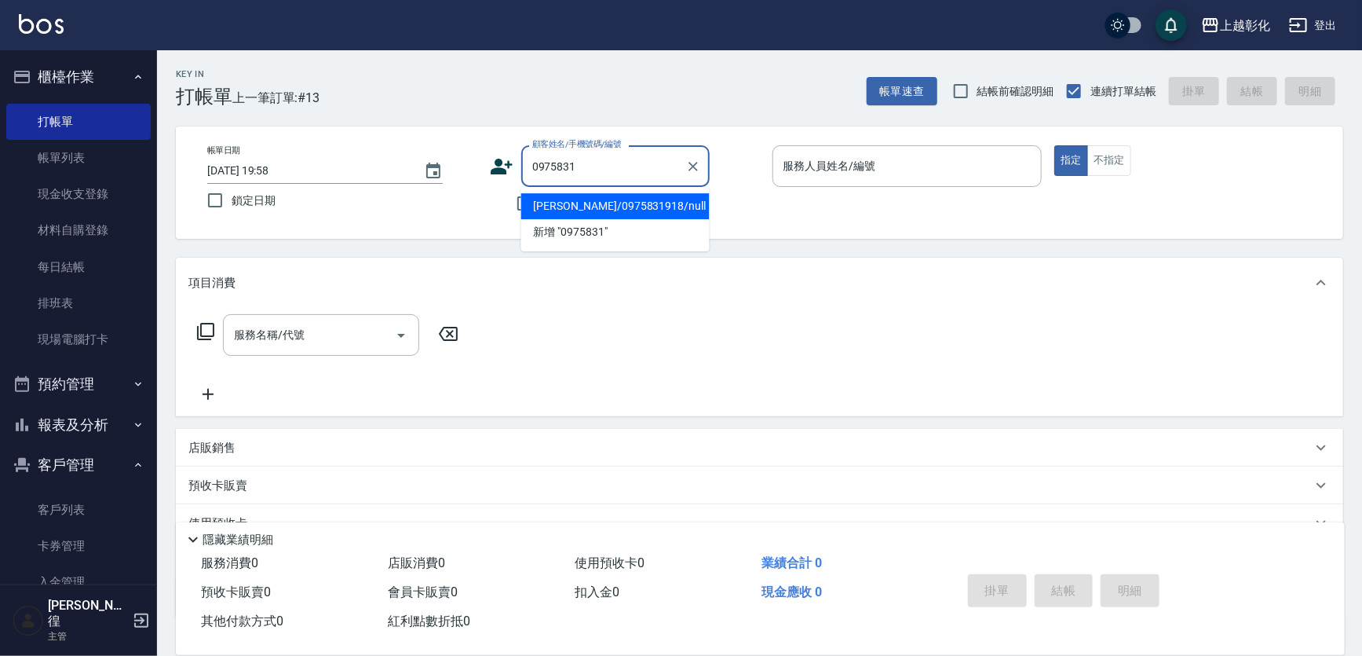
type input "林思妤/0975831918/null"
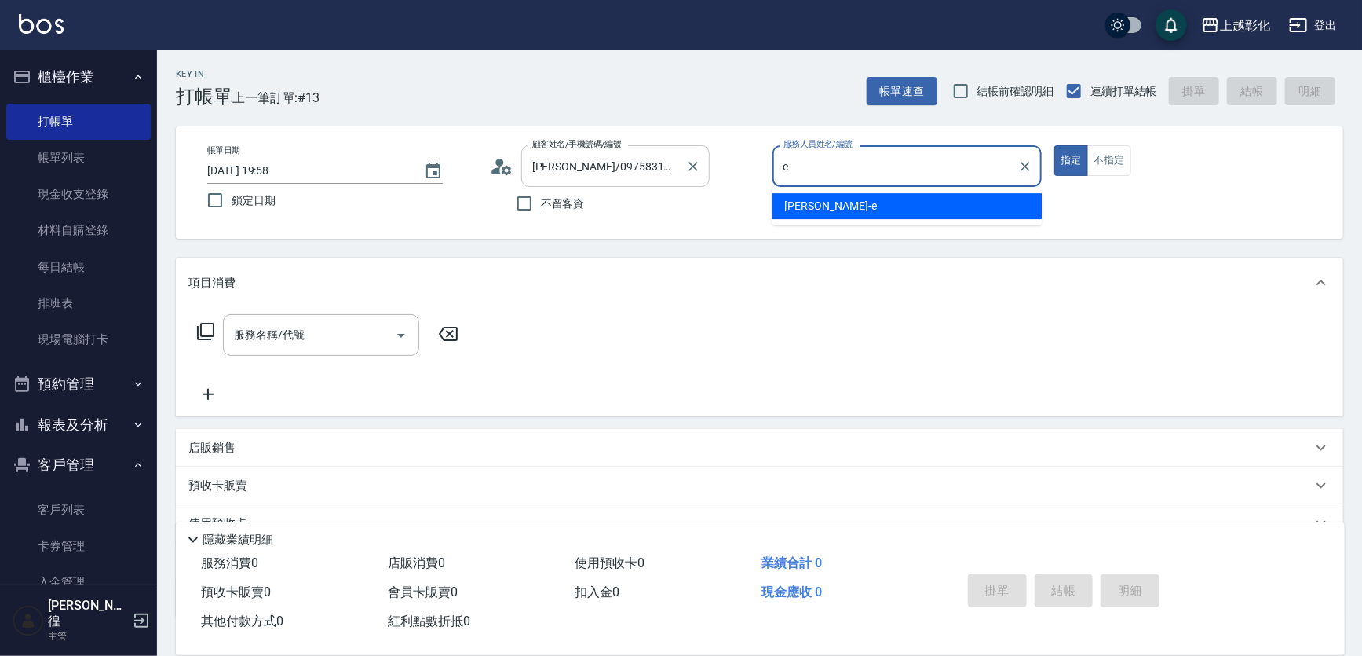
type input "allen-e"
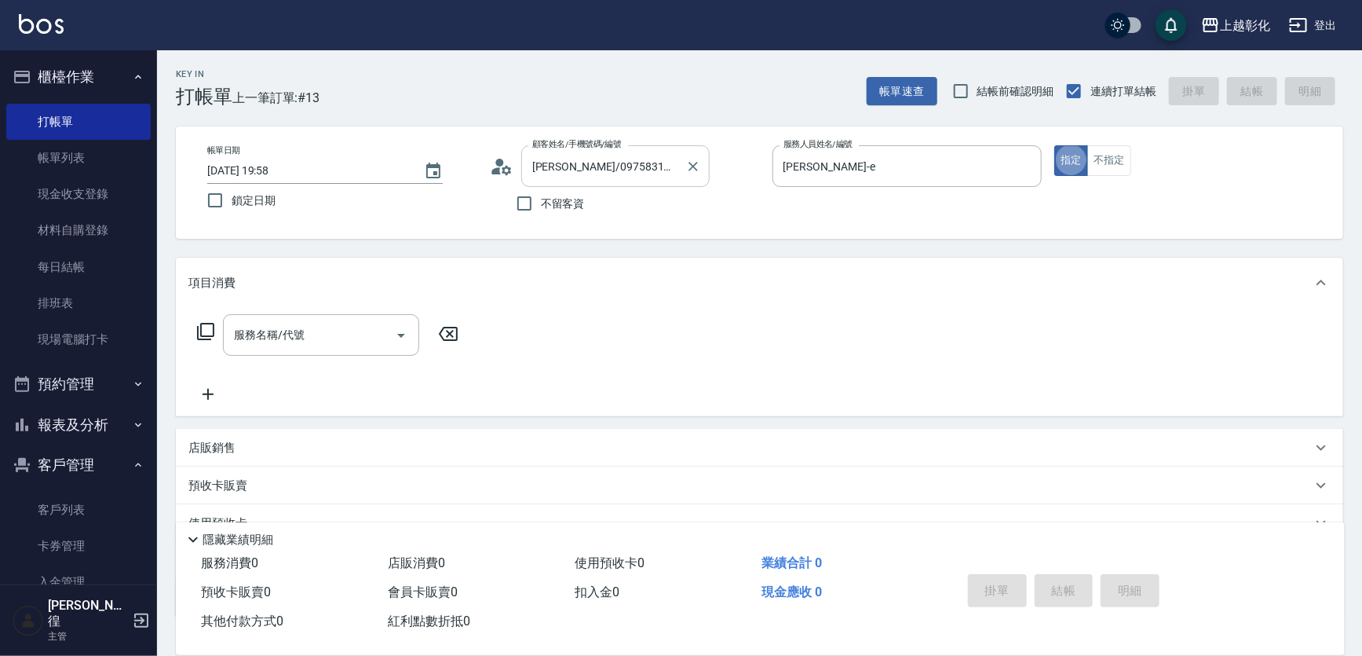
type button "true"
type input "2"
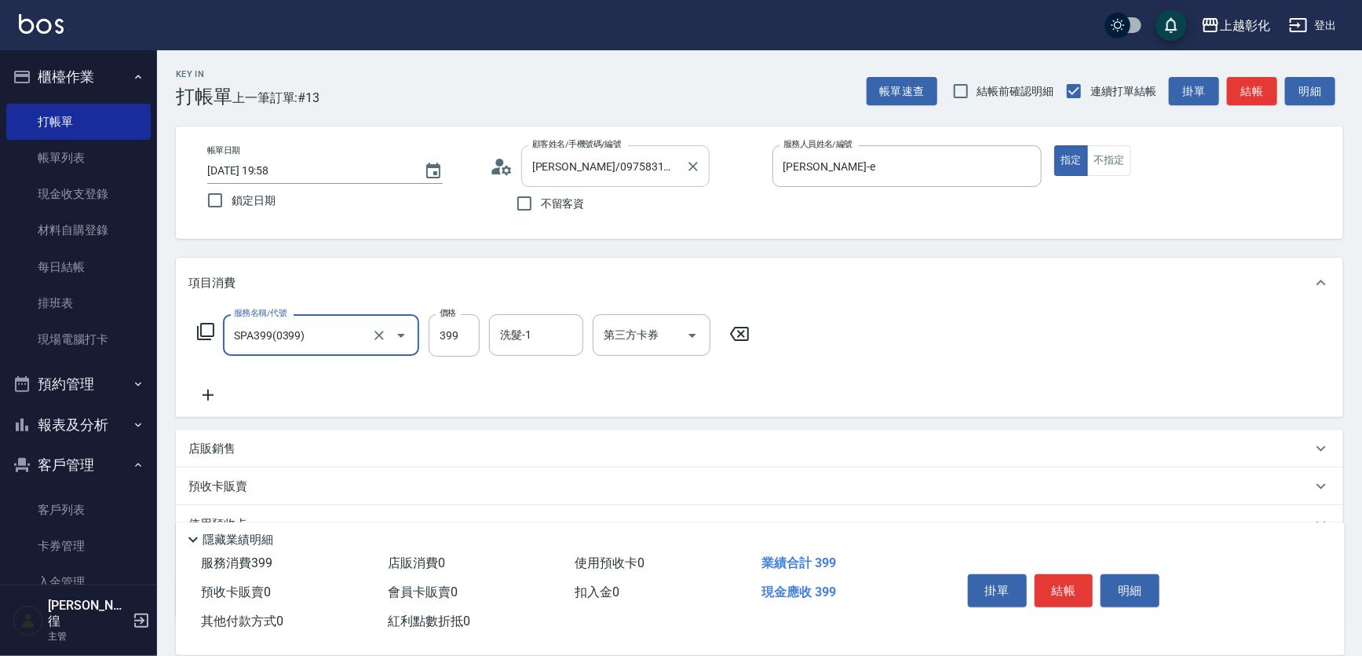
type input "SPA399(0399)"
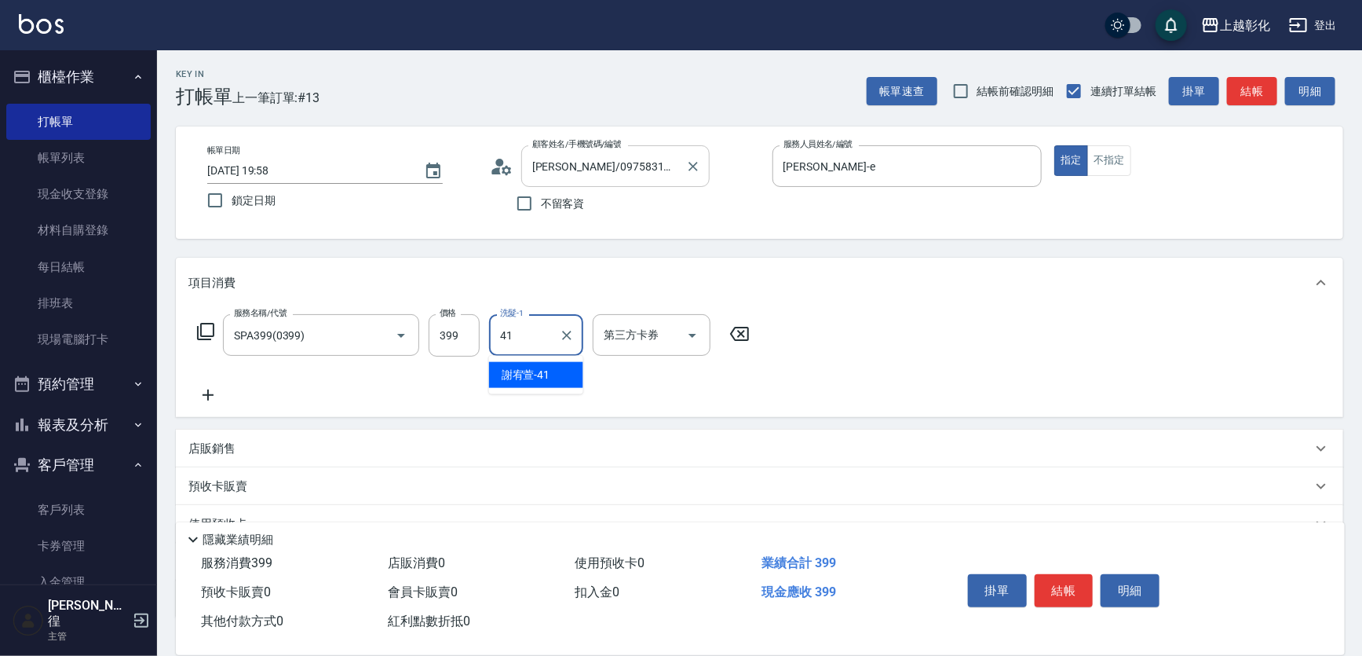
type input "謝宥萱-41"
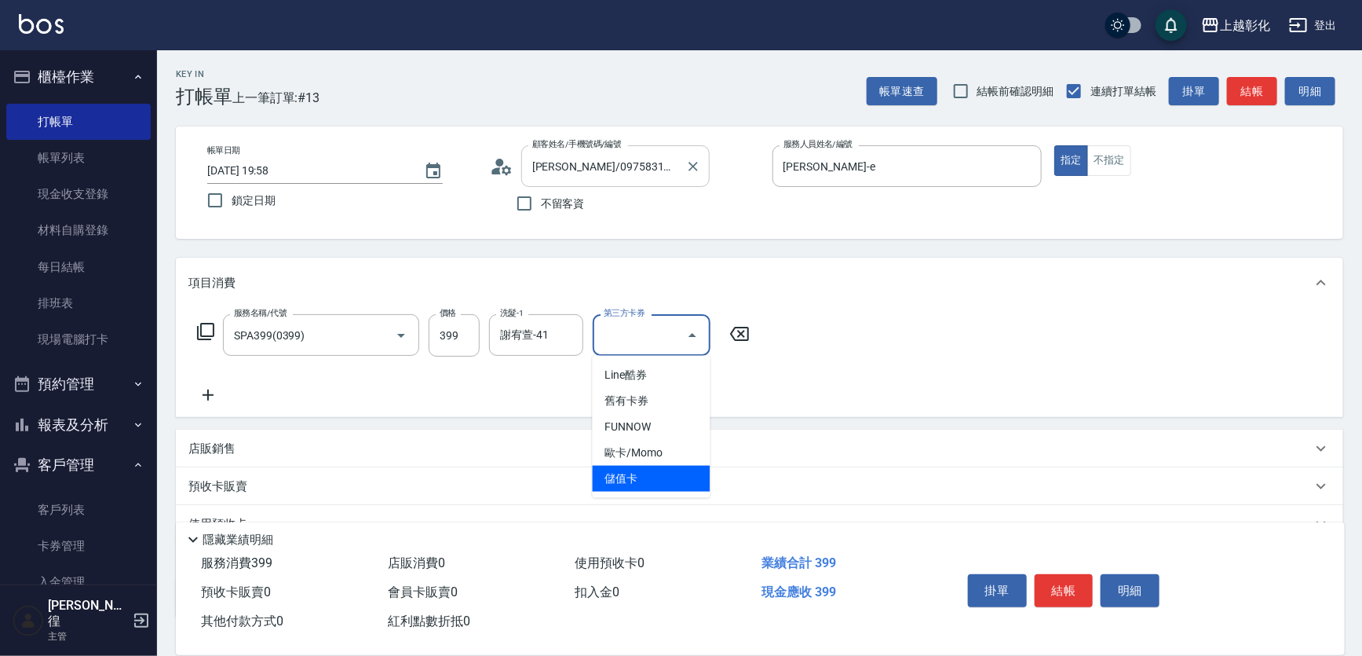
type input "儲值卡"
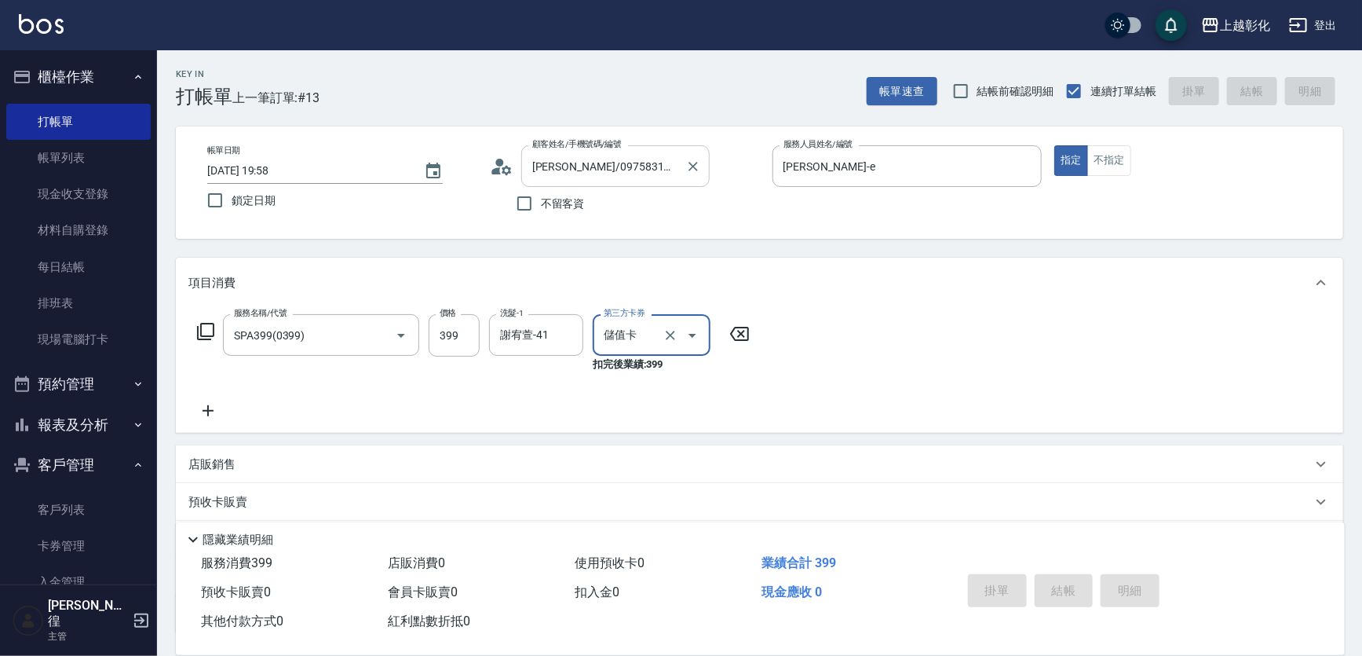
type input "2025/09/23 19:59"
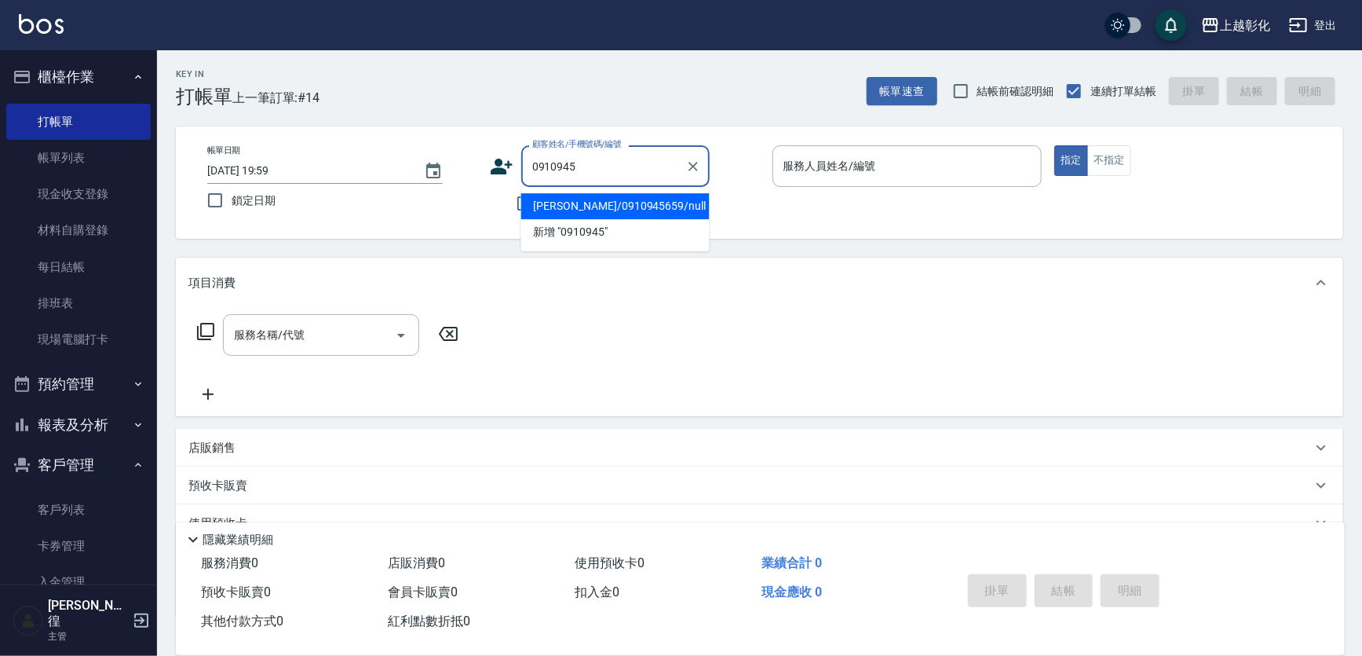
type input "莊賜貞/0910945659/null"
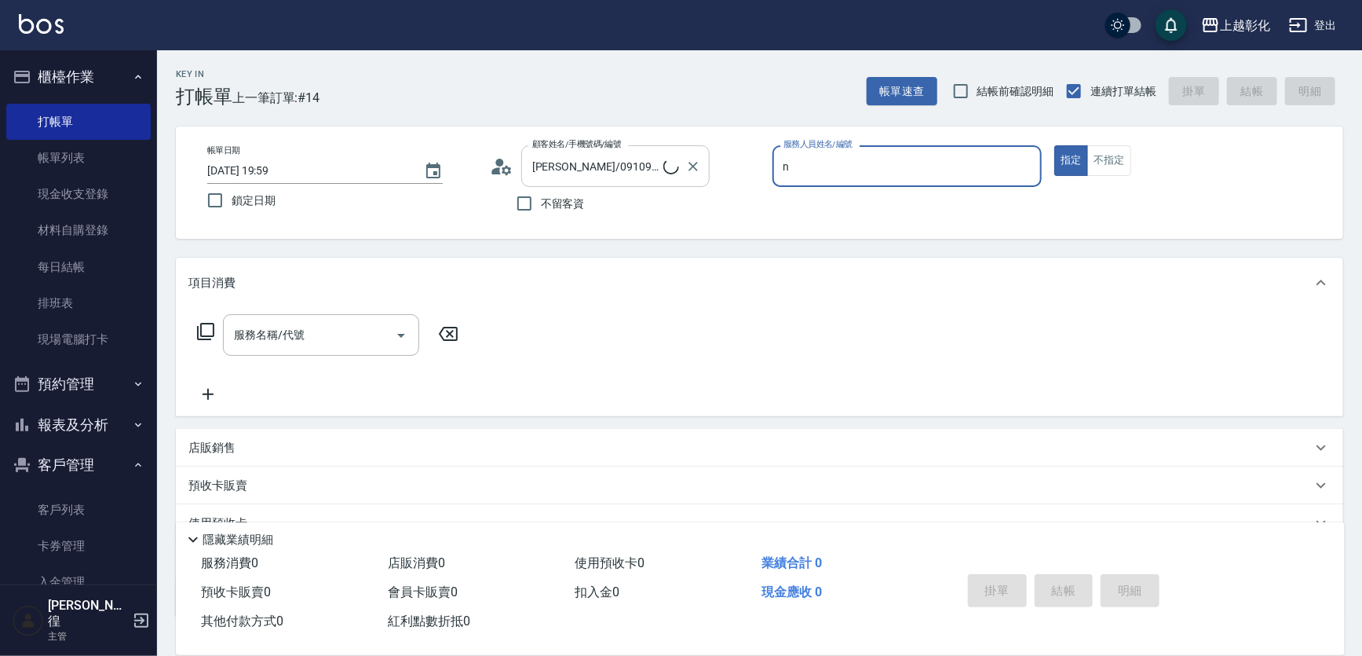
type input "羊羊-n"
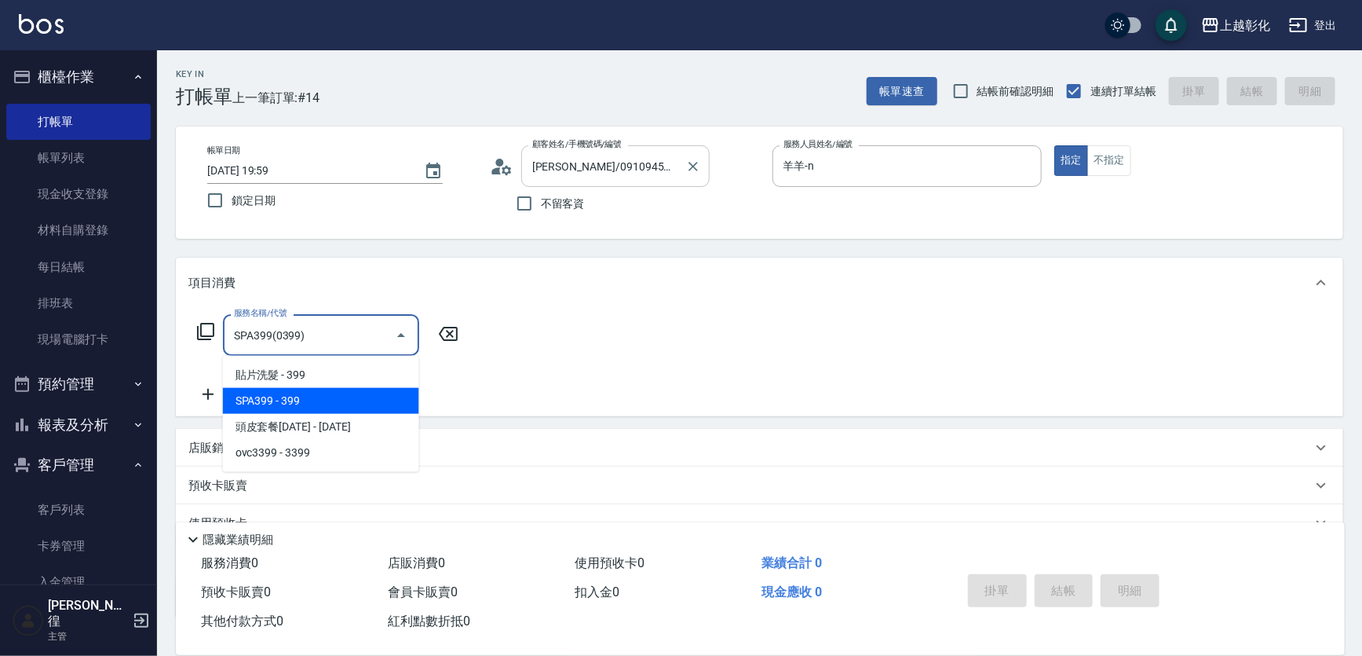
type input "SPA399(0399)"
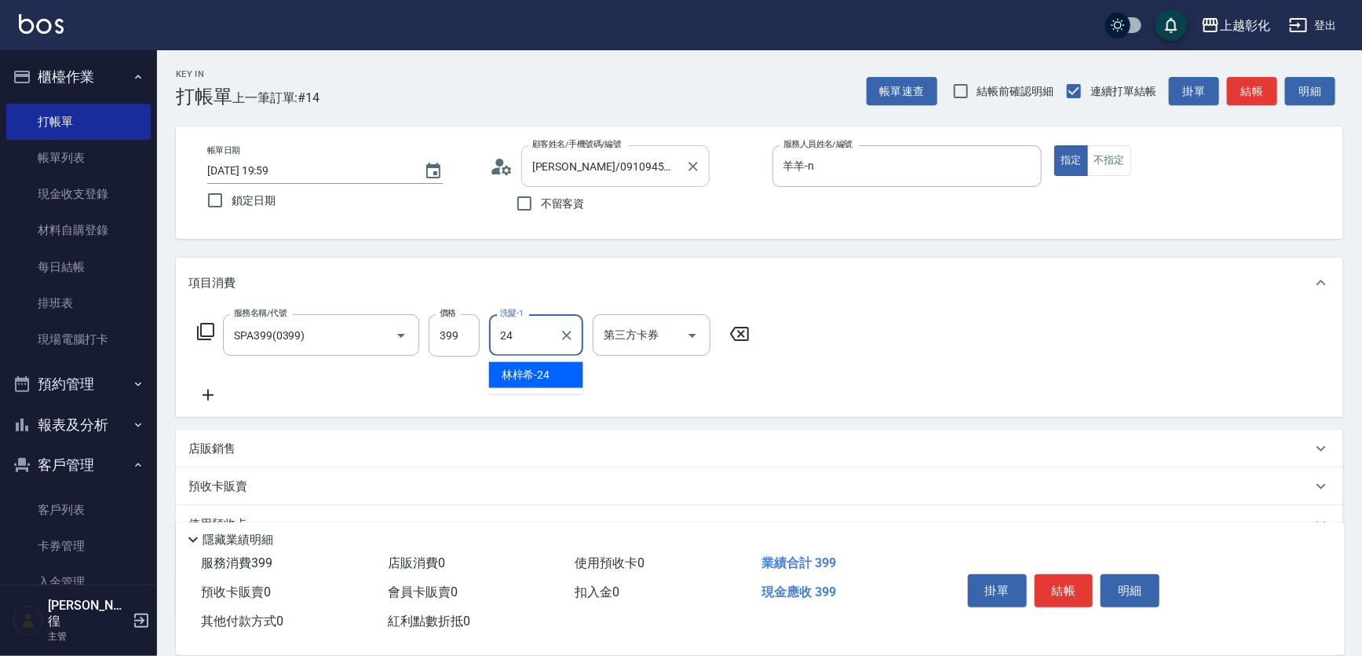
type input "林梓希-24"
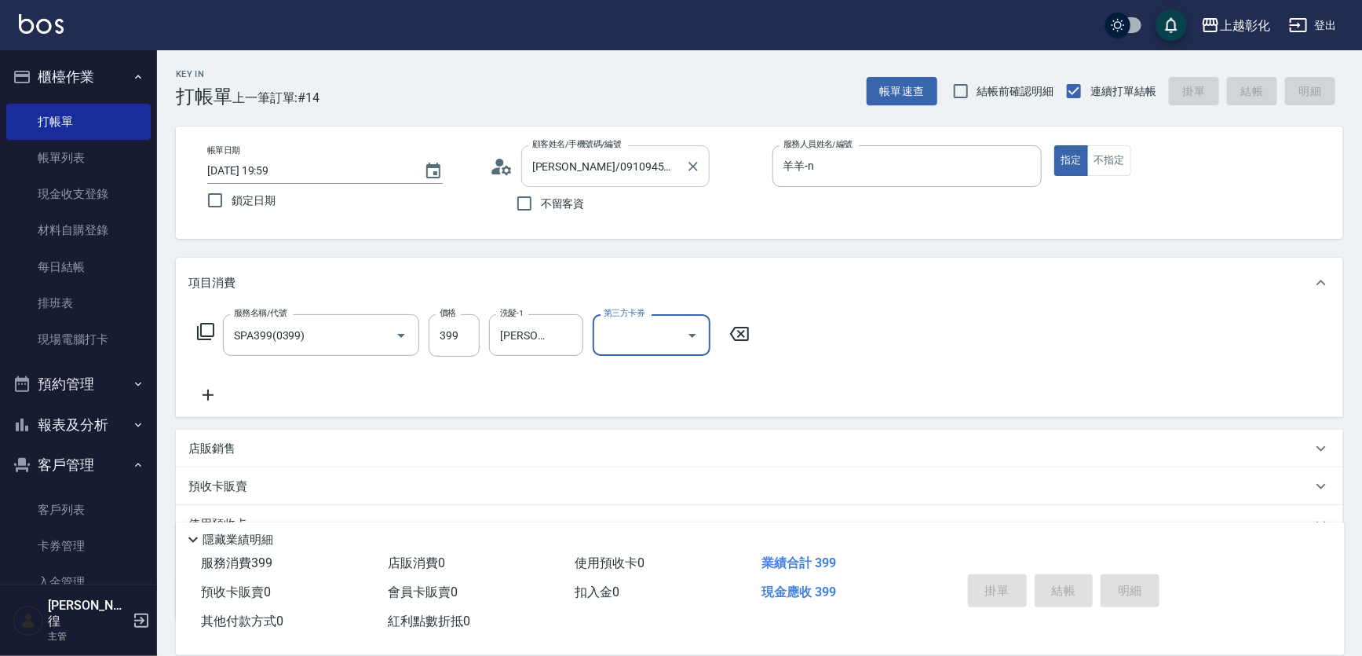
type input "2025/09/23 20:26"
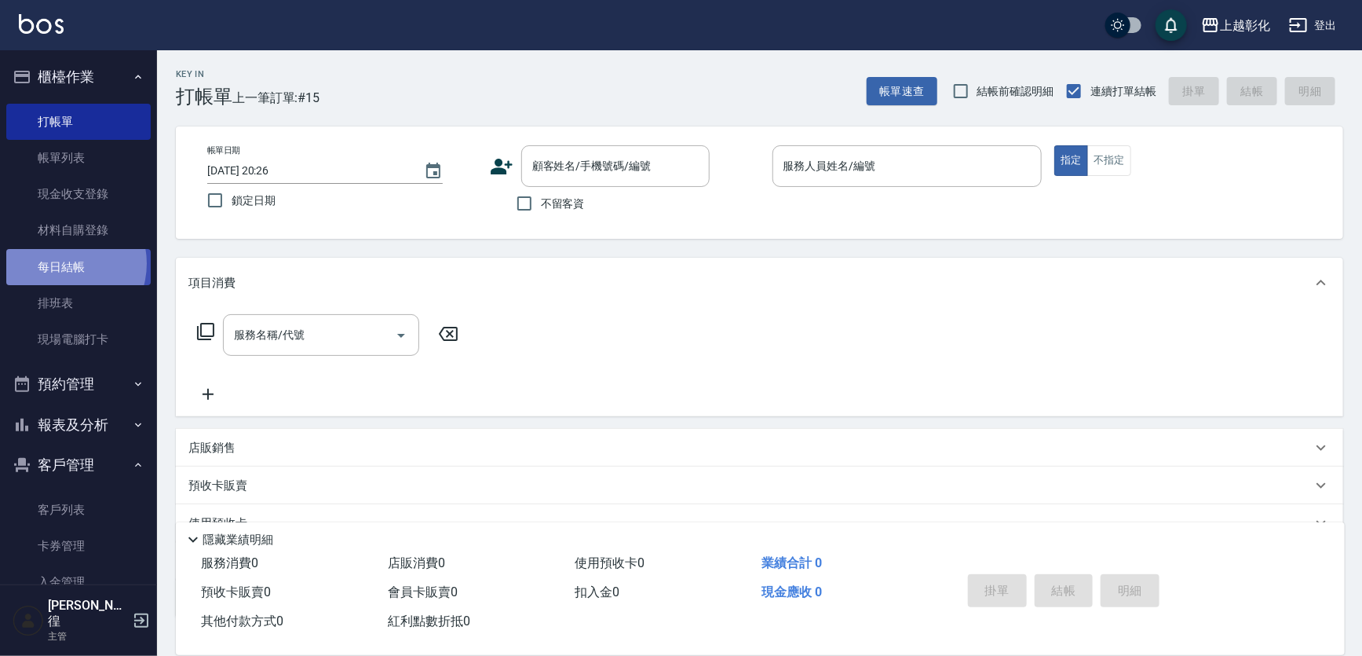
click at [60, 263] on link "每日結帳" at bounding box center [78, 267] width 144 height 36
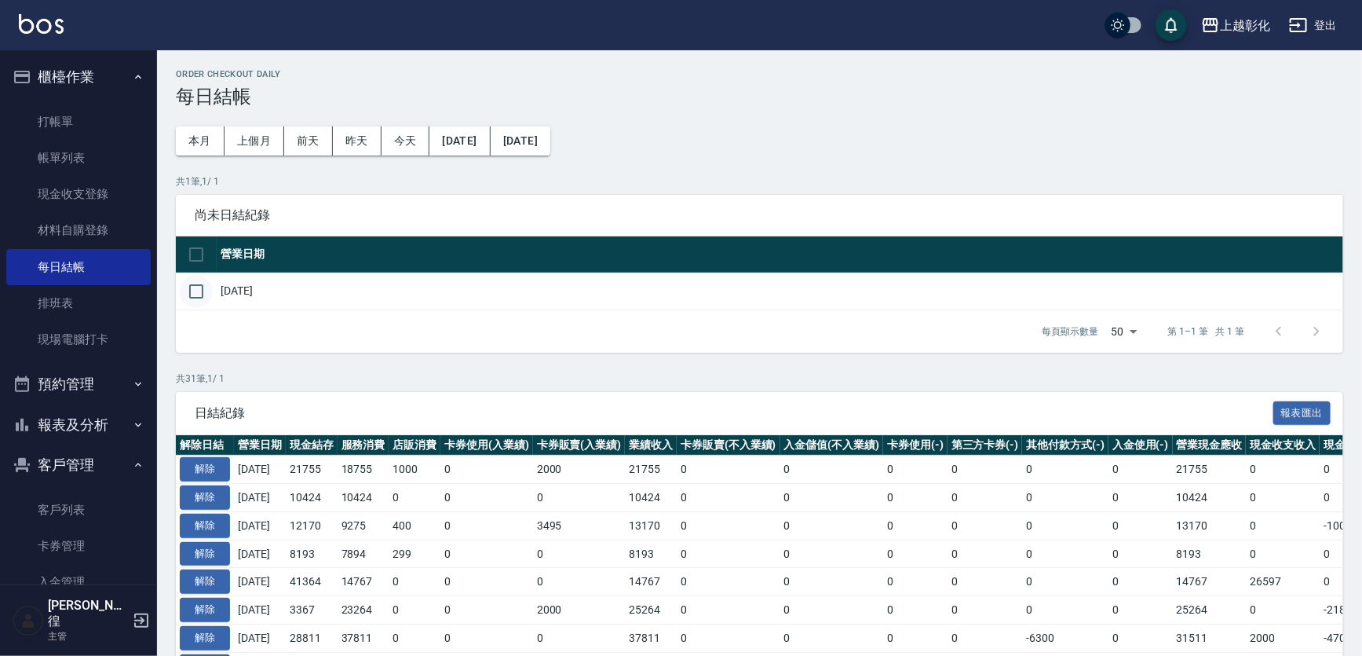
drag, startPoint x: 174, startPoint y: 298, endPoint x: 195, endPoint y: 299, distance: 21.2
click at [217, 299] on td "[DATE]" at bounding box center [780, 290] width 1127 height 37
click at [205, 290] on input "checkbox" at bounding box center [196, 291] width 33 height 33
checkbox input "true"
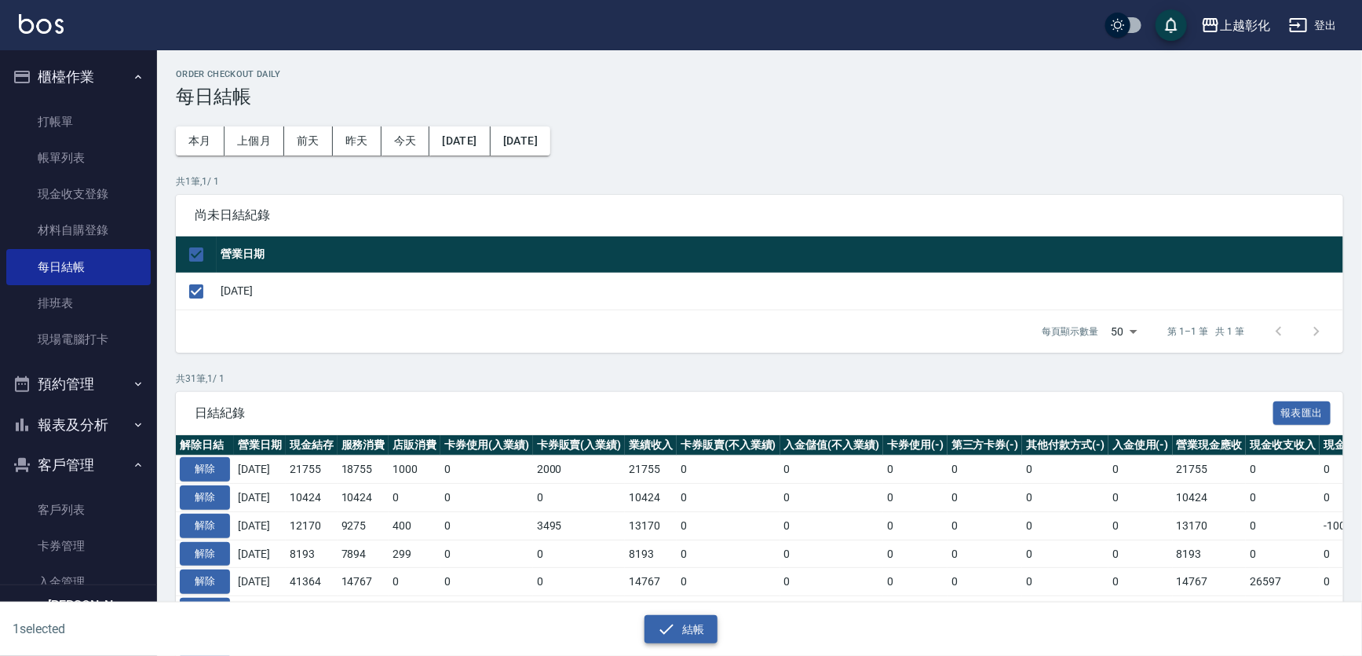
click at [711, 621] on button "結帳" at bounding box center [681, 629] width 73 height 29
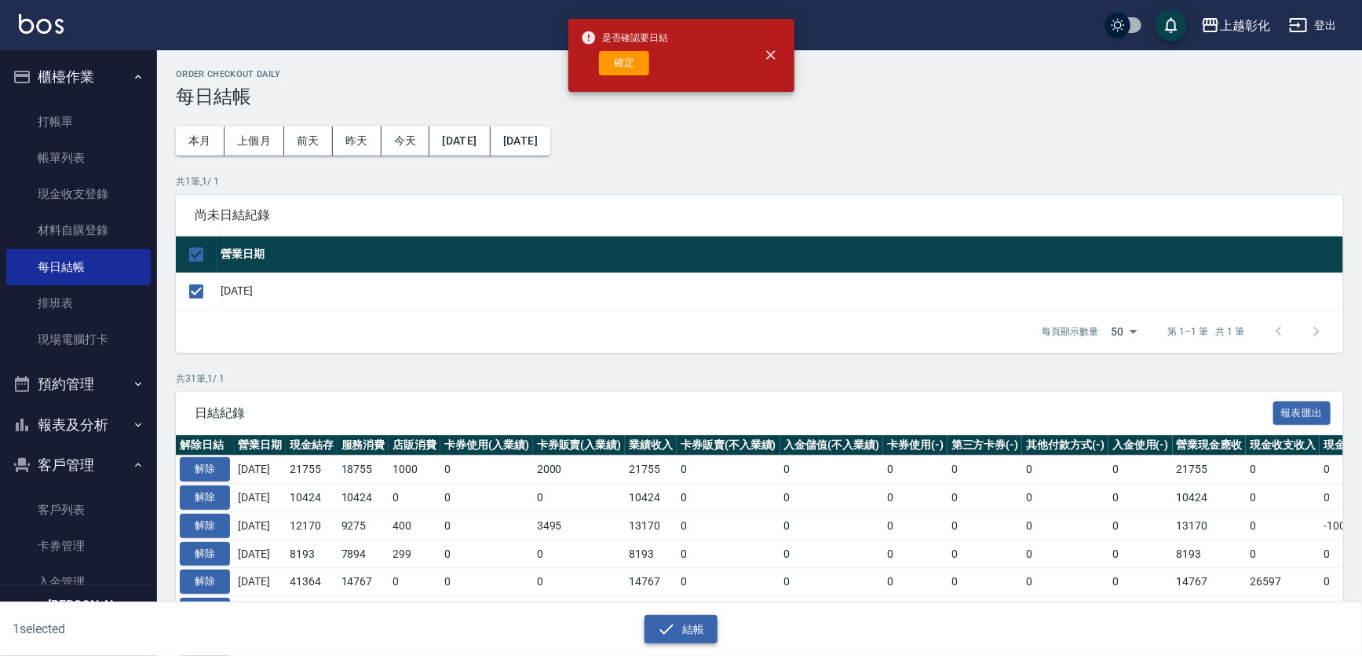
click at [667, 625] on icon "button" at bounding box center [666, 628] width 19 height 19
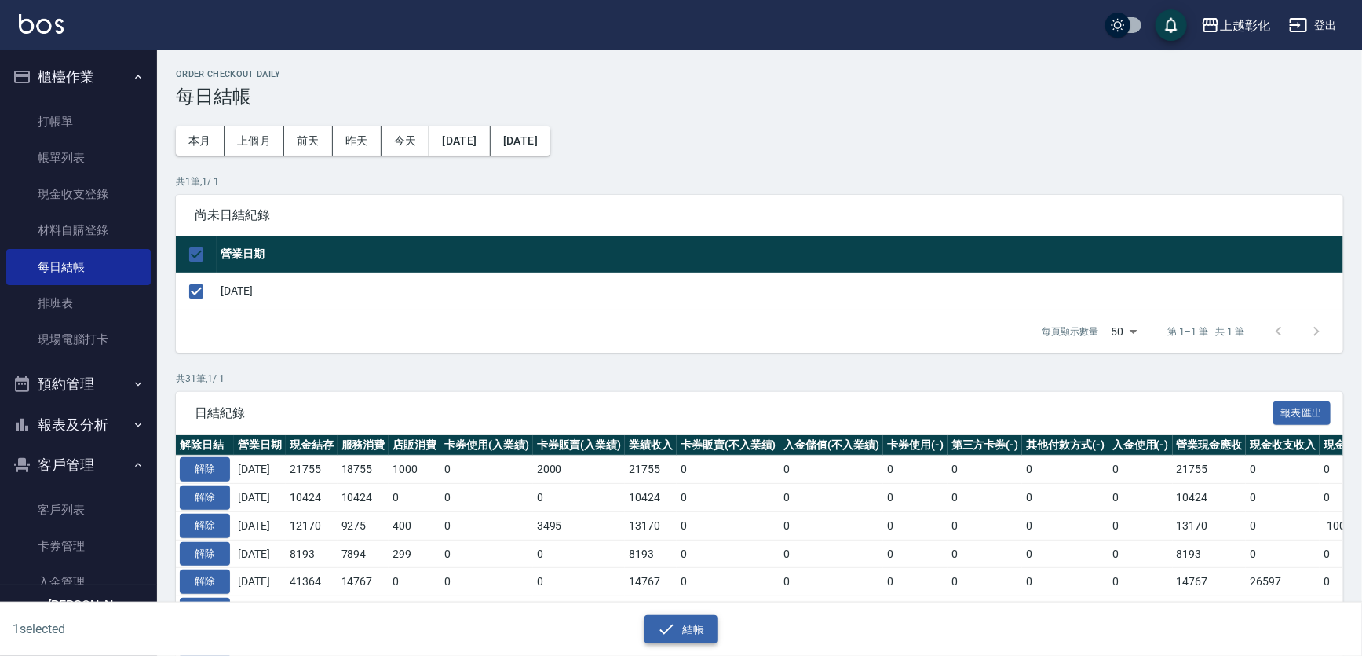
click at [707, 628] on button "結帳" at bounding box center [681, 629] width 73 height 29
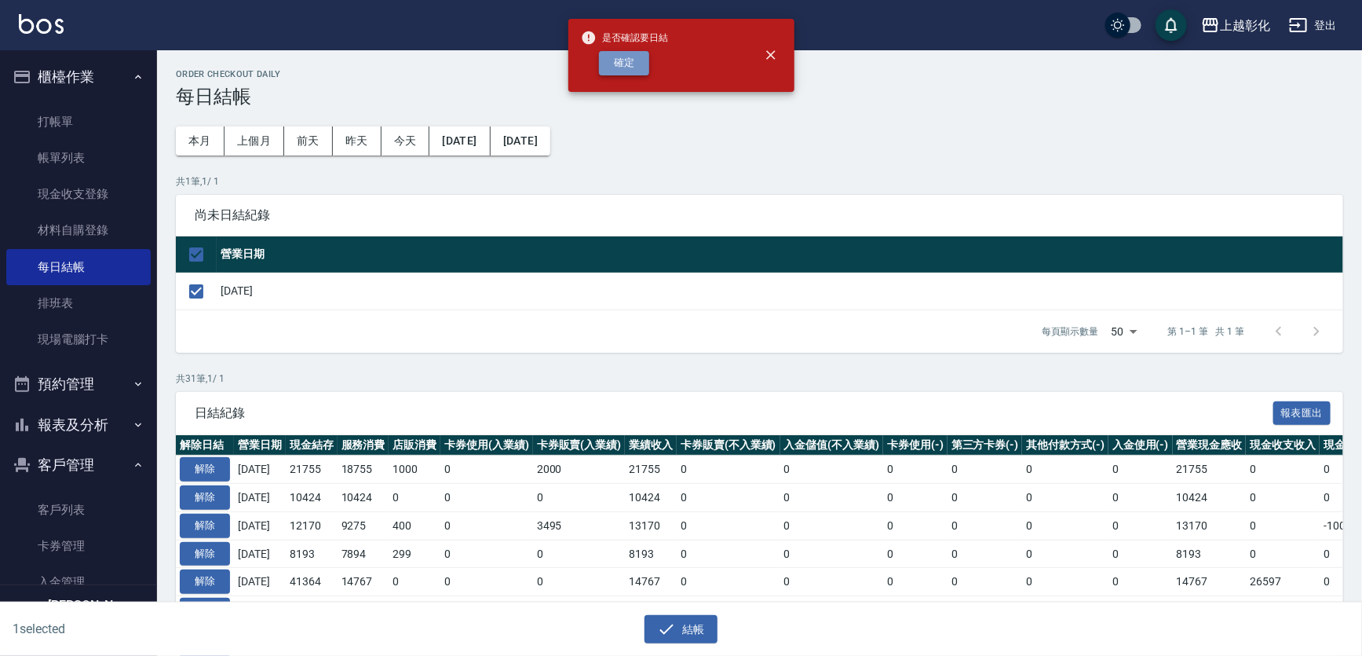
click at [605, 62] on button "確定" at bounding box center [624, 63] width 50 height 24
checkbox input "false"
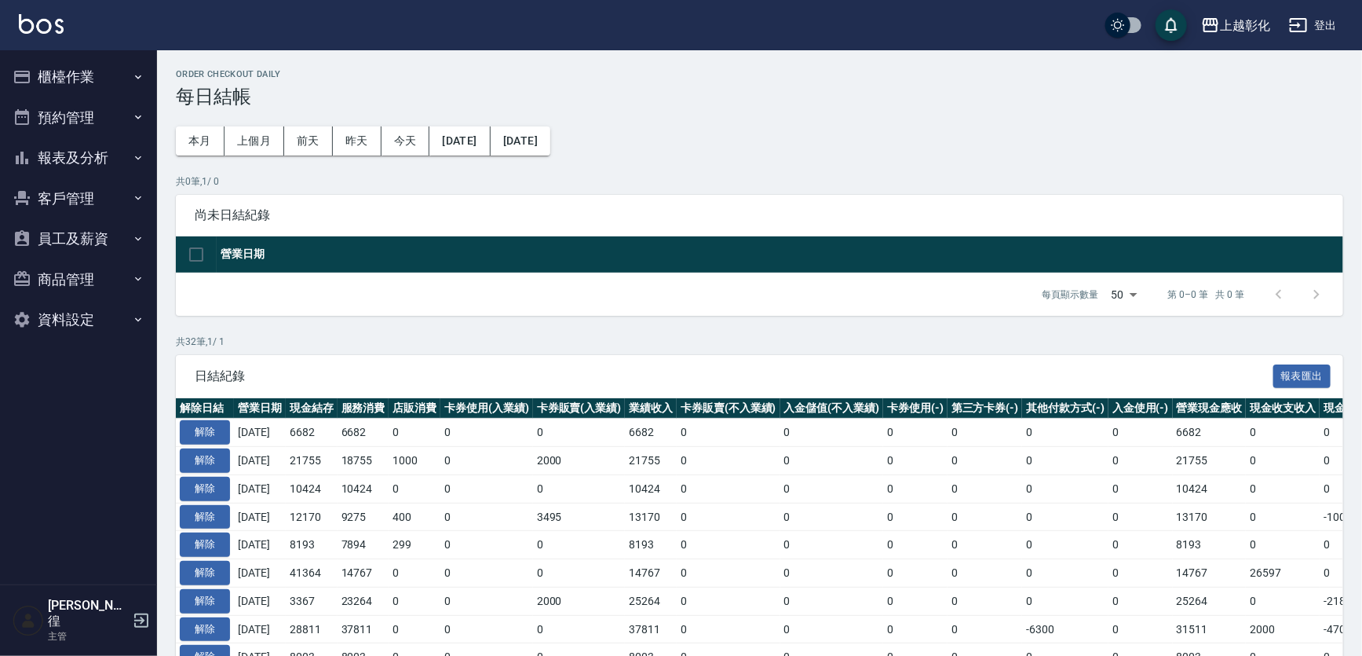
click at [828, 227] on div "尚未日結紀錄" at bounding box center [759, 215] width 1167 height 41
